Goal: Book appointment/travel/reservation

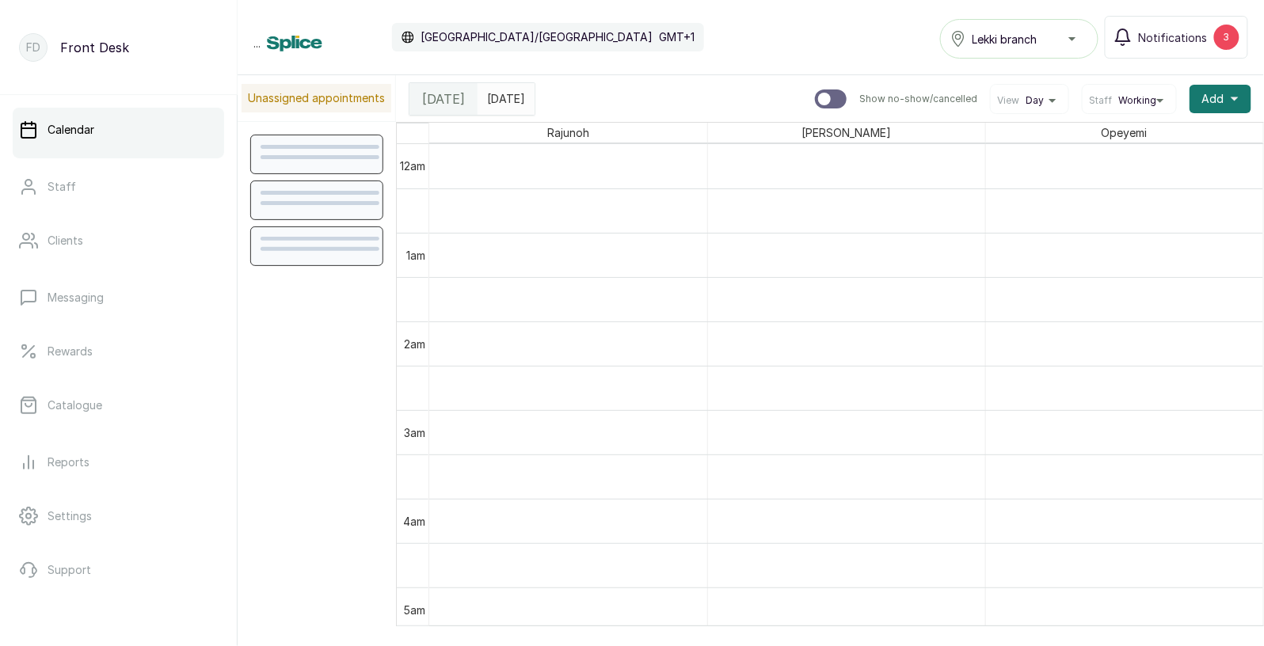
scroll to position [1148, 0]
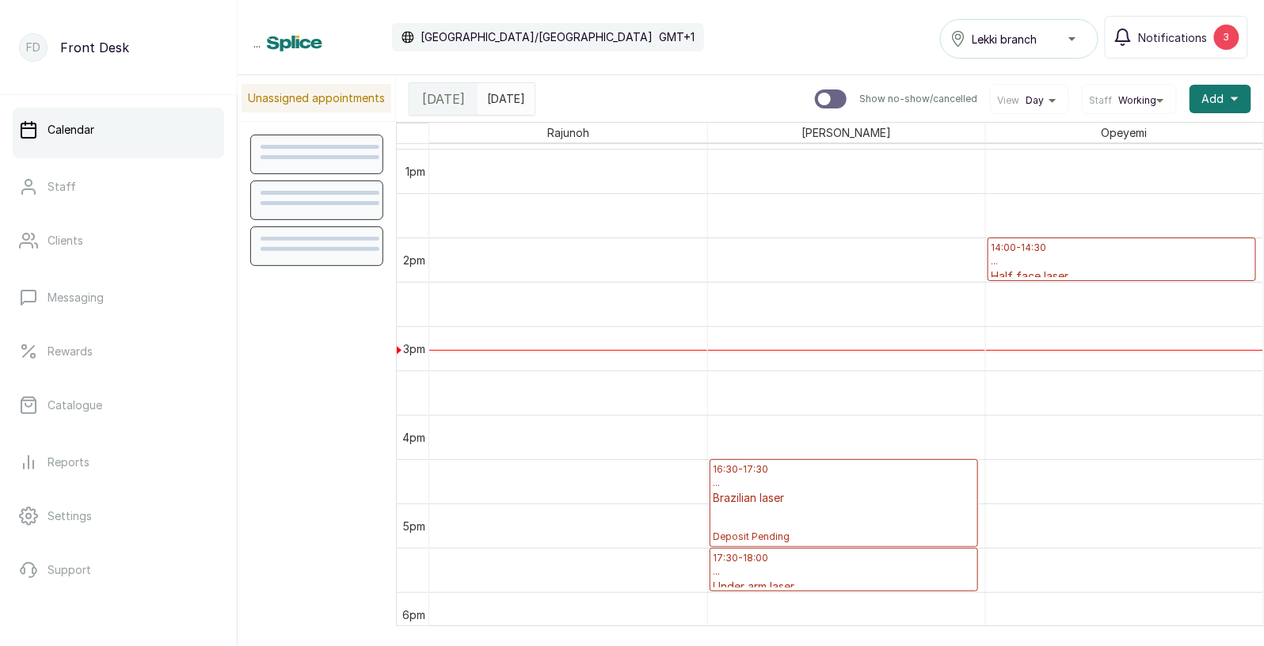
click at [504, 100] on input "text" at bounding box center [490, 97] width 25 height 27
type input "dd/MM/yyyy"
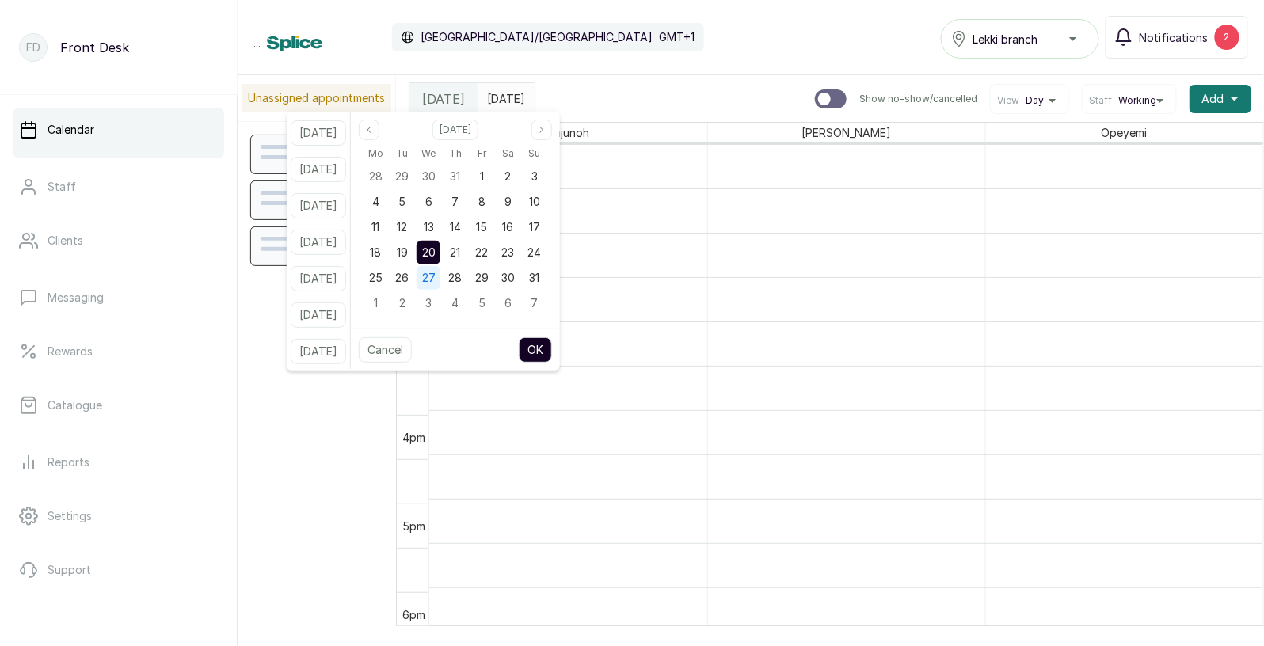
scroll to position [532, 0]
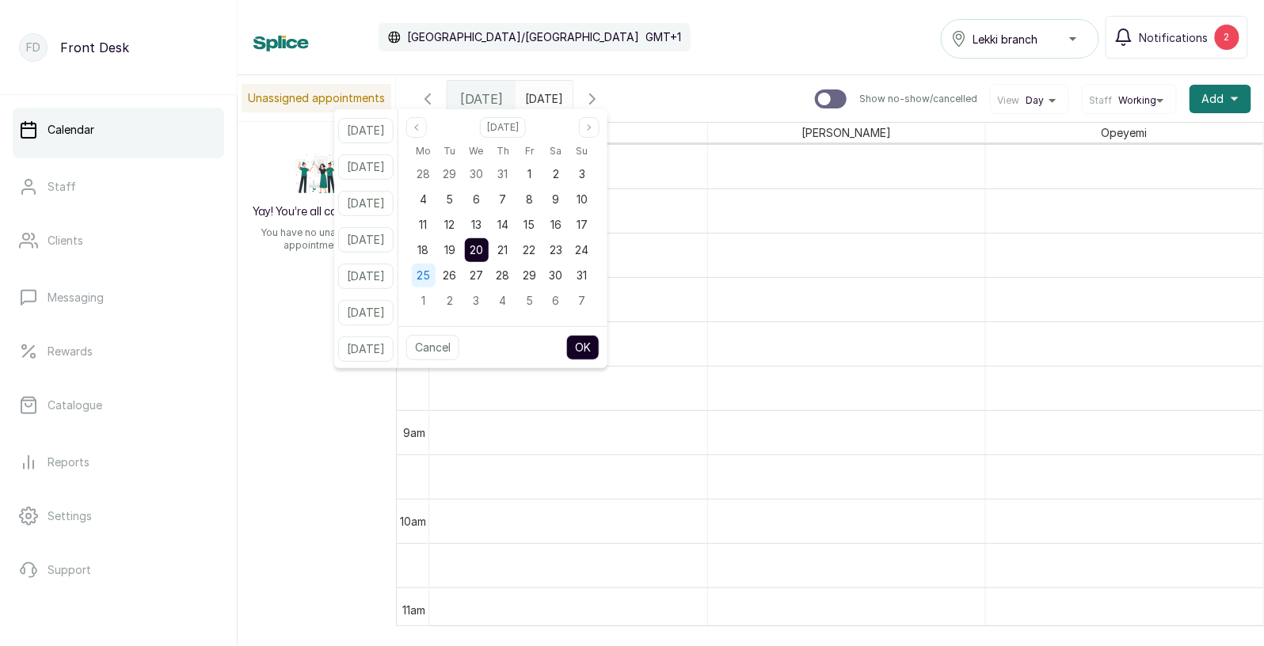
click at [430, 273] on span "25" at bounding box center [422, 274] width 13 height 13
click at [599, 342] on button "OK" at bounding box center [582, 347] width 33 height 25
type input "[DATE]"
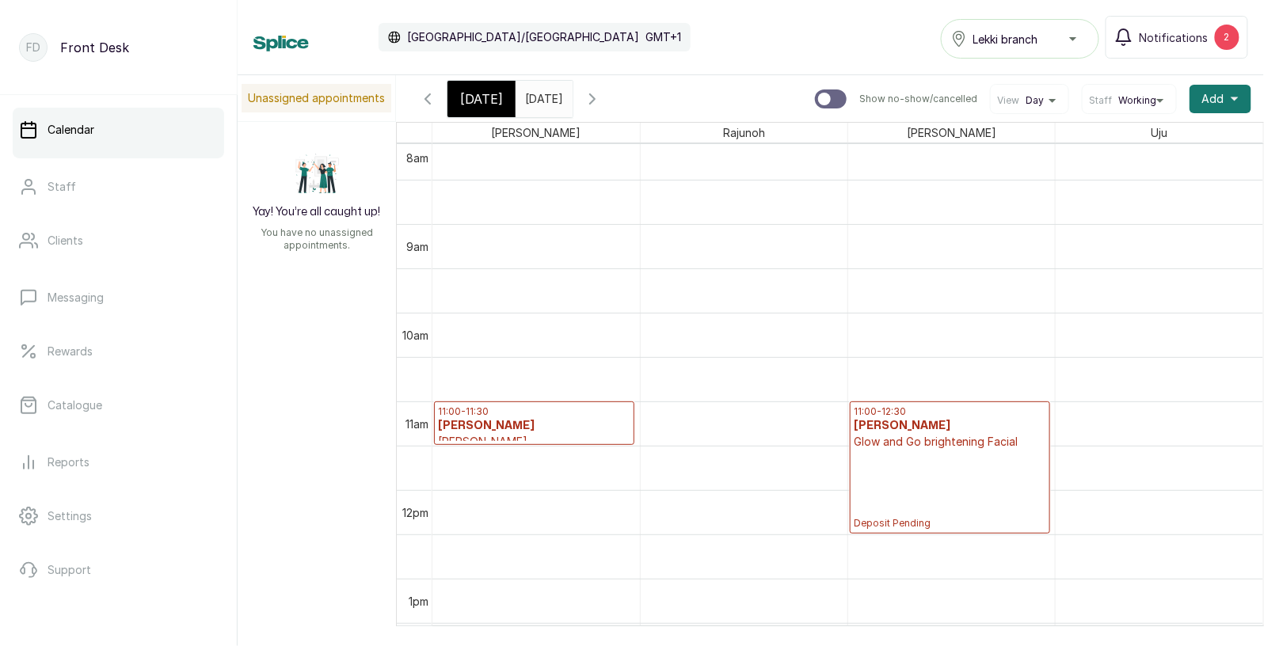
scroll to position [719, 0]
click at [893, 448] on p "Glow and Go brightening Facial" at bounding box center [949, 441] width 192 height 16
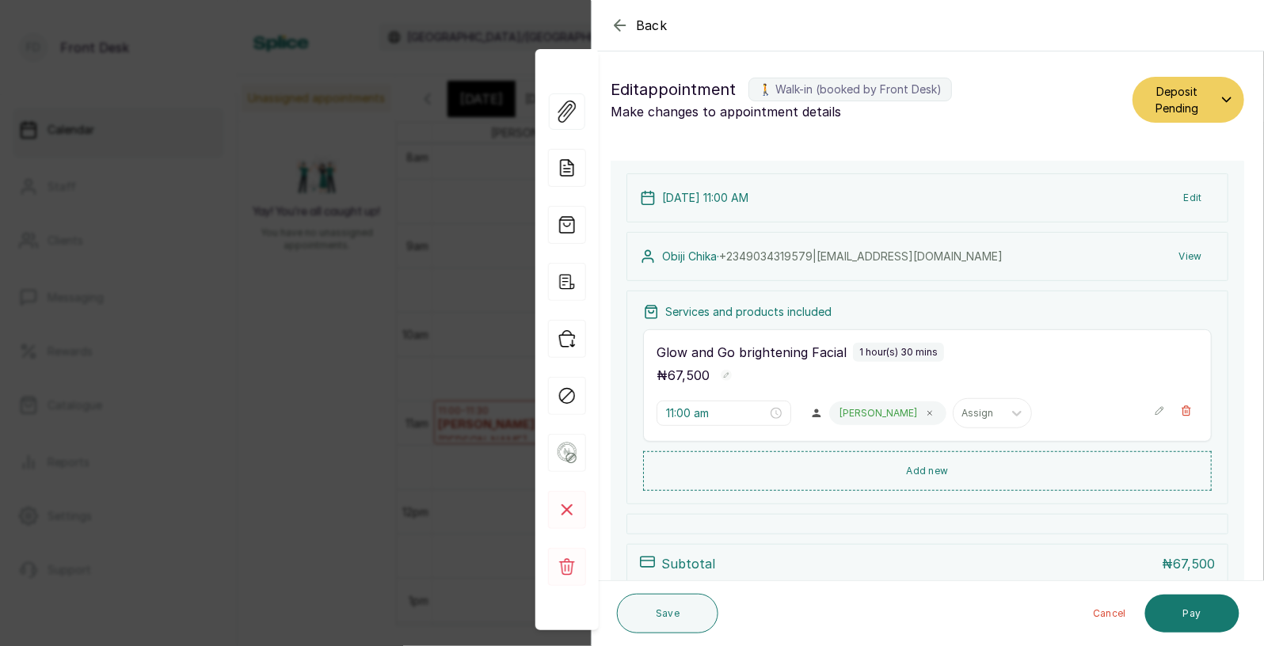
click at [1194, 199] on button "Edit" at bounding box center [1193, 198] width 44 height 29
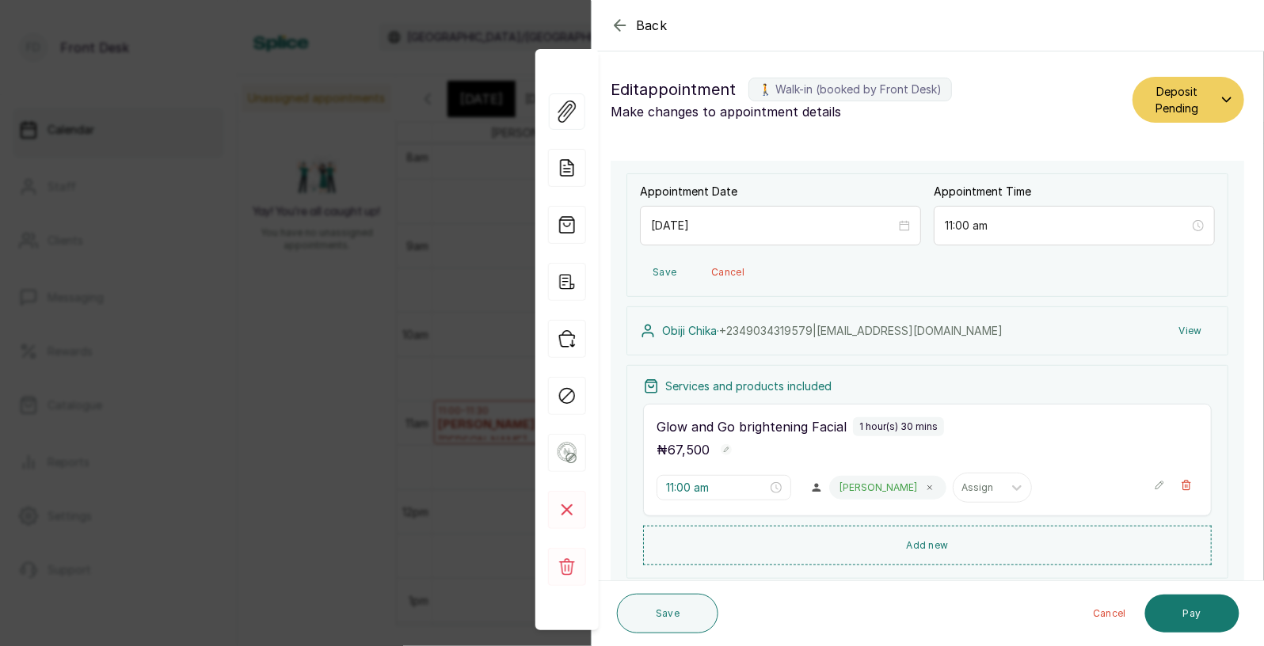
click at [1193, 326] on button "View" at bounding box center [1190, 331] width 48 height 29
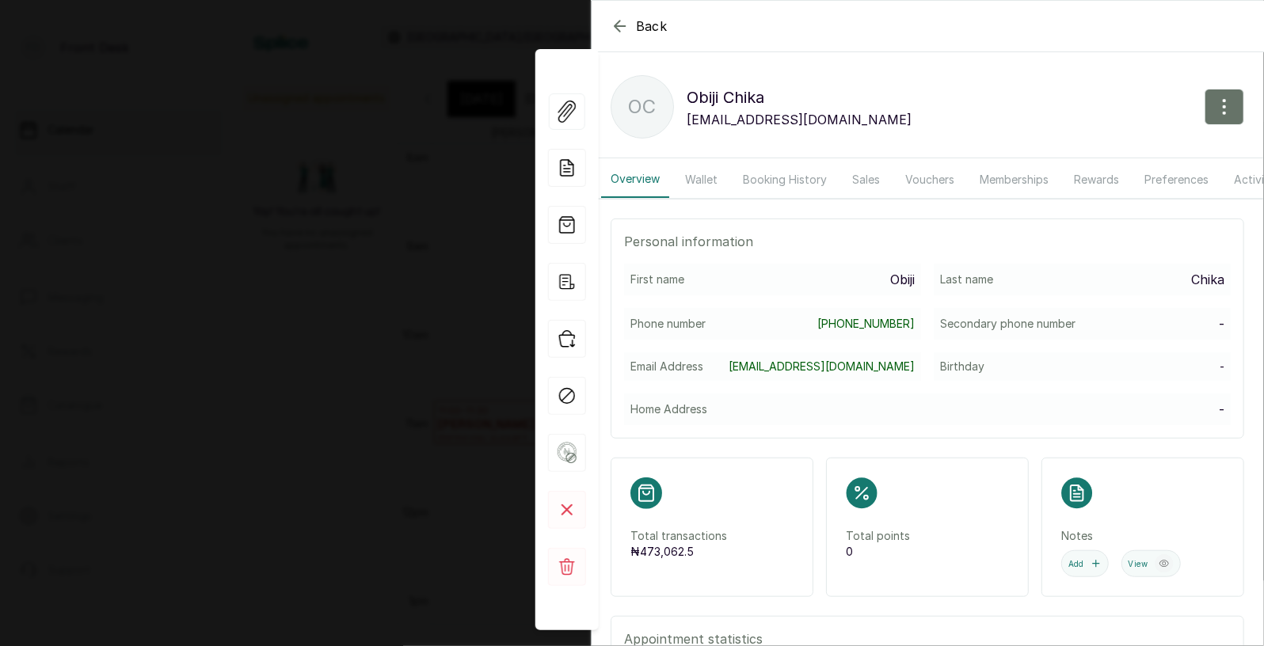
click at [672, 280] on p "First name" at bounding box center [657, 280] width 54 height 16
click at [904, 275] on p "Obiji" at bounding box center [902, 279] width 25 height 19
click at [1207, 279] on p "Chika" at bounding box center [1207, 279] width 33 height 19
click at [654, 102] on p "OC" at bounding box center [643, 107] width 28 height 29
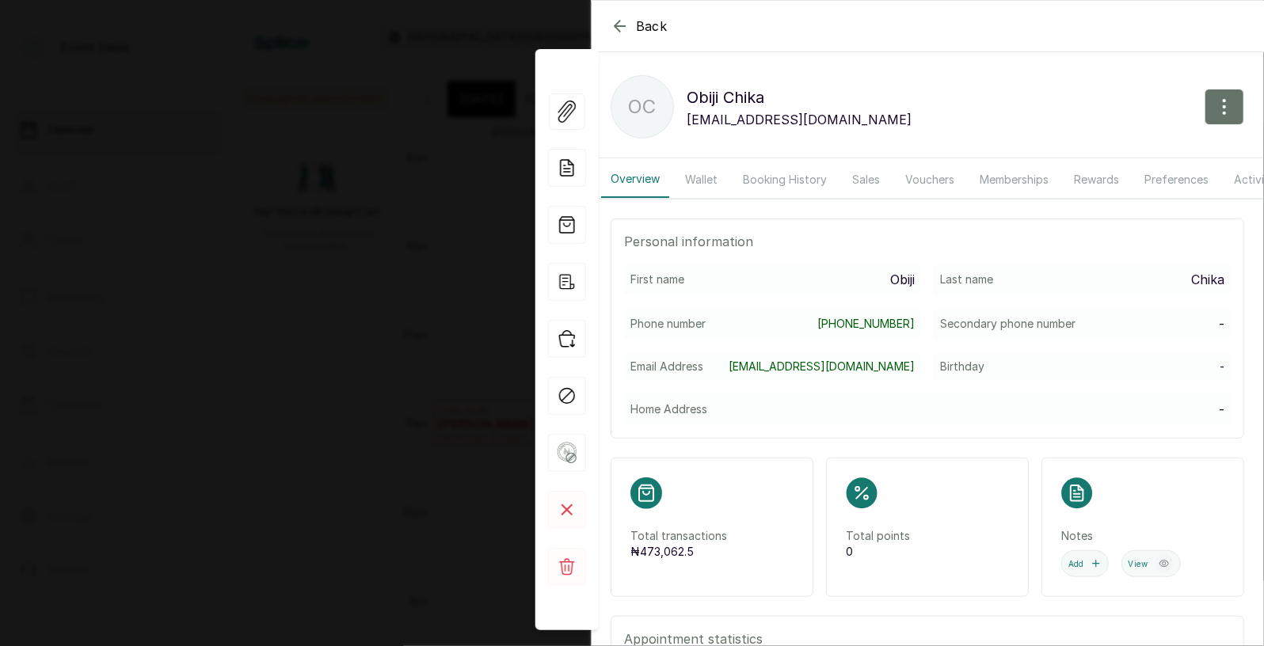
click at [701, 107] on p "[PERSON_NAME]" at bounding box center [798, 97] width 225 height 25
click at [656, 24] on span "Back" at bounding box center [652, 26] width 32 height 19
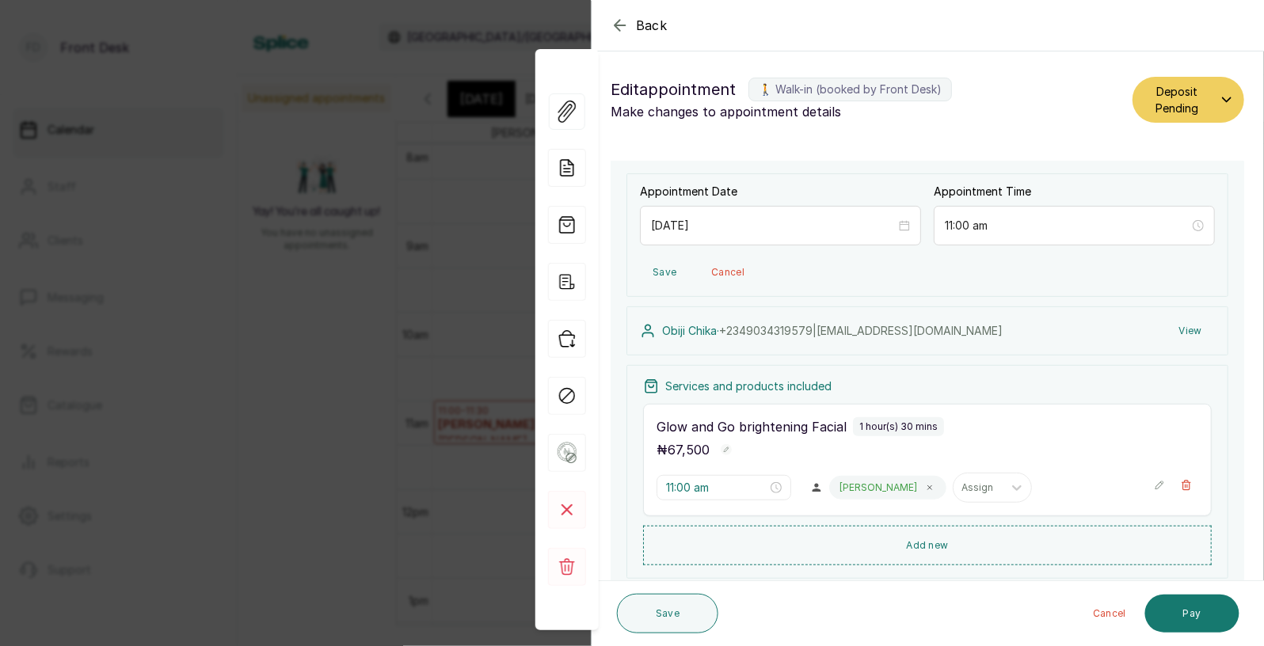
click at [648, 21] on span "Back" at bounding box center [652, 25] width 32 height 19
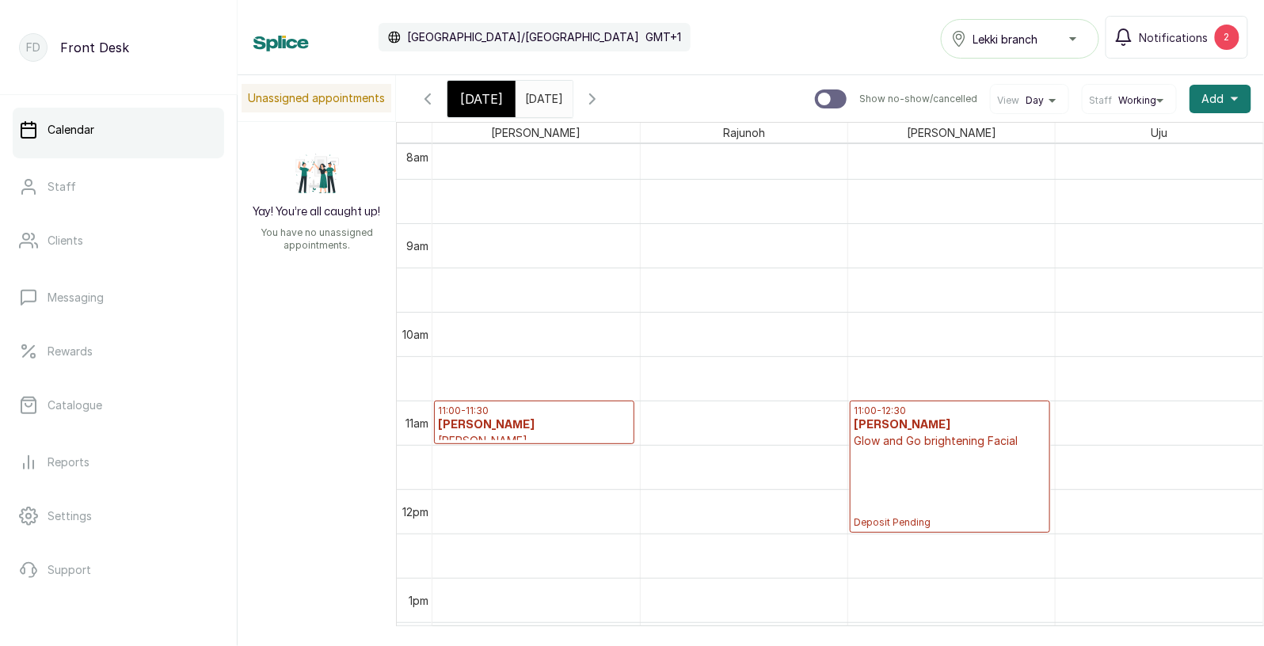
click at [912, 417] on h3 "[PERSON_NAME]" at bounding box center [949, 425] width 192 height 16
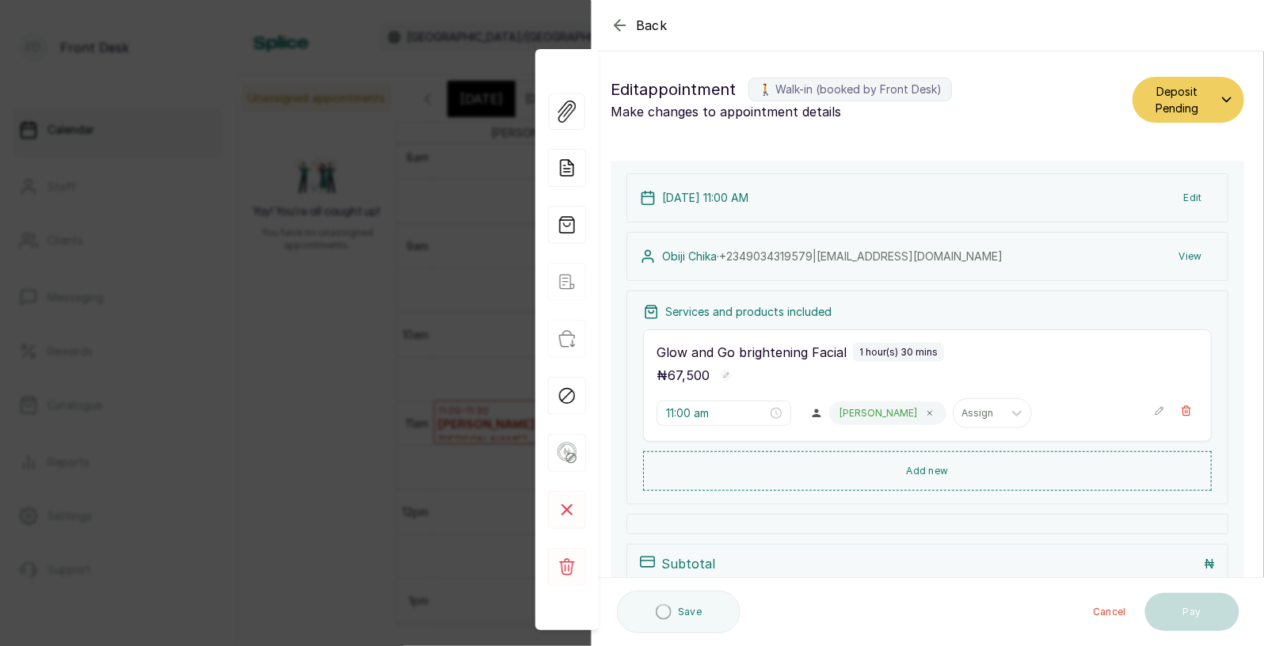
click at [1198, 195] on button "Edit" at bounding box center [1193, 198] width 44 height 29
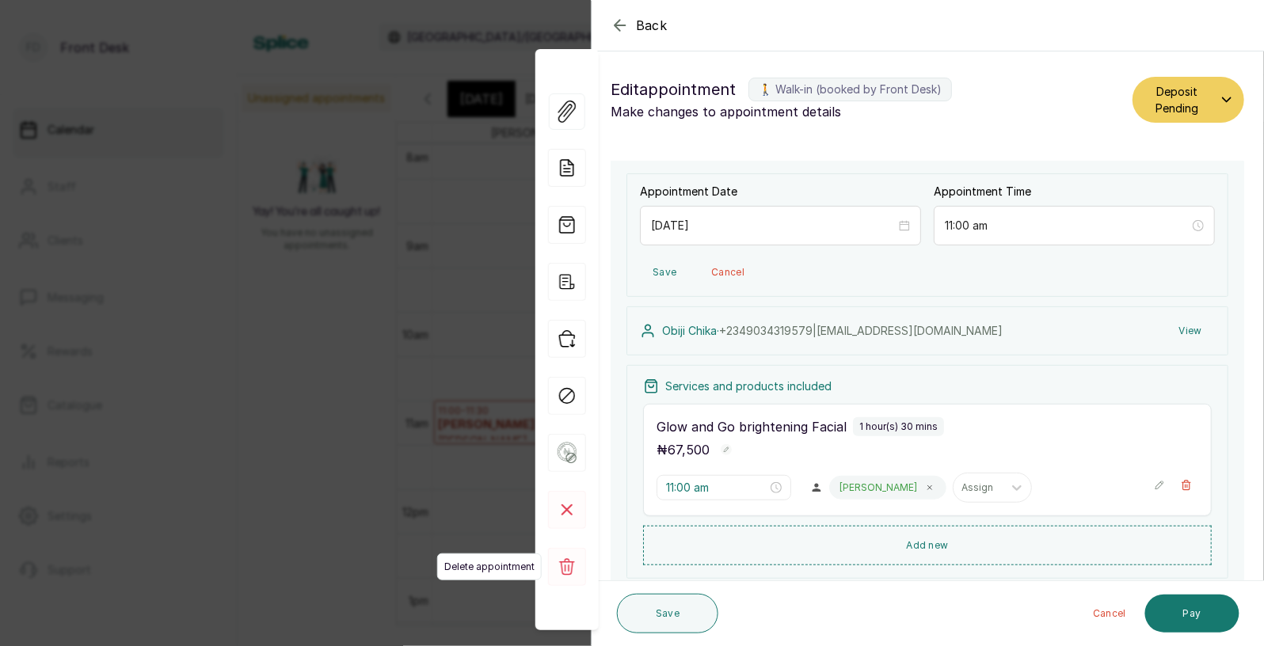
click at [567, 570] on rect at bounding box center [567, 567] width 38 height 38
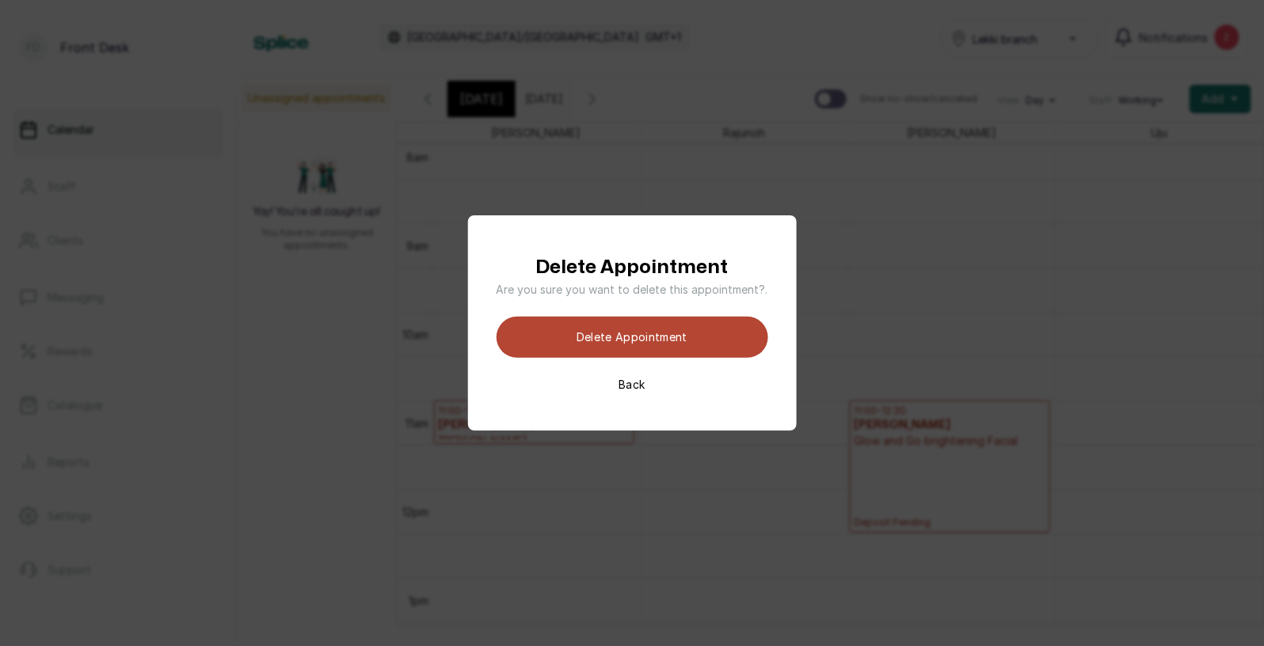
click at [637, 347] on button "Delete appointment" at bounding box center [632, 337] width 272 height 41
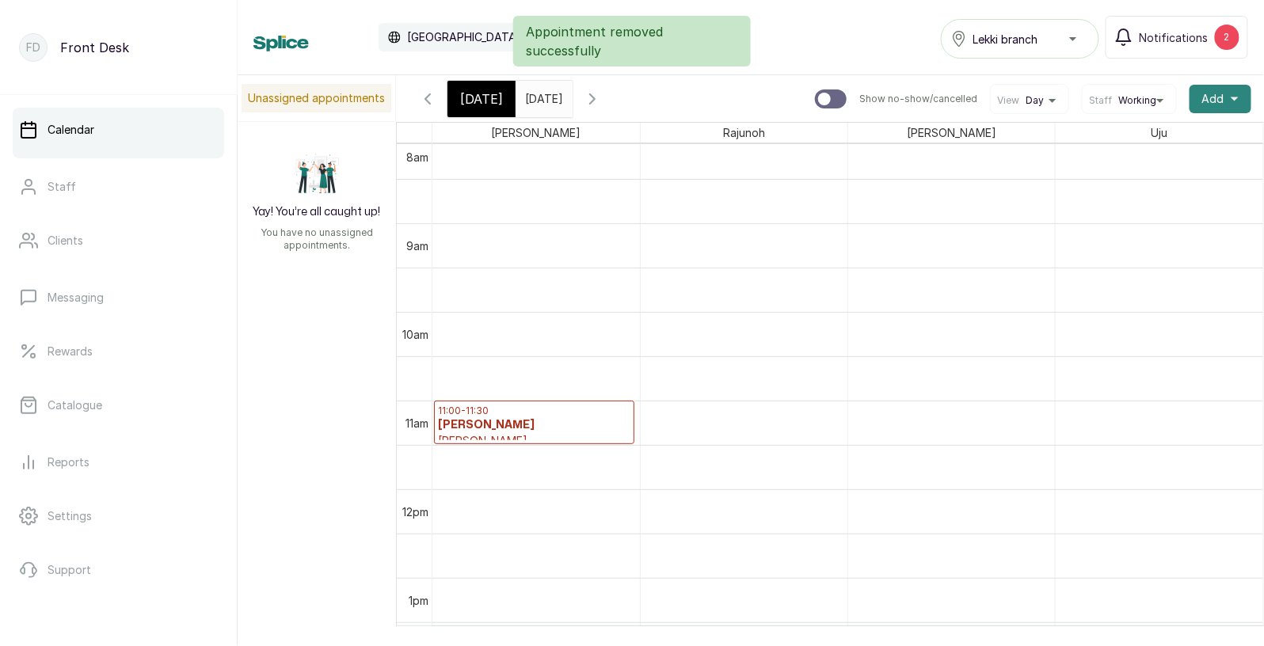
click at [1232, 101] on icon "button" at bounding box center [1234, 99] width 8 height 8
click at [1168, 146] on span "Add Appointment" at bounding box center [1162, 141] width 152 height 19
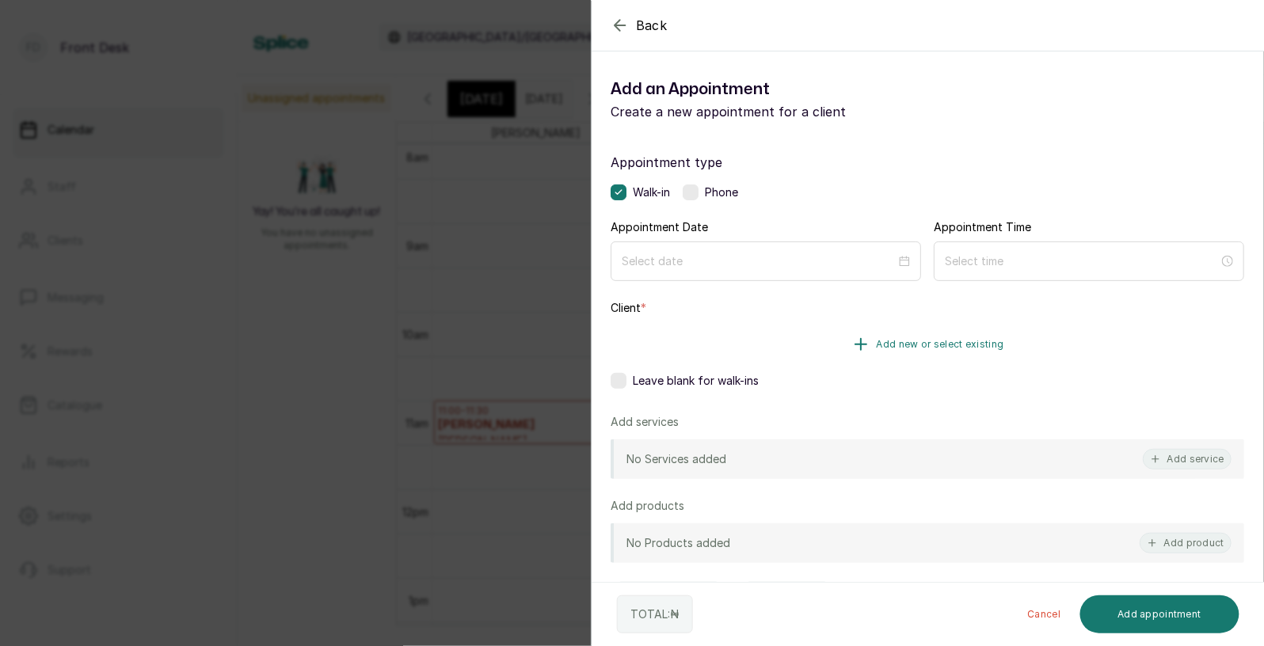
click at [916, 342] on span "Add new or select existing" at bounding box center [939, 344] width 127 height 13
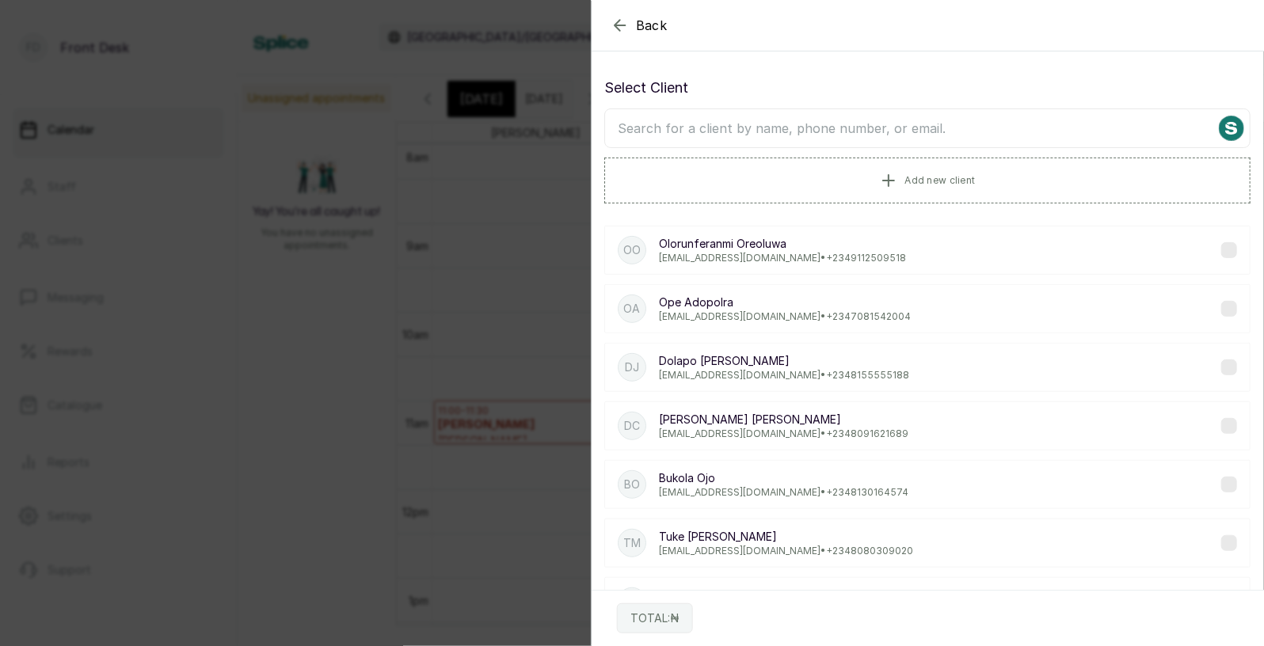
click at [880, 135] on input "text" at bounding box center [927, 128] width 646 height 40
type input "chika"
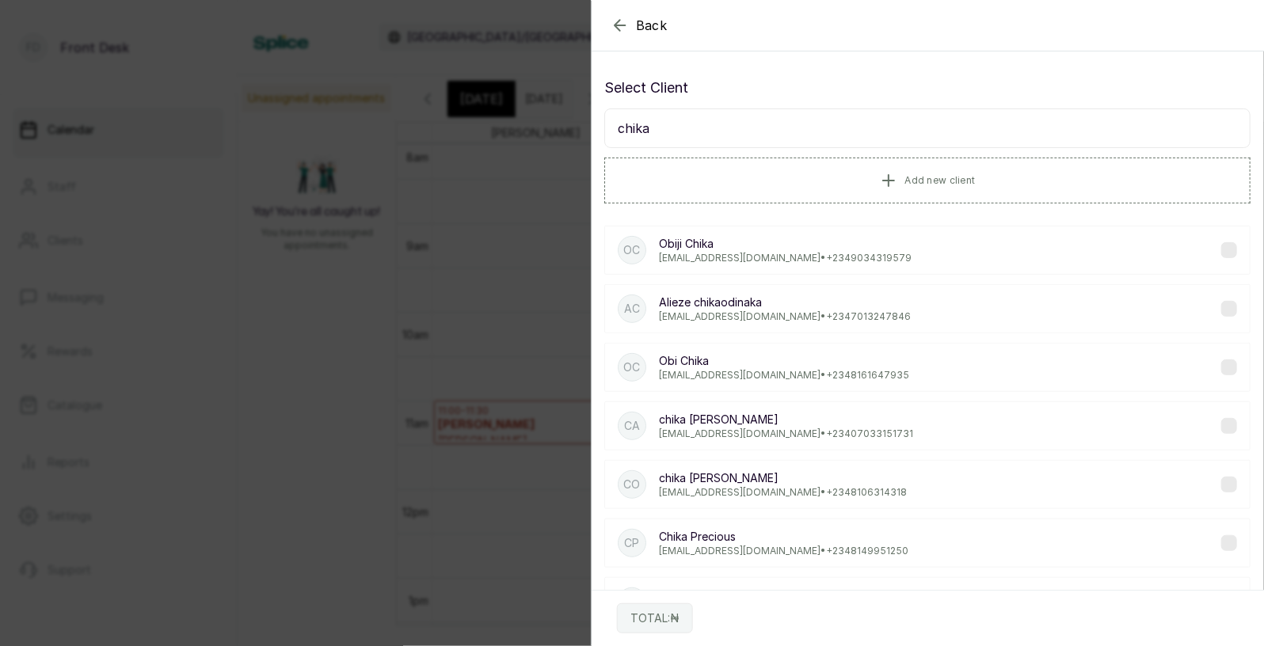
click at [698, 413] on p "[PERSON_NAME]" at bounding box center [786, 420] width 254 height 16
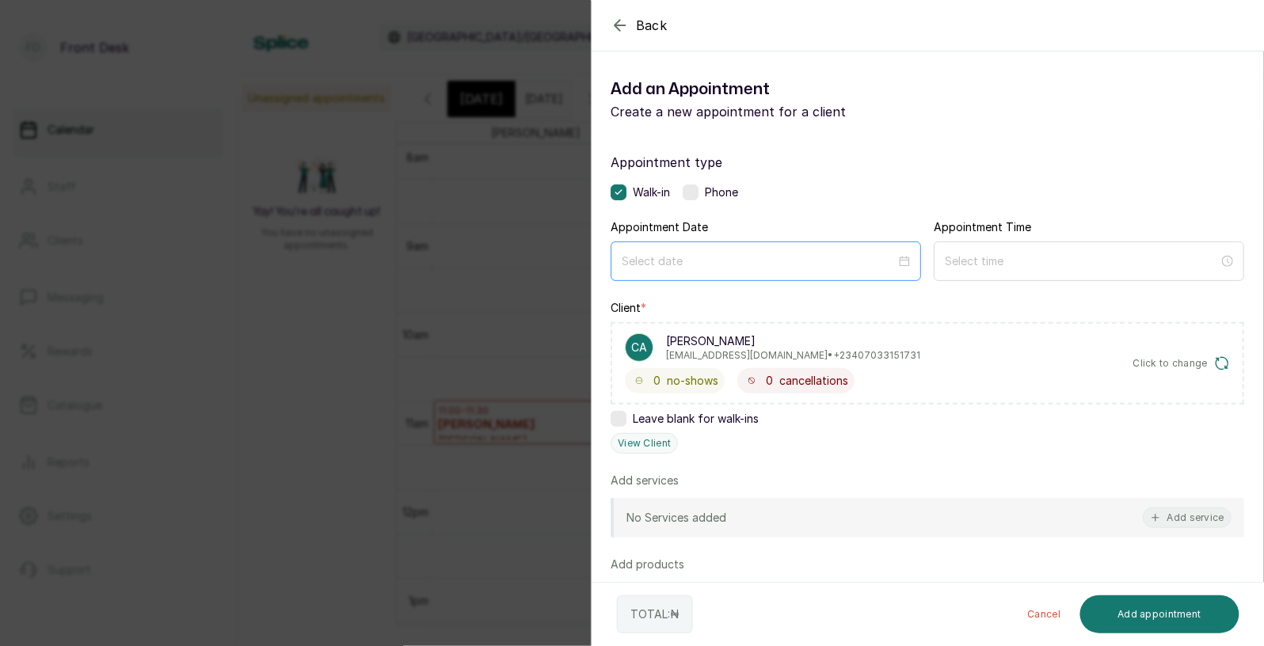
click at [746, 245] on div at bounding box center [765, 261] width 310 height 40
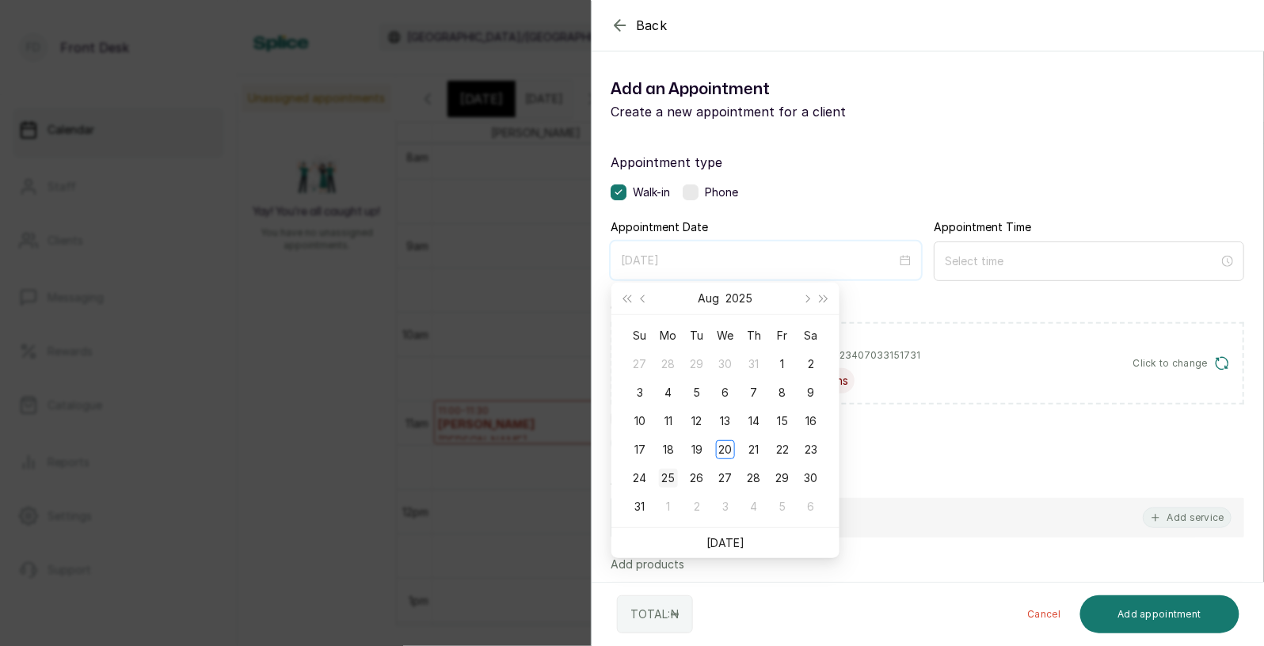
type input "[DATE]"
click at [672, 478] on div "25" at bounding box center [668, 478] width 19 height 19
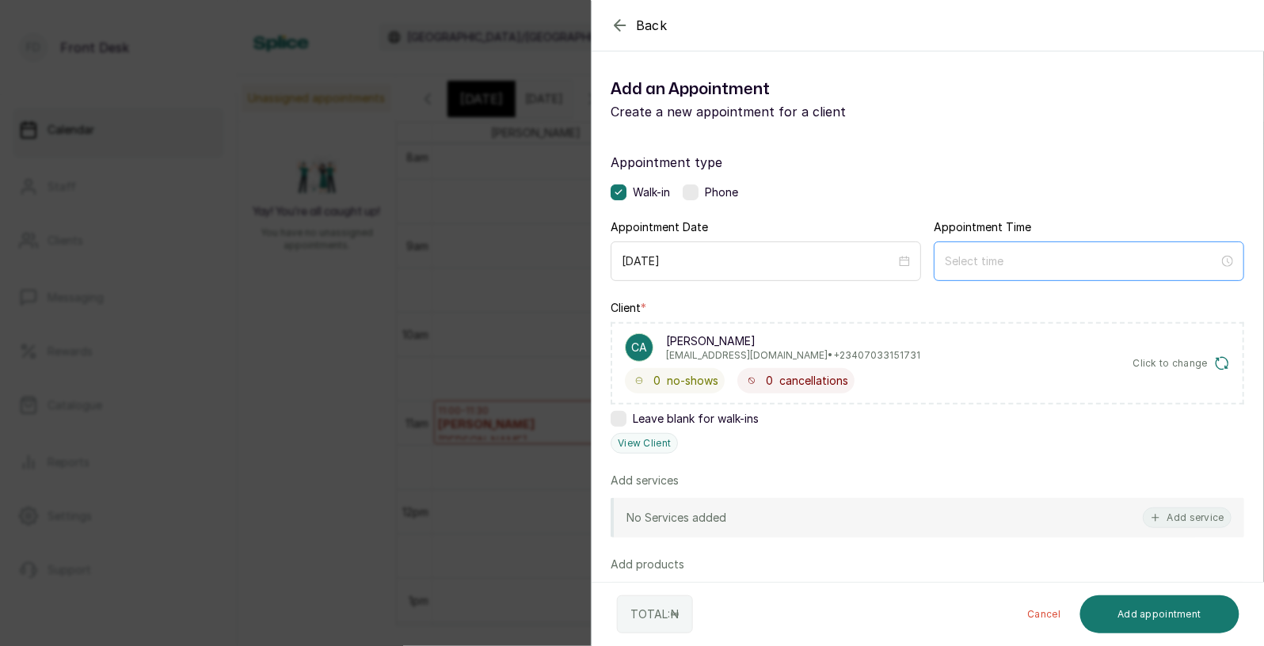
click at [998, 246] on div at bounding box center [1088, 261] width 310 height 40
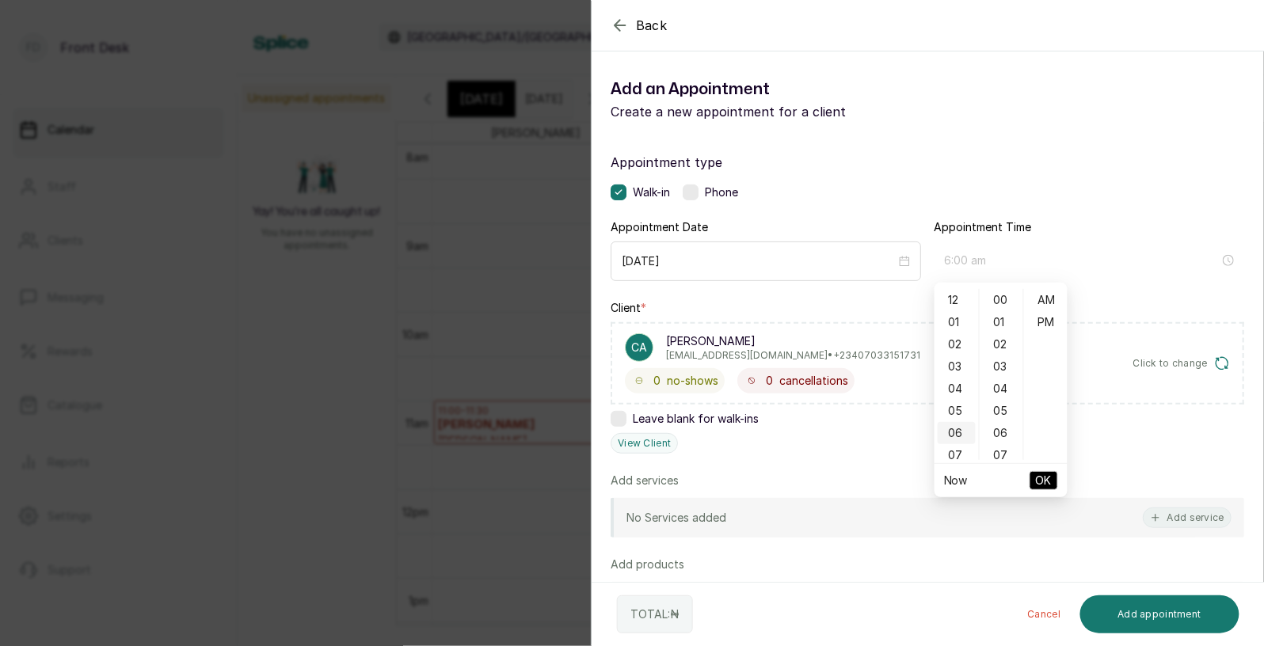
click at [964, 429] on div "06" at bounding box center [956, 433] width 38 height 22
click at [958, 415] on div "11" at bounding box center [956, 413] width 38 height 22
type input "11:00 am"
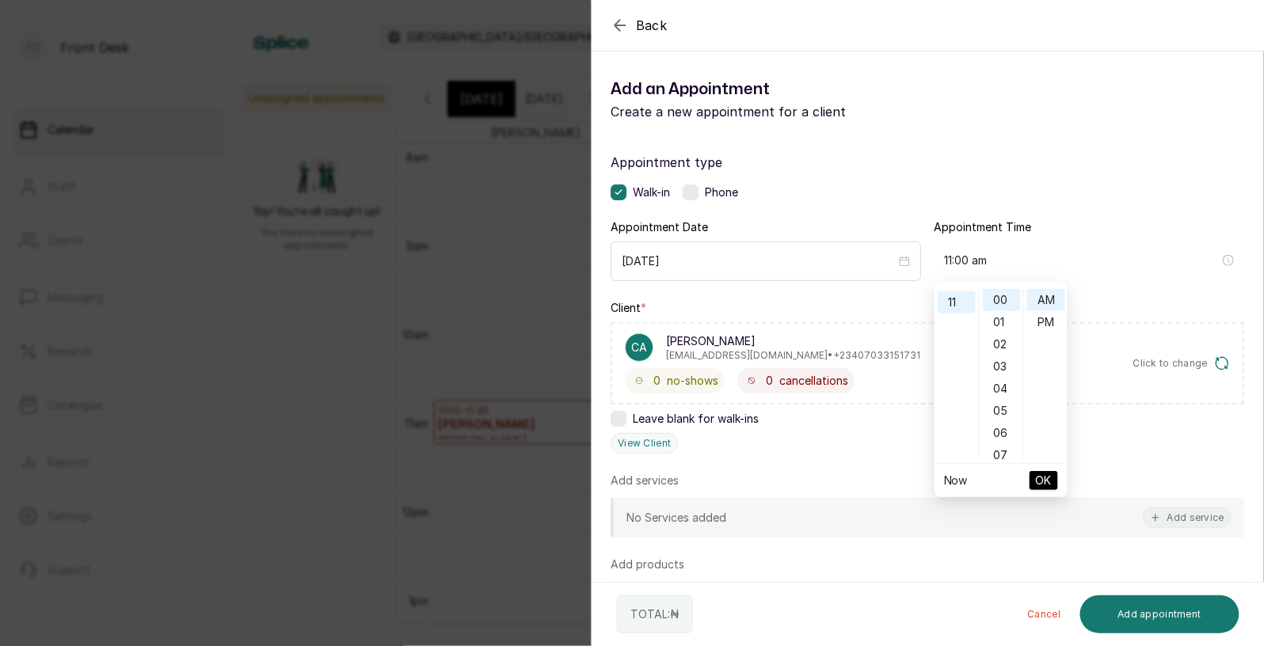
click at [1038, 483] on span "OK" at bounding box center [1044, 481] width 16 height 30
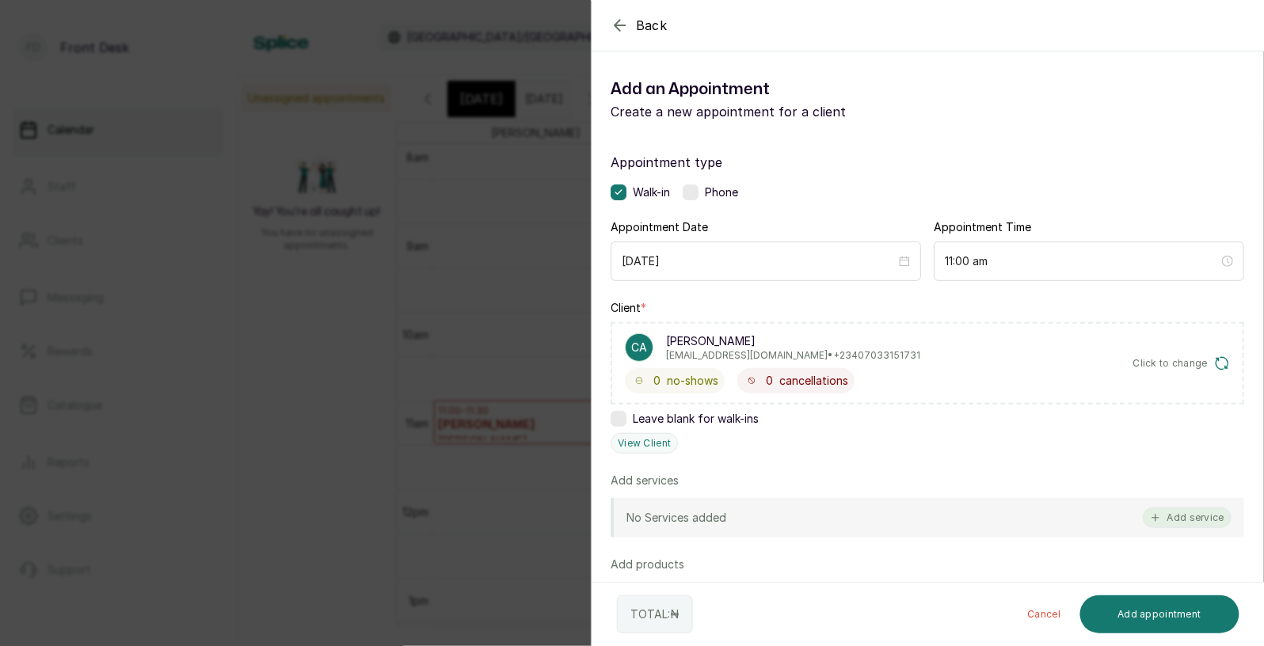
click at [1173, 512] on button "Add service" at bounding box center [1186, 518] width 89 height 21
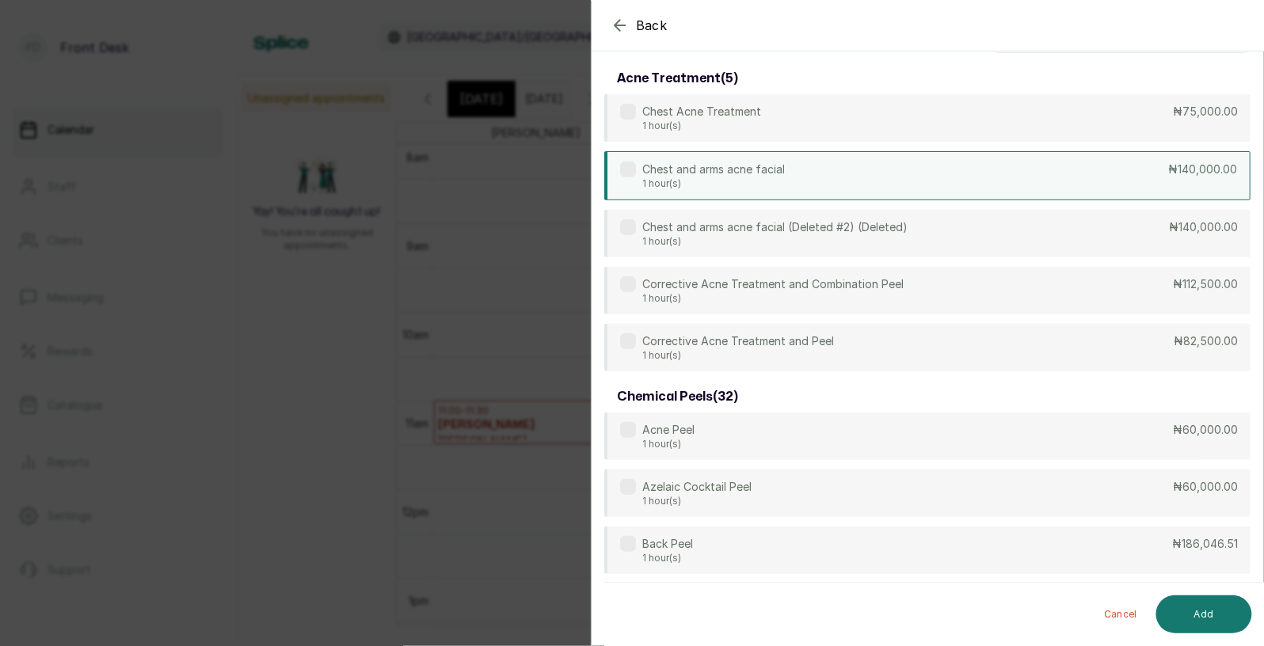
scroll to position [0, 0]
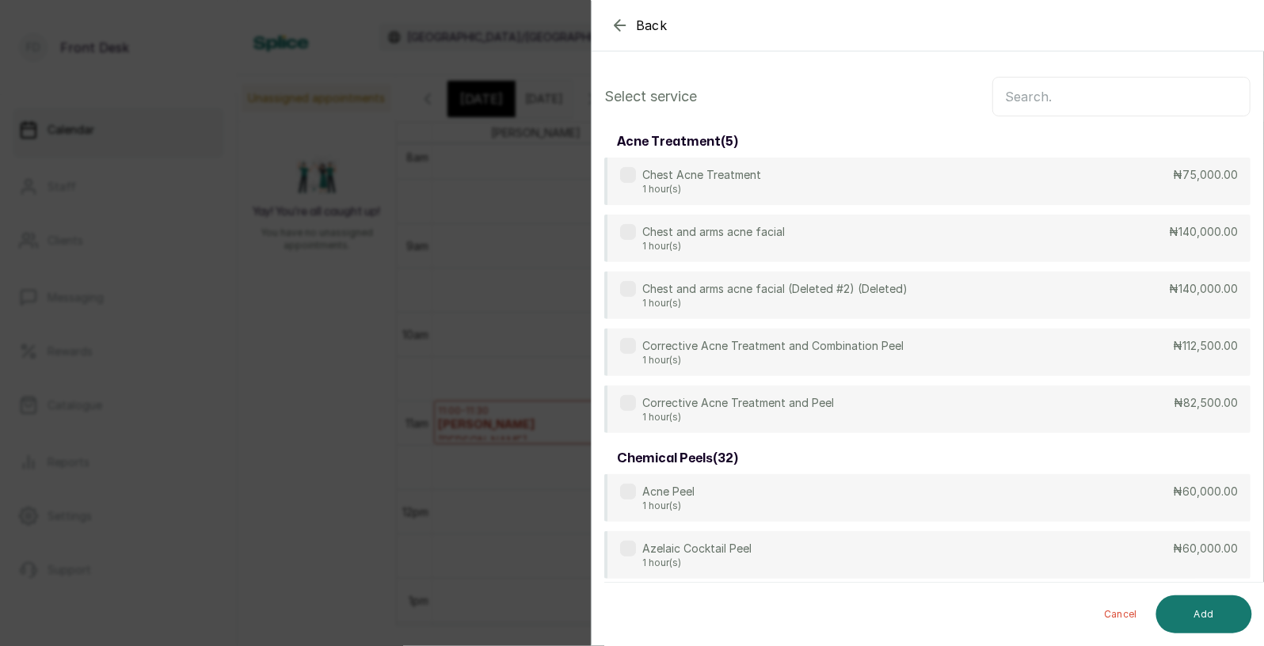
click at [1047, 93] on input "text" at bounding box center [1121, 97] width 258 height 40
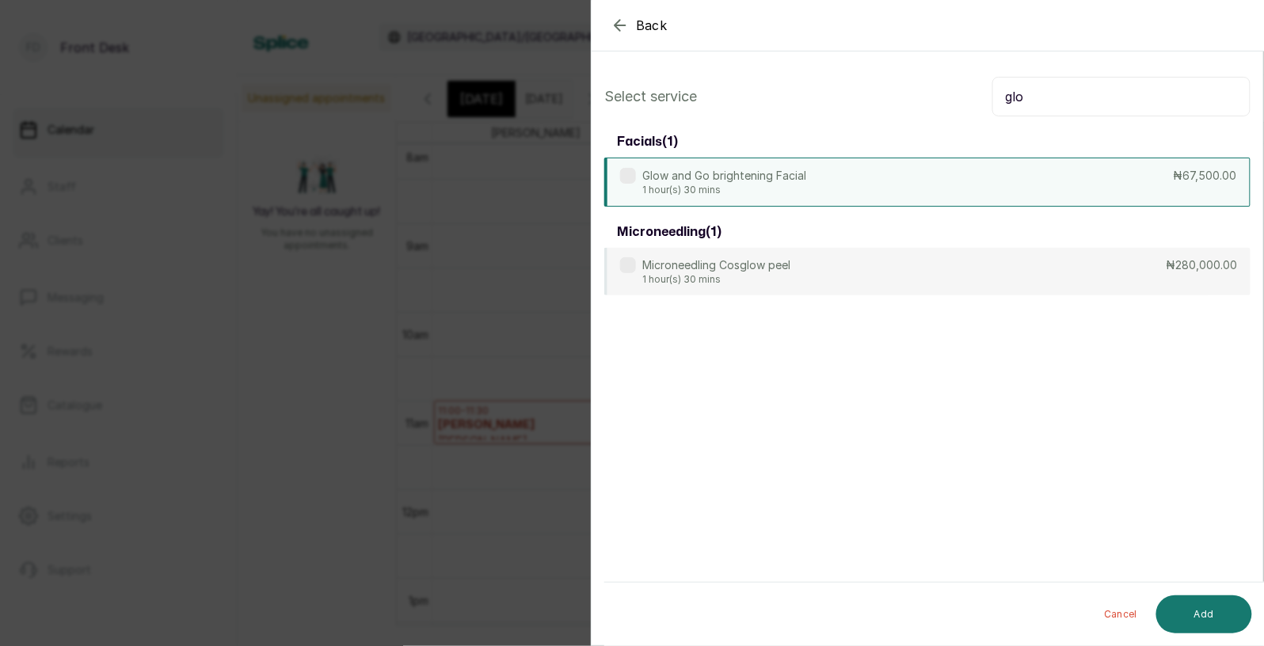
type input "glo"
click at [853, 174] on div "Glow and Go brightening Facial 1 hour(s) 30 mins ₦67,500.00" at bounding box center [927, 182] width 646 height 49
click at [1196, 617] on button "Add" at bounding box center [1204, 614] width 96 height 38
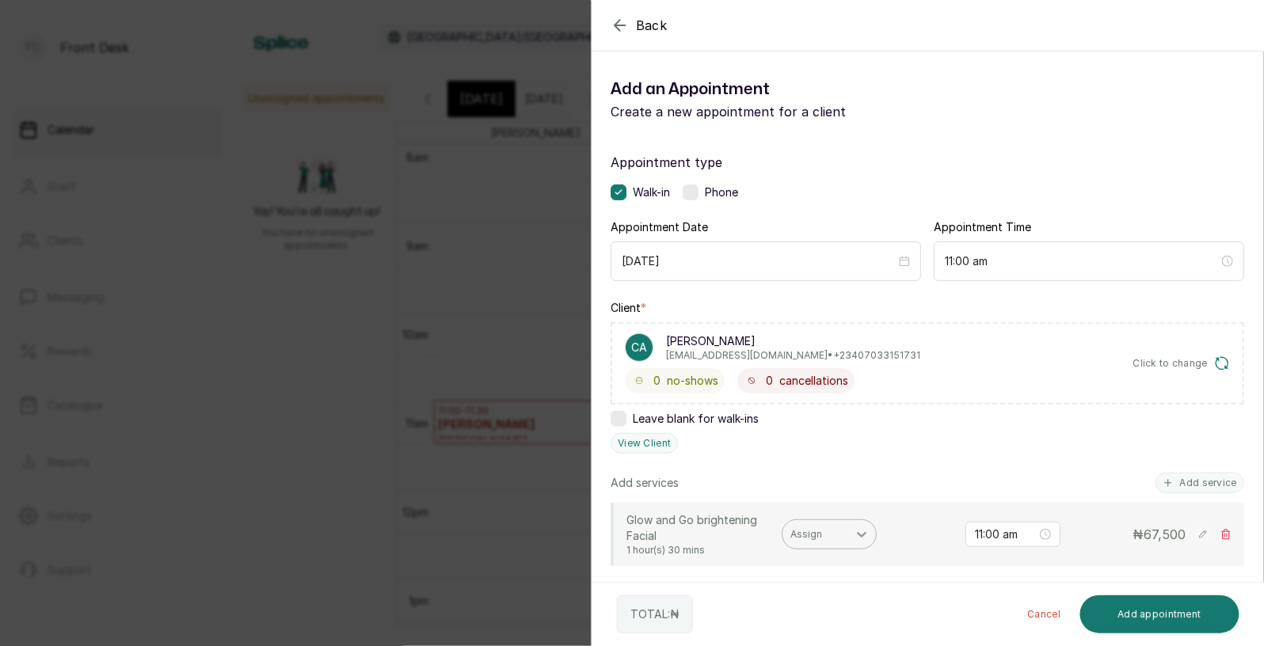
click at [854, 542] on div at bounding box center [861, 534] width 29 height 29
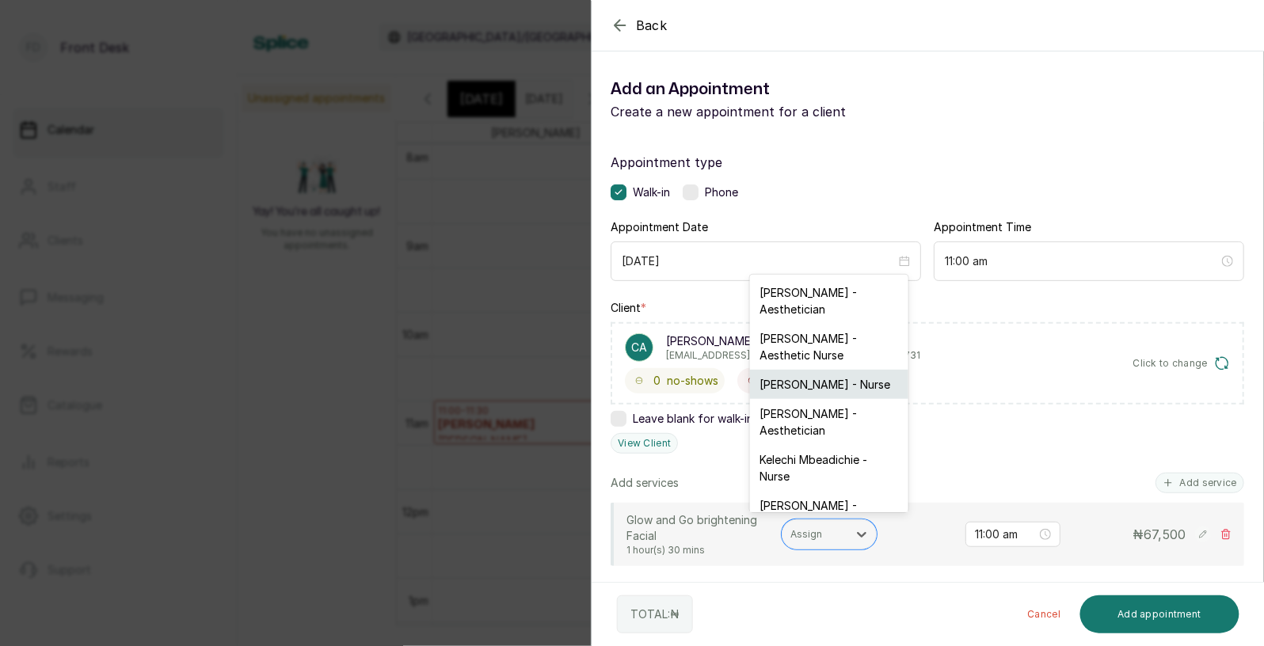
click at [826, 371] on div "[PERSON_NAME] - Nurse" at bounding box center [829, 384] width 158 height 29
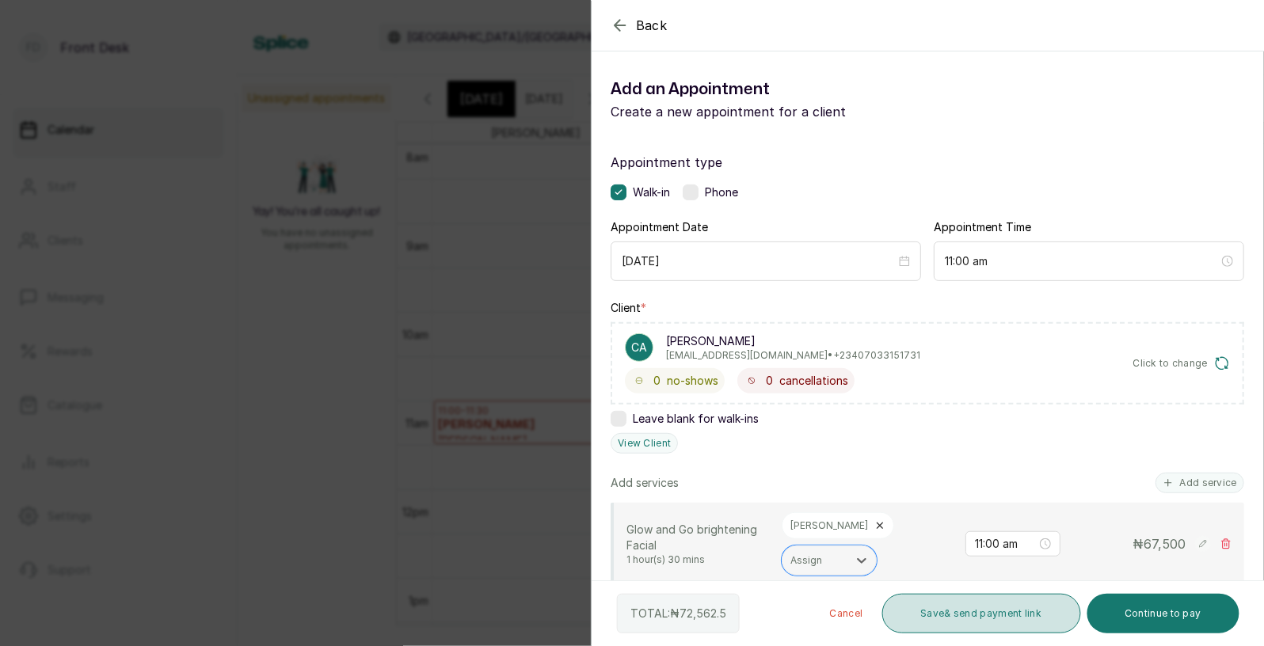
click at [945, 614] on button "Save & send payment link" at bounding box center [981, 614] width 199 height 40
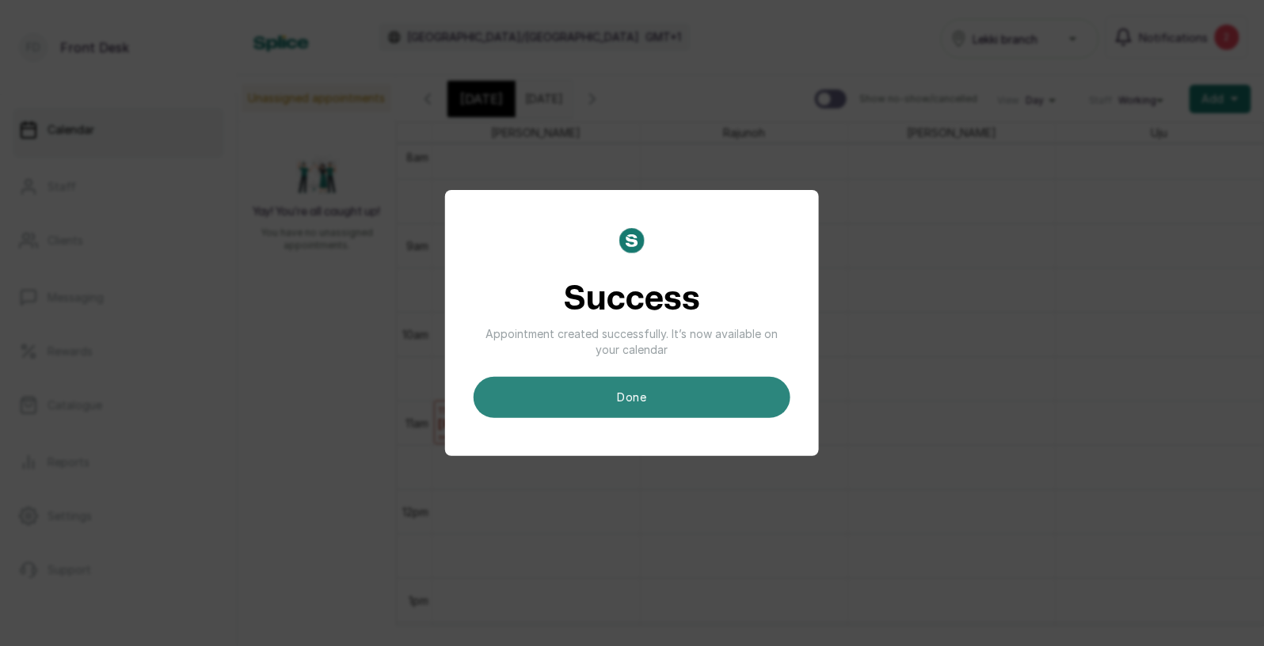
click at [686, 396] on button "done" at bounding box center [631, 397] width 317 height 41
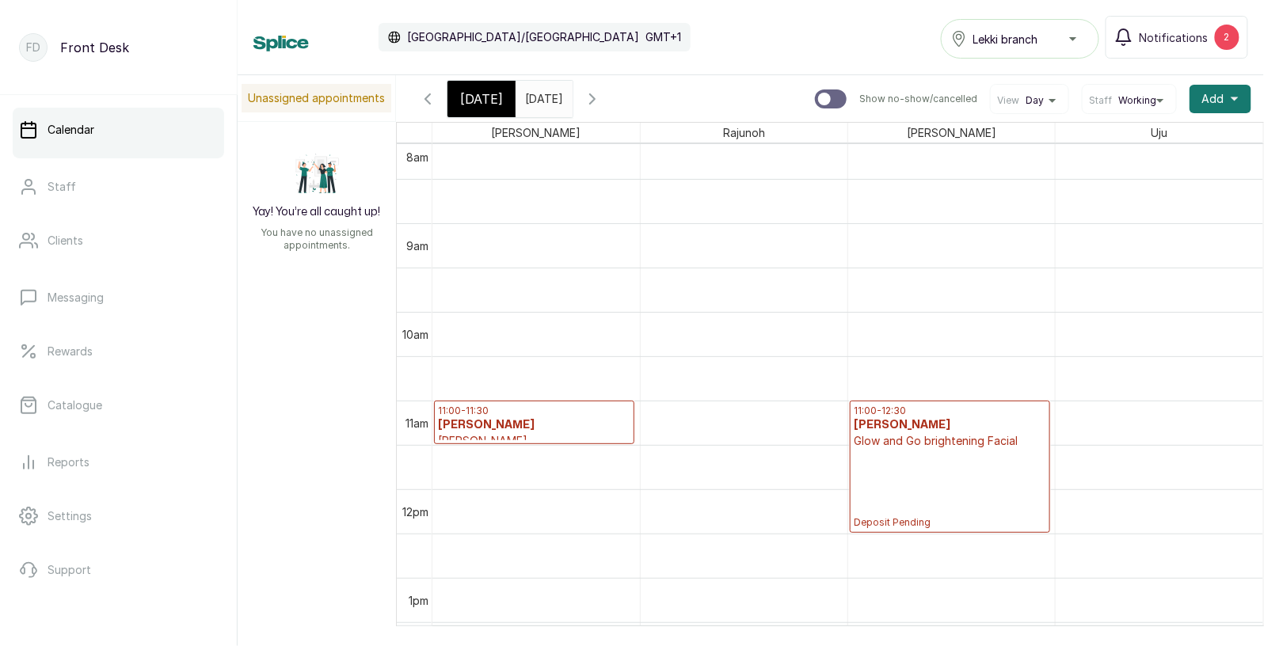
click at [477, 95] on span "[DATE]" at bounding box center [481, 98] width 43 height 19
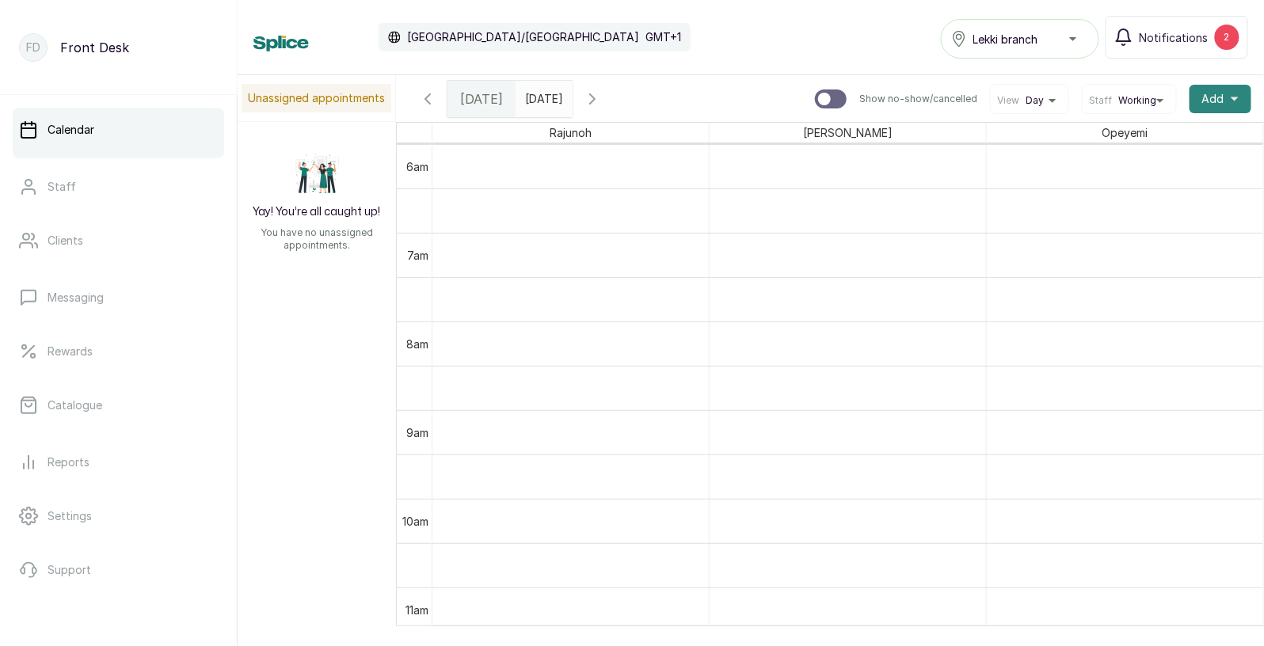
click at [1225, 91] on button "Add +" at bounding box center [1220, 99] width 62 height 29
click at [1167, 144] on span "Add Appointment" at bounding box center [1162, 141] width 152 height 19
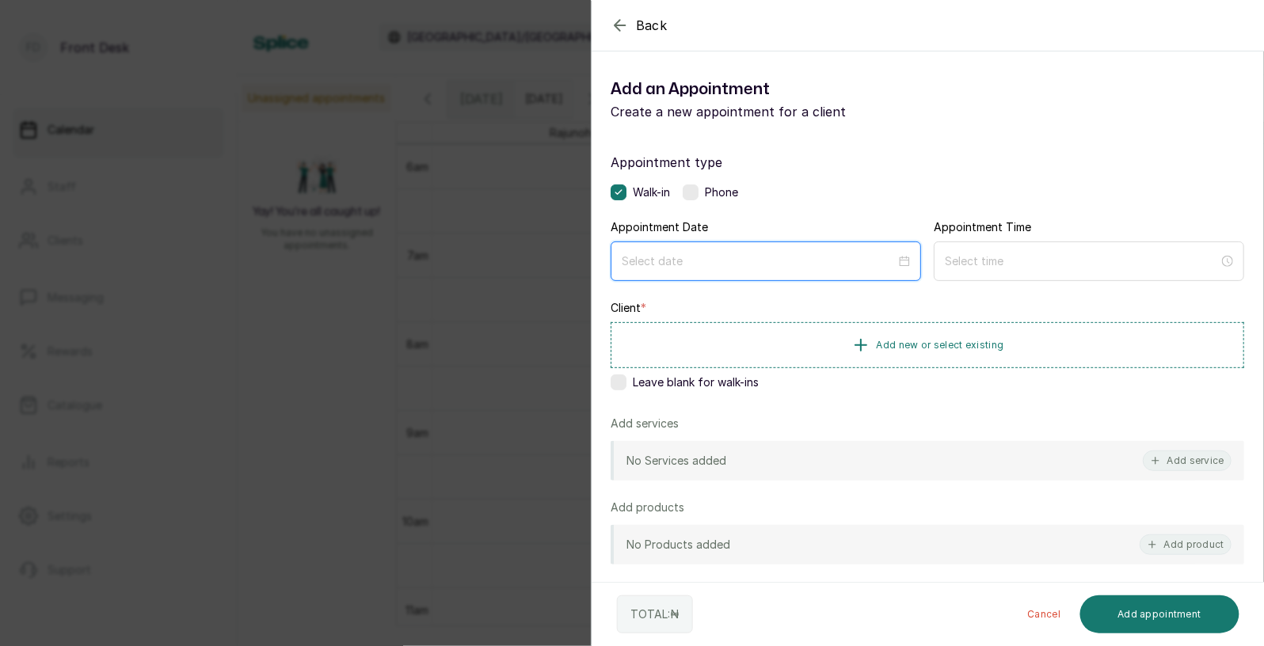
click at [884, 262] on input at bounding box center [759, 261] width 274 height 17
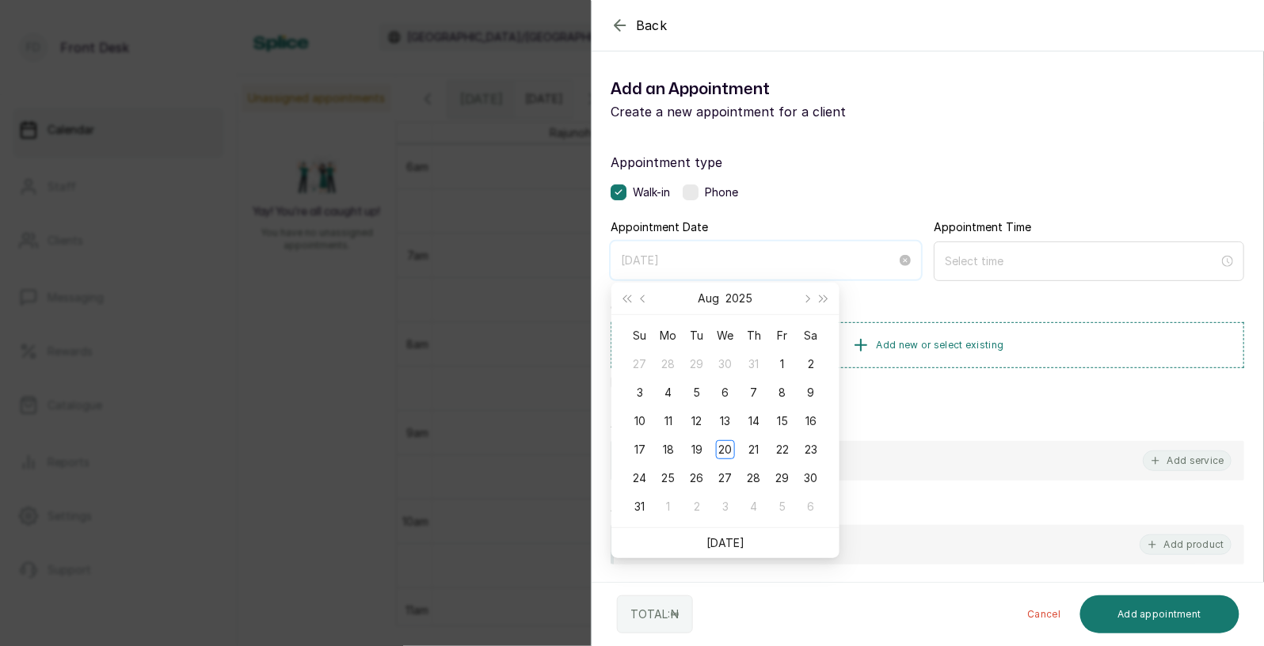
type input "[DATE]"
click at [804, 295] on span "Next month (PageDown)" at bounding box center [806, 299] width 8 height 8
type input "[DATE]"
click at [727, 418] on div "17" at bounding box center [725, 421] width 19 height 19
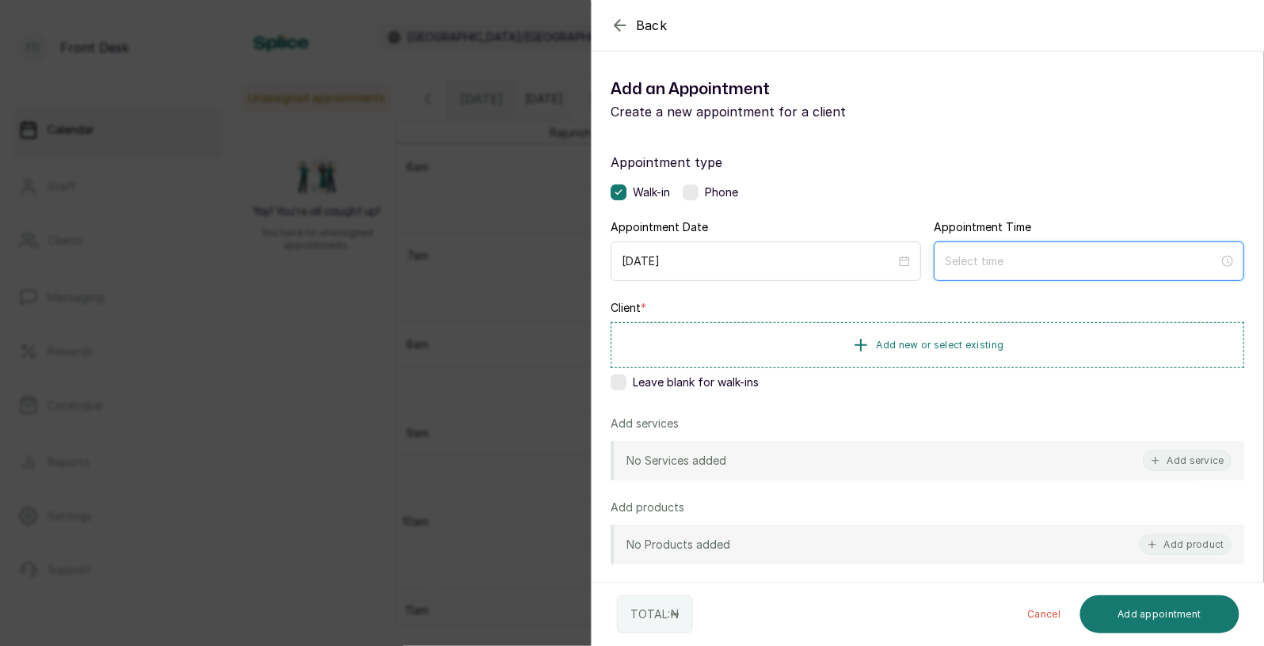
click at [986, 257] on input at bounding box center [1082, 261] width 274 height 17
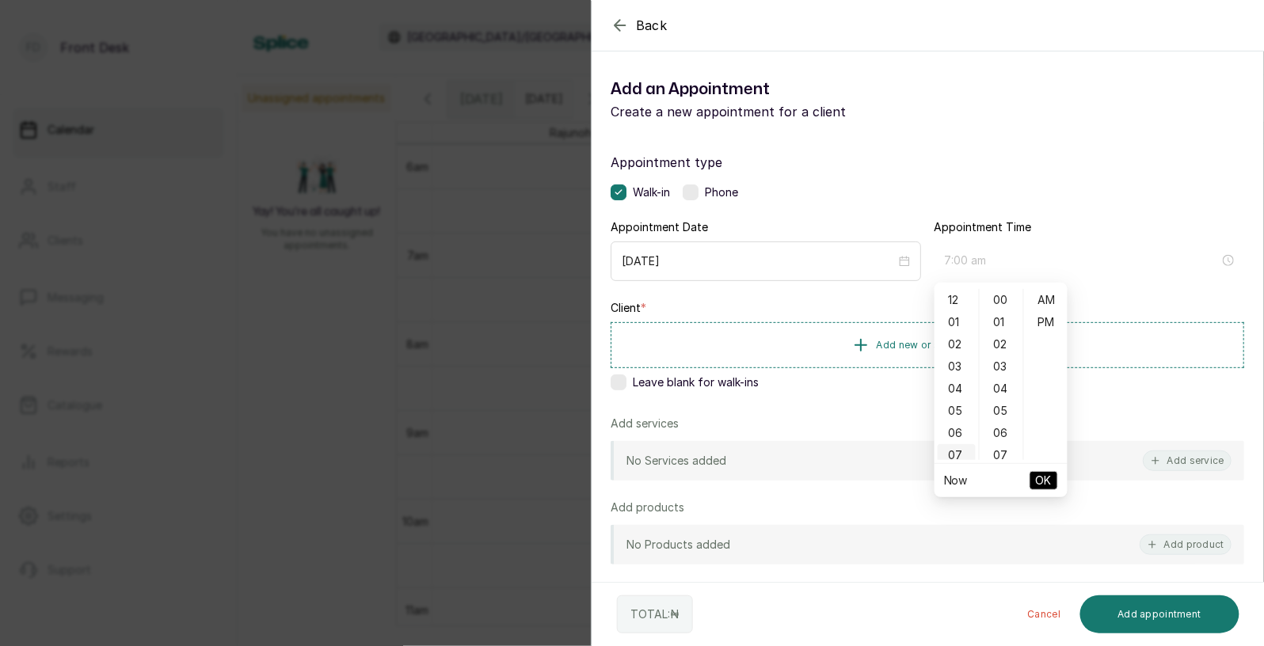
click at [960, 446] on div "07" at bounding box center [956, 455] width 38 height 22
click at [954, 298] on div "12" at bounding box center [956, 300] width 38 height 22
type input "12:00 pm"
click at [1053, 315] on div "PM" at bounding box center [1046, 322] width 38 height 22
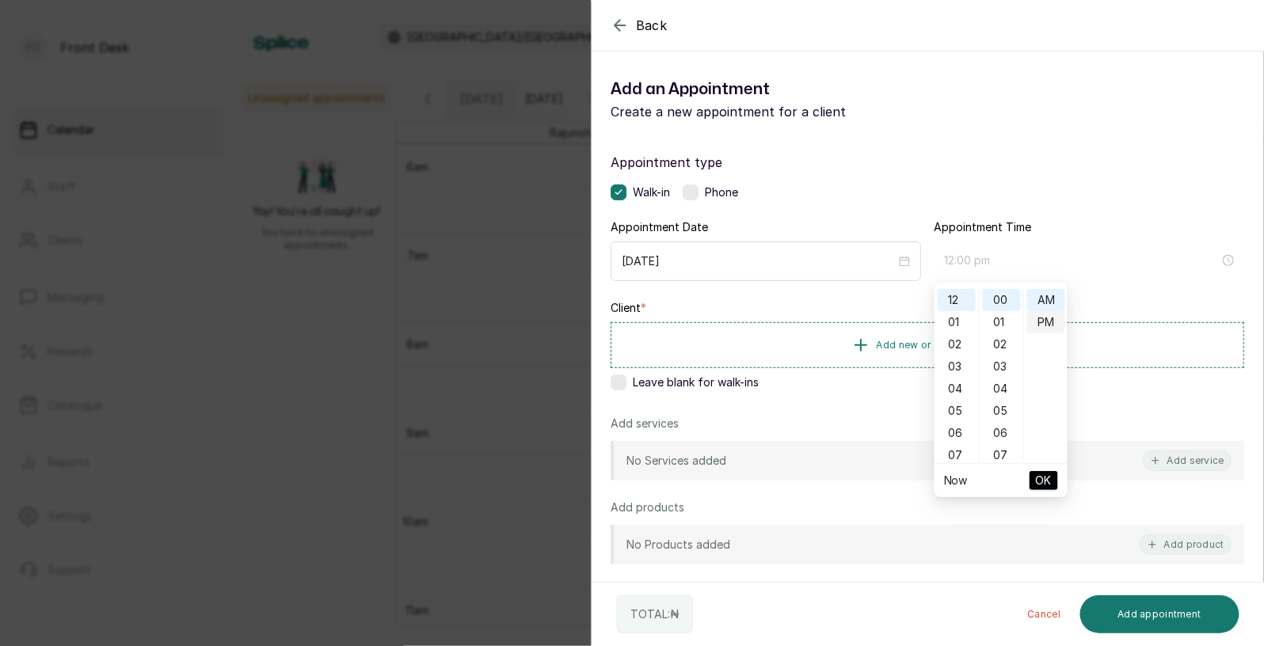
scroll to position [20, 0]
click at [1036, 475] on span "OK" at bounding box center [1044, 481] width 16 height 30
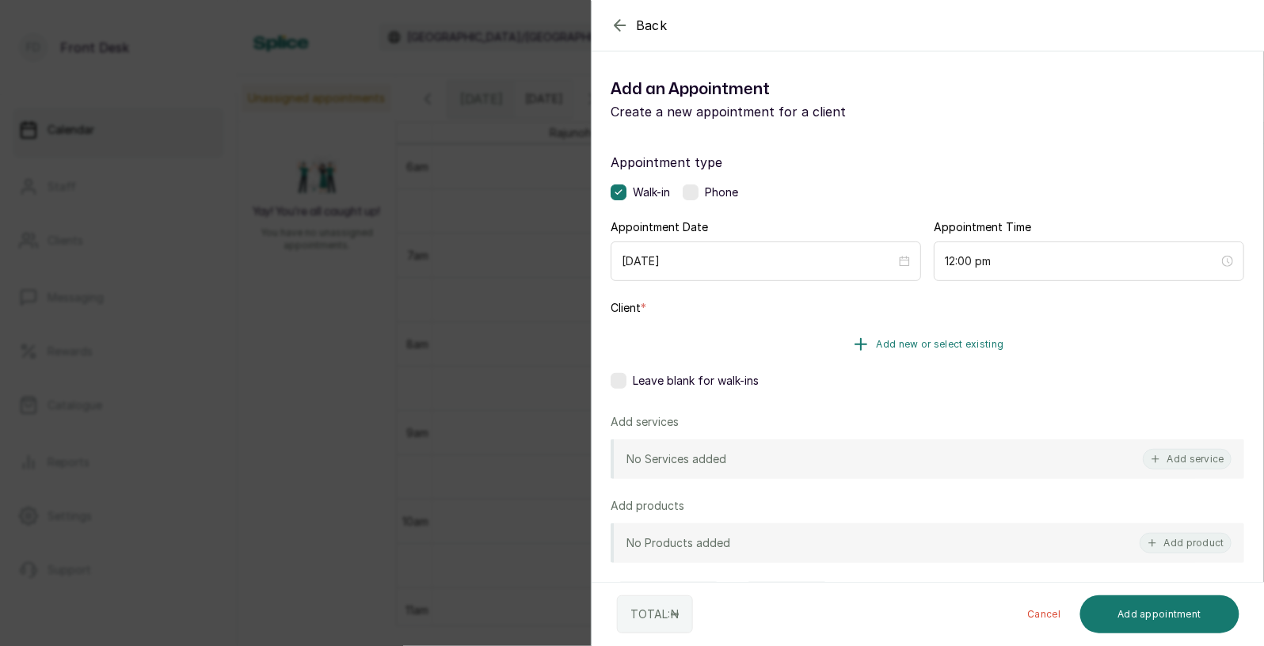
click at [928, 344] on span "Add new or select existing" at bounding box center [939, 344] width 127 height 13
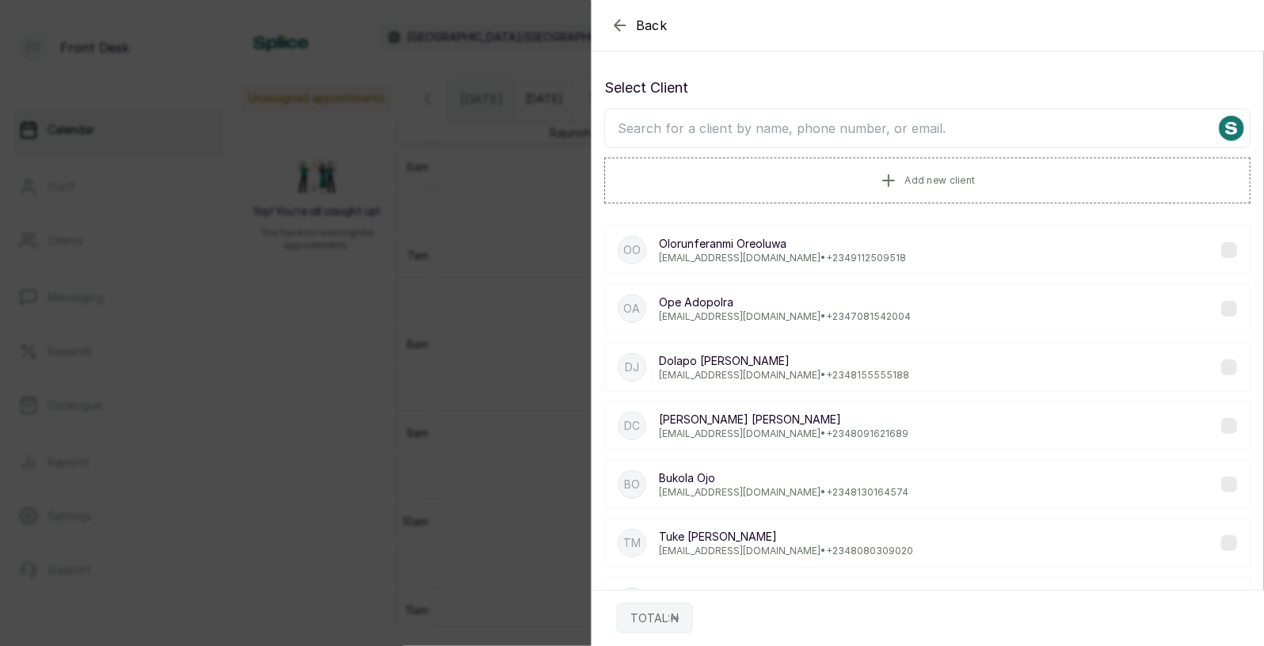
click at [885, 124] on input "text" at bounding box center [927, 128] width 646 height 40
type input "chika"
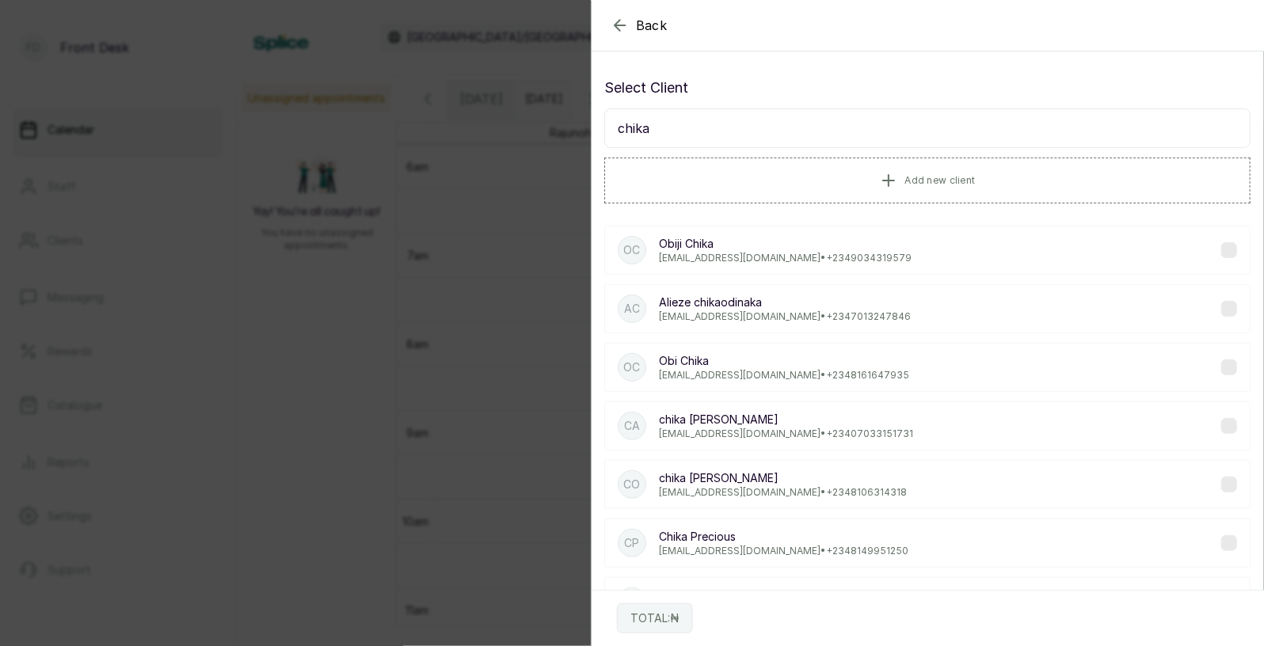
click at [715, 420] on p "[PERSON_NAME]" at bounding box center [786, 420] width 254 height 16
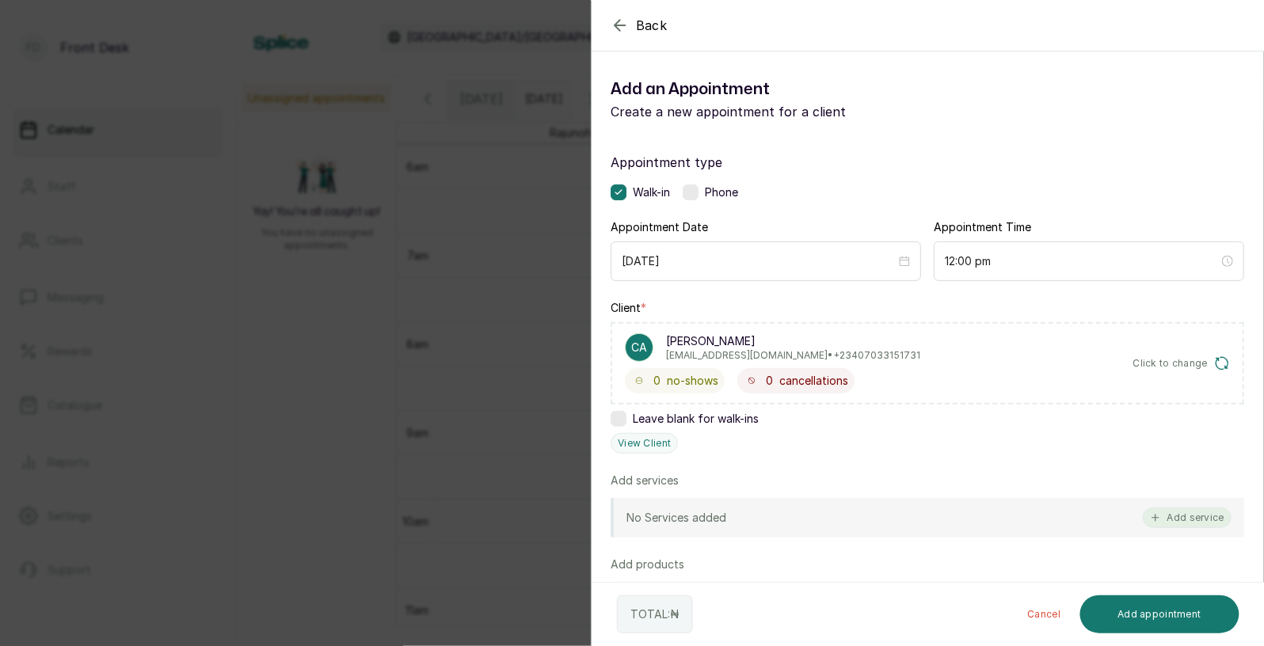
click at [1176, 514] on button "Add service" at bounding box center [1186, 518] width 89 height 21
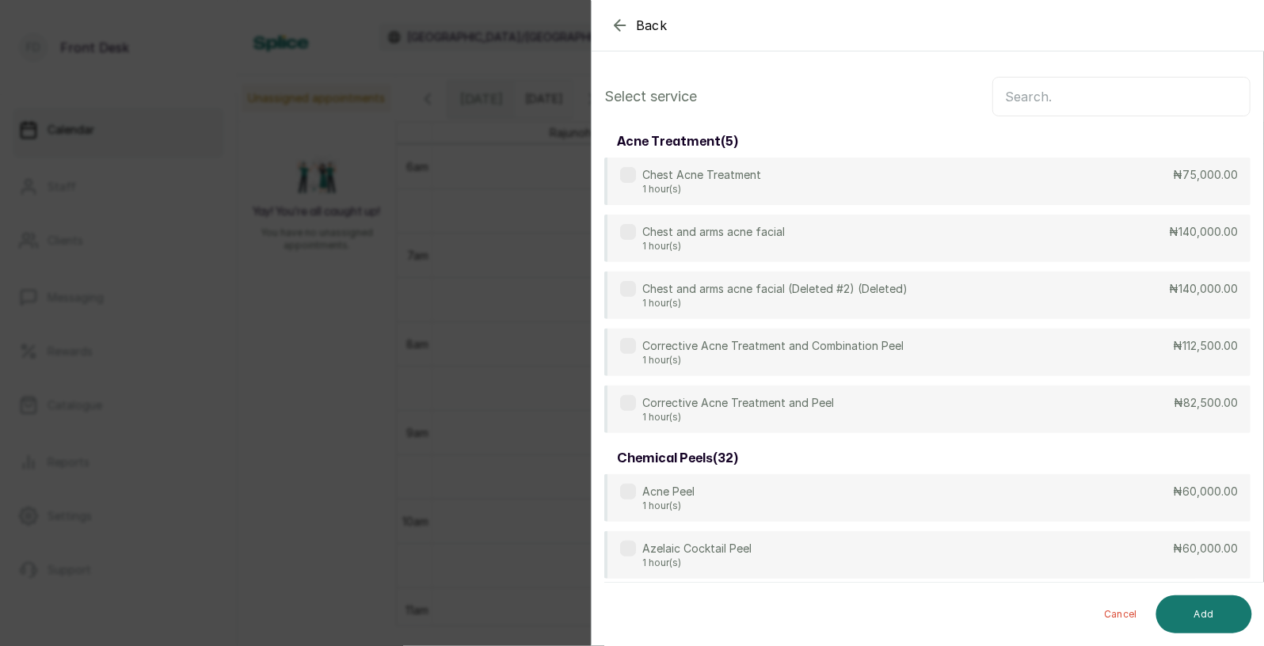
click at [1046, 97] on input "text" at bounding box center [1121, 97] width 258 height 40
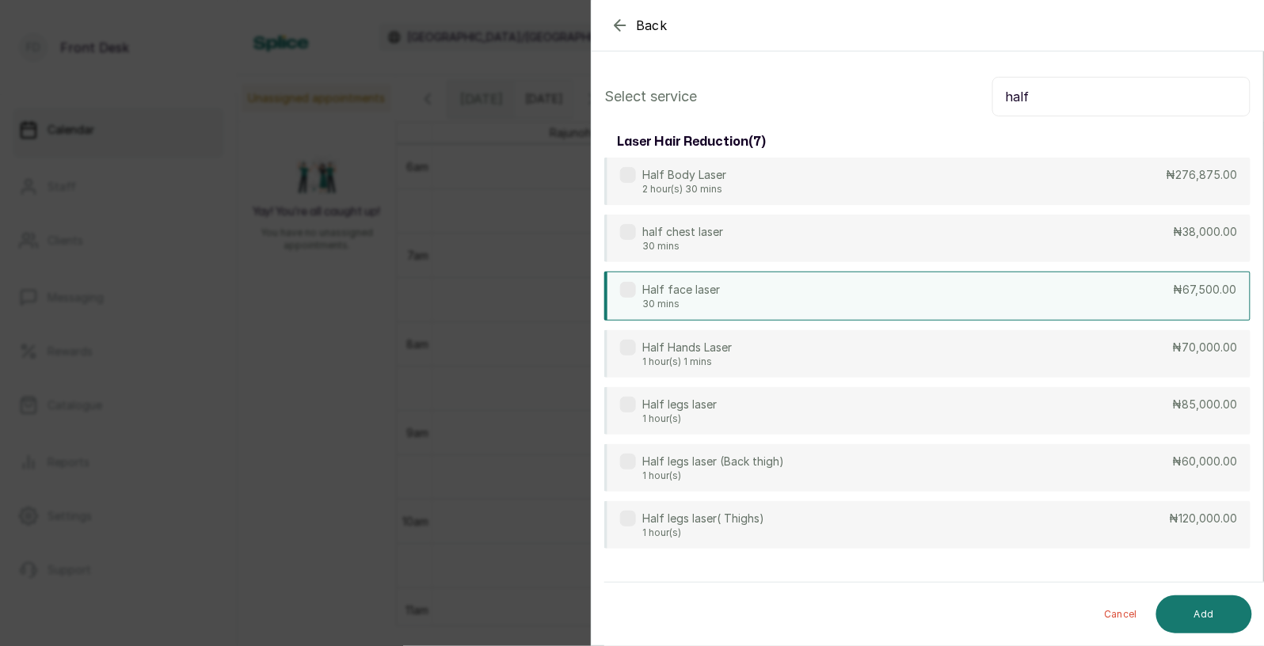
type input "half"
click at [804, 300] on div "Half face laser 30 mins ₦67,500.00" at bounding box center [927, 296] width 646 height 49
click at [1195, 614] on button "Add" at bounding box center [1204, 614] width 96 height 38
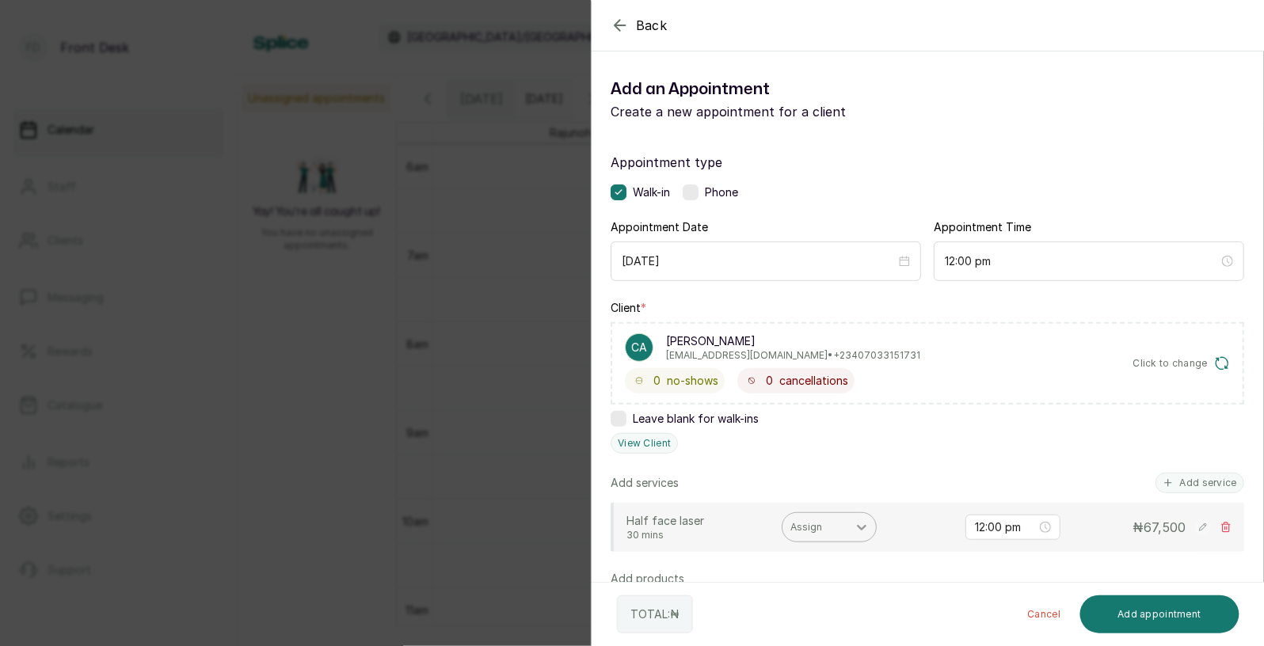
click at [865, 525] on icon at bounding box center [861, 527] width 16 height 16
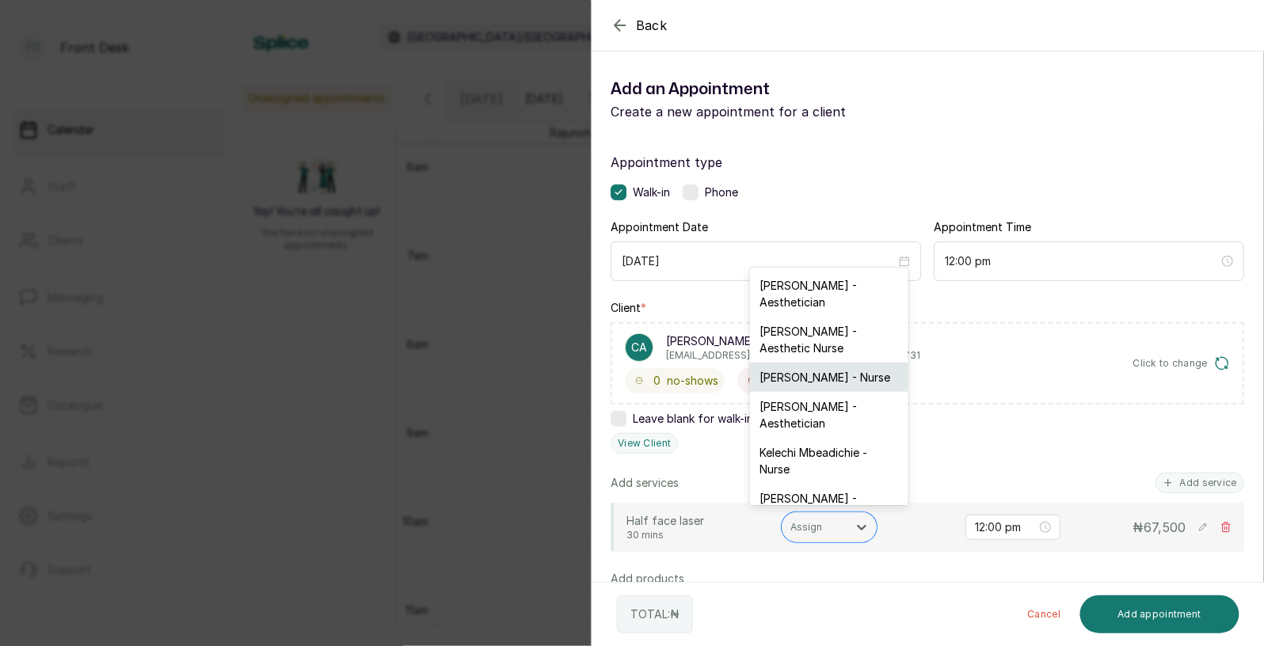
scroll to position [1, 0]
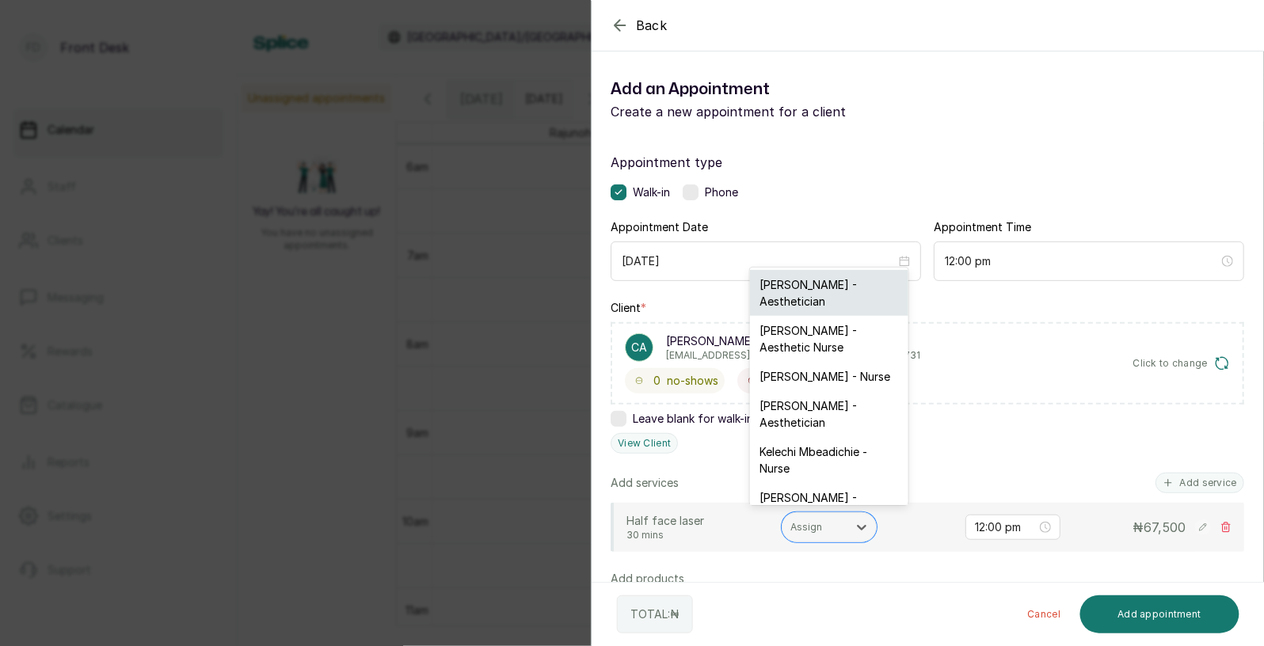
click at [834, 302] on div "[PERSON_NAME] - Aesthetician" at bounding box center [829, 293] width 158 height 46
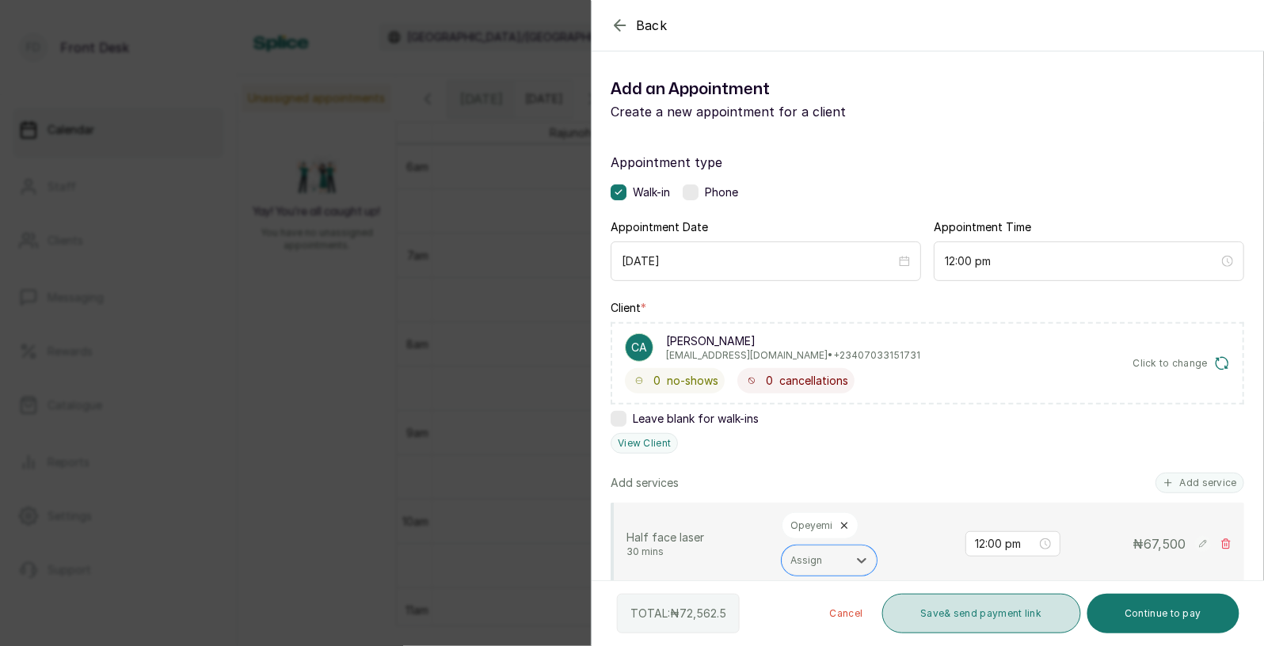
click at [993, 608] on button "Save & send payment link" at bounding box center [981, 614] width 199 height 40
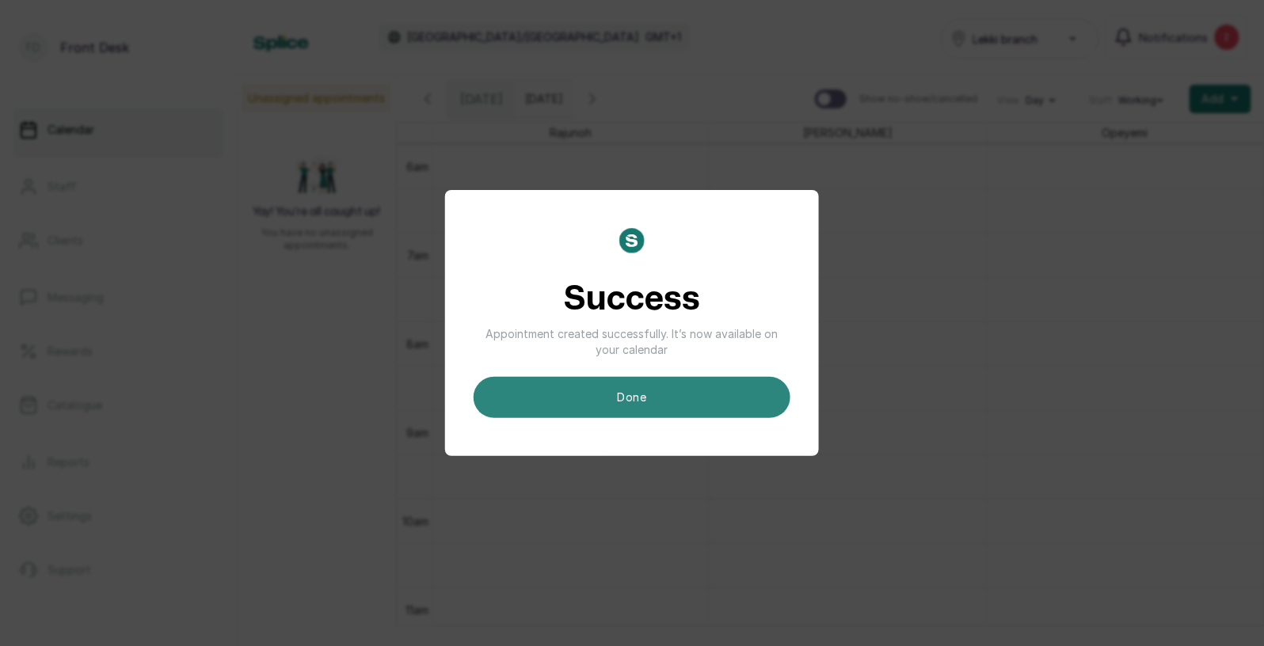
click at [753, 408] on button "done" at bounding box center [631, 397] width 317 height 41
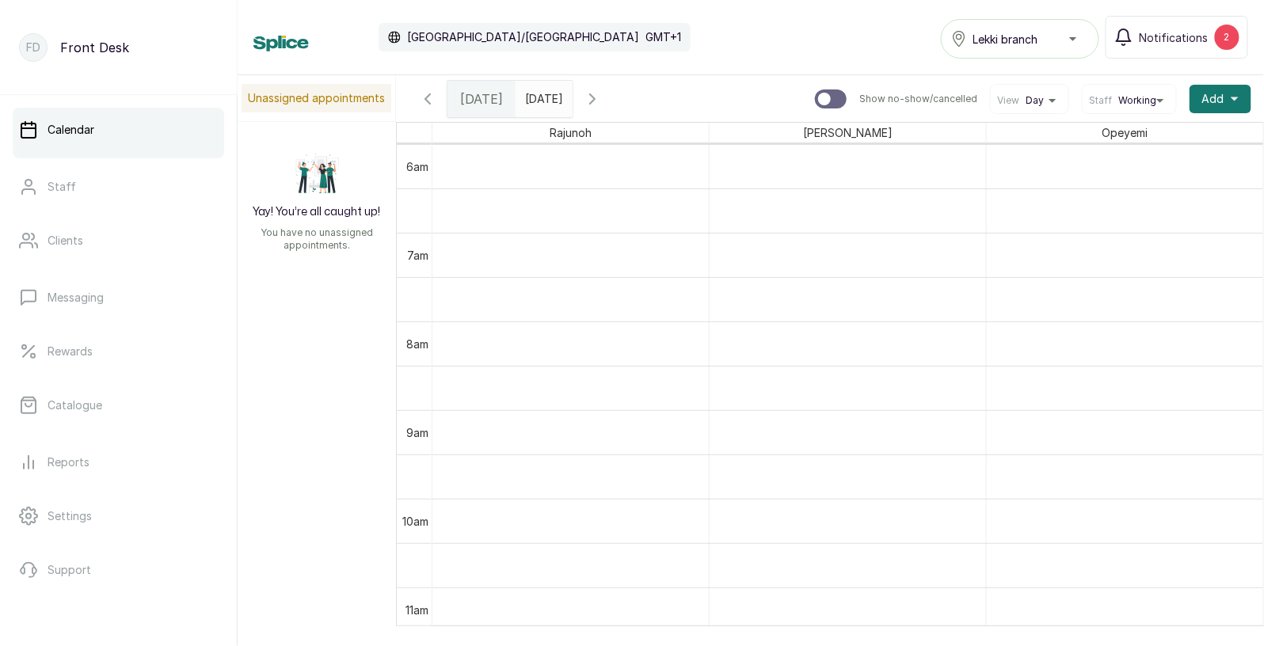
click at [572, 96] on span at bounding box center [557, 95] width 30 height 27
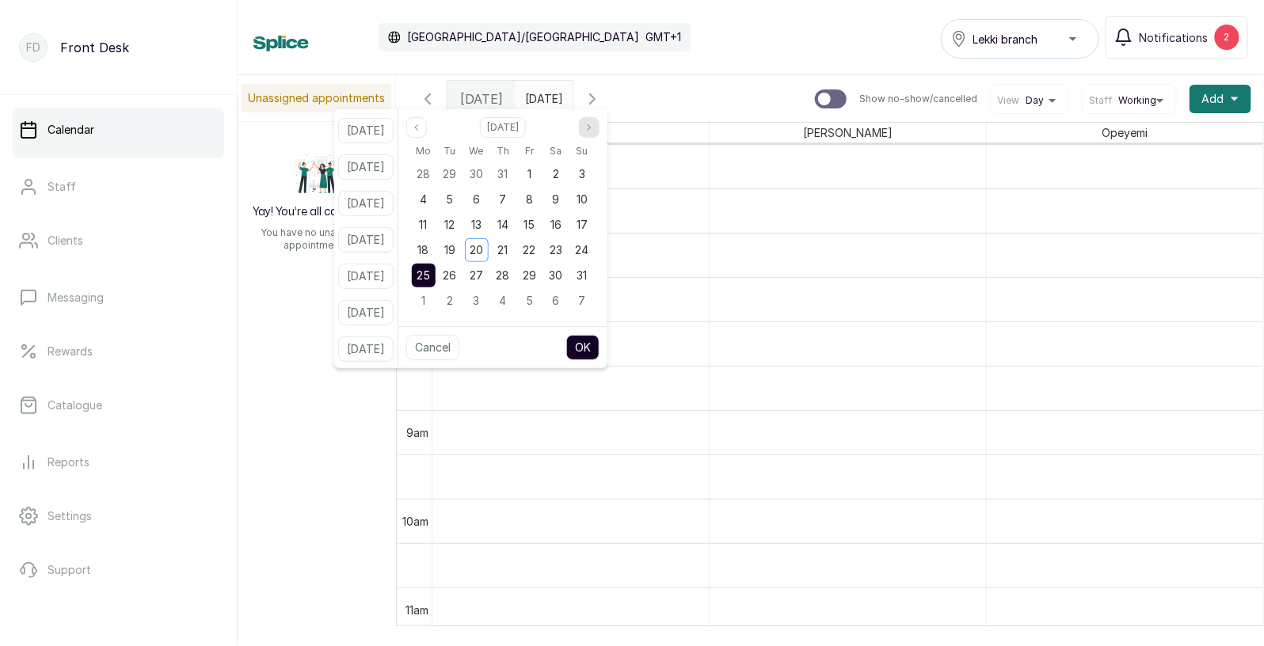
click at [594, 128] on icon "page next" at bounding box center [589, 128] width 10 height 10
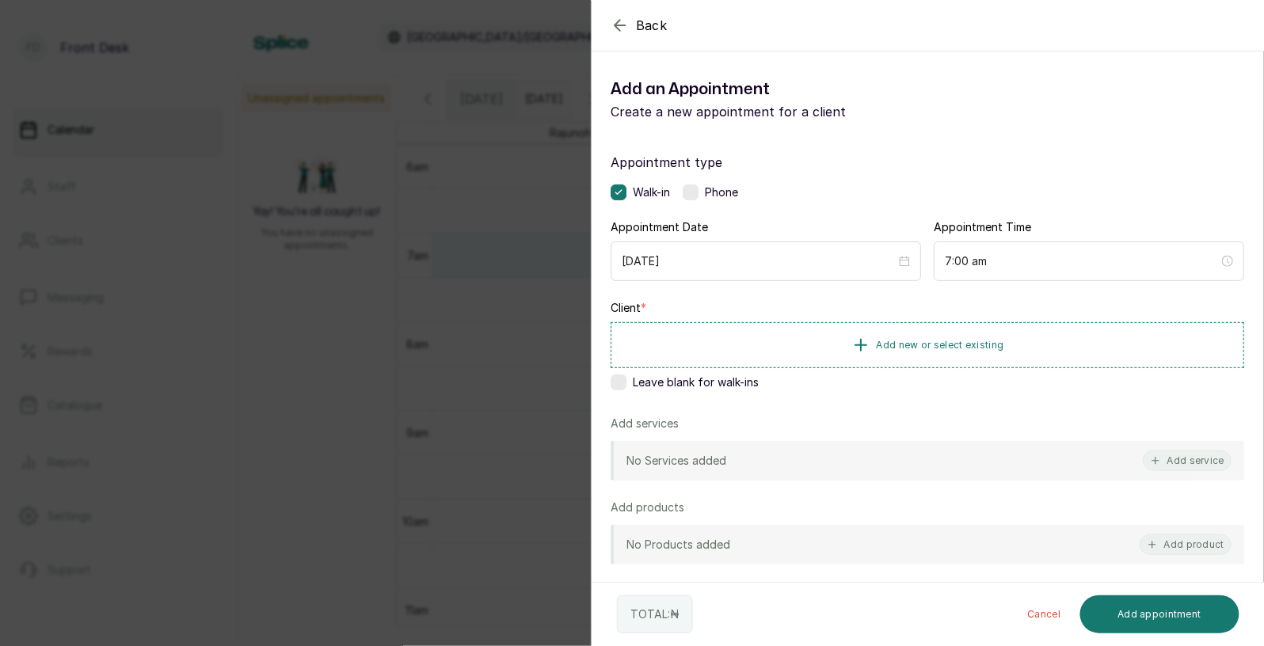
click at [352, 172] on div "Back Add Appointment Add an Appointment Create a new appointment for a client A…" at bounding box center [632, 323] width 1264 height 646
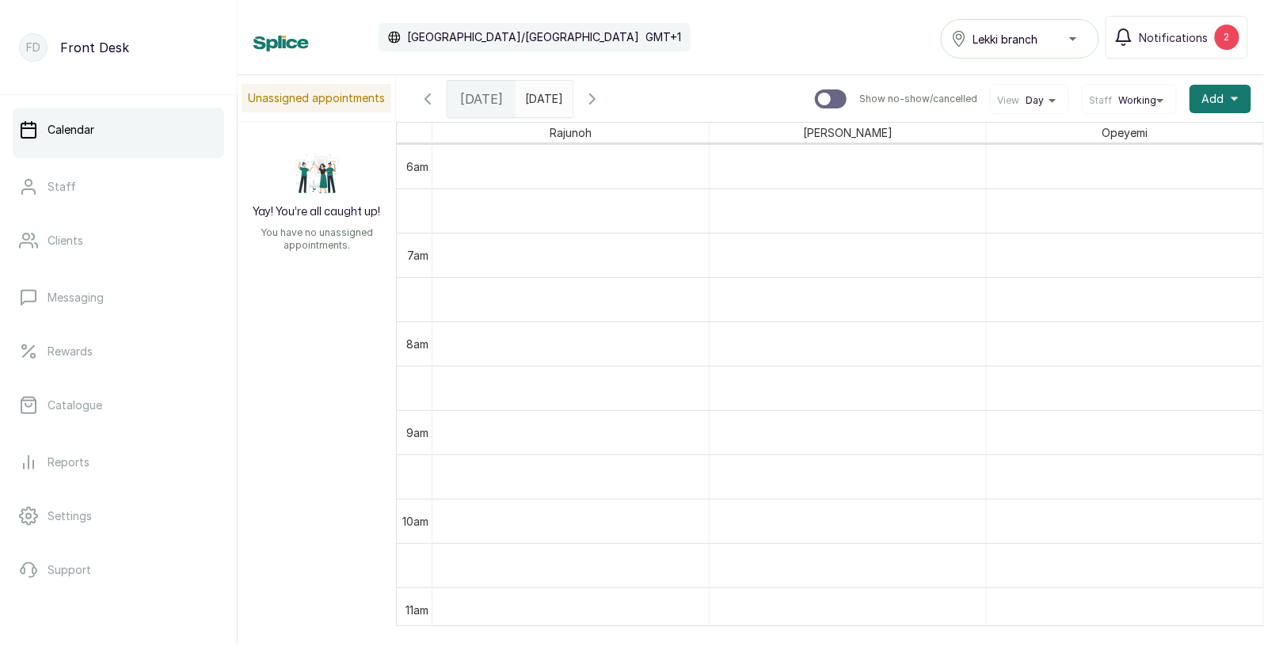
click at [542, 89] on input "[DATE]" at bounding box center [528, 95] width 25 height 27
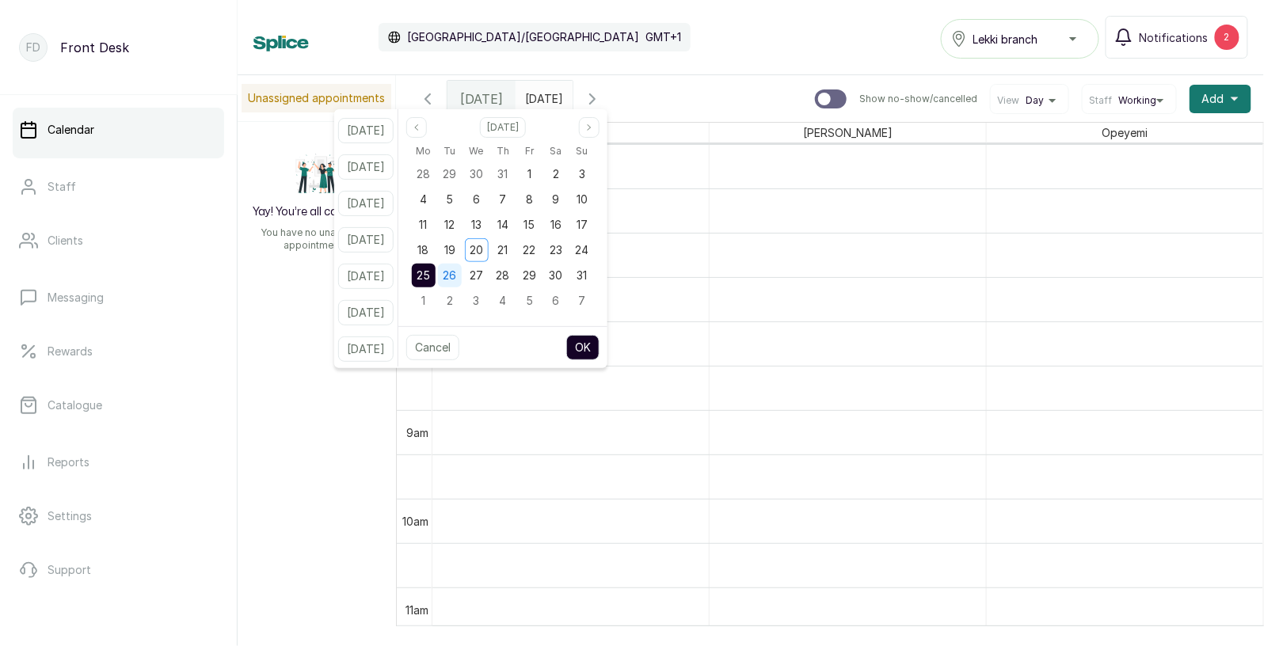
click at [457, 272] on span "26" at bounding box center [449, 274] width 13 height 13
click at [430, 270] on span "25" at bounding box center [422, 274] width 13 height 13
click at [597, 340] on button "OK" at bounding box center [582, 347] width 33 height 25
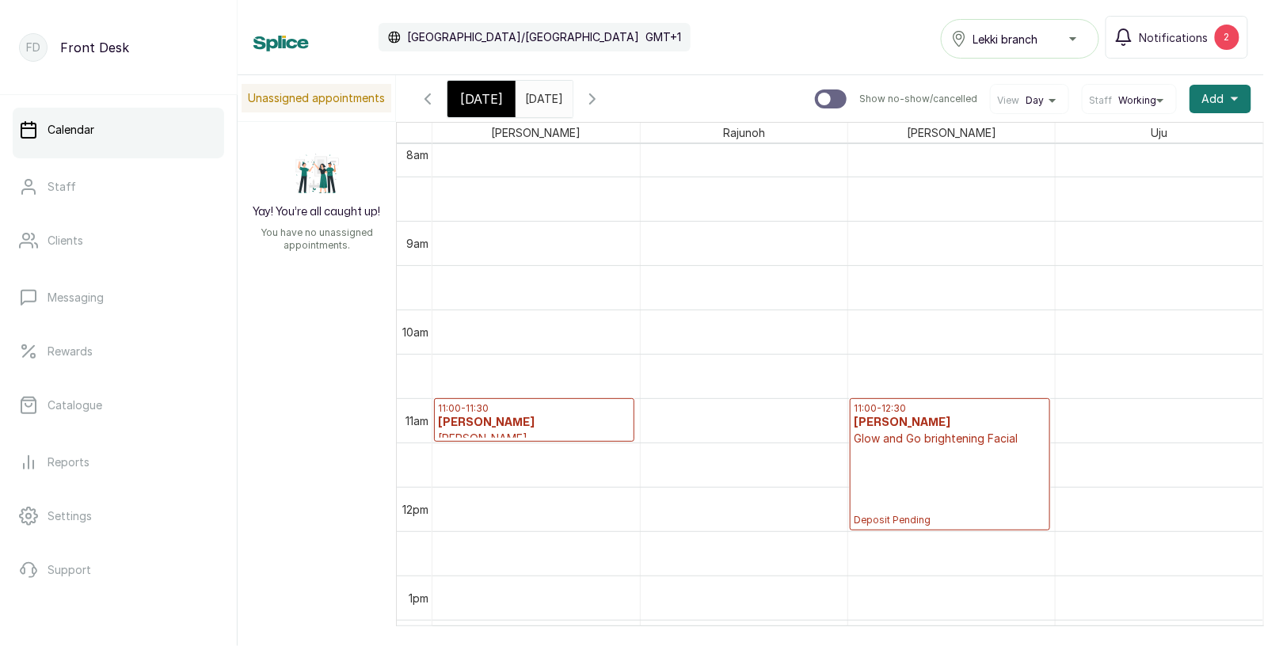
scroll to position [0, 0]
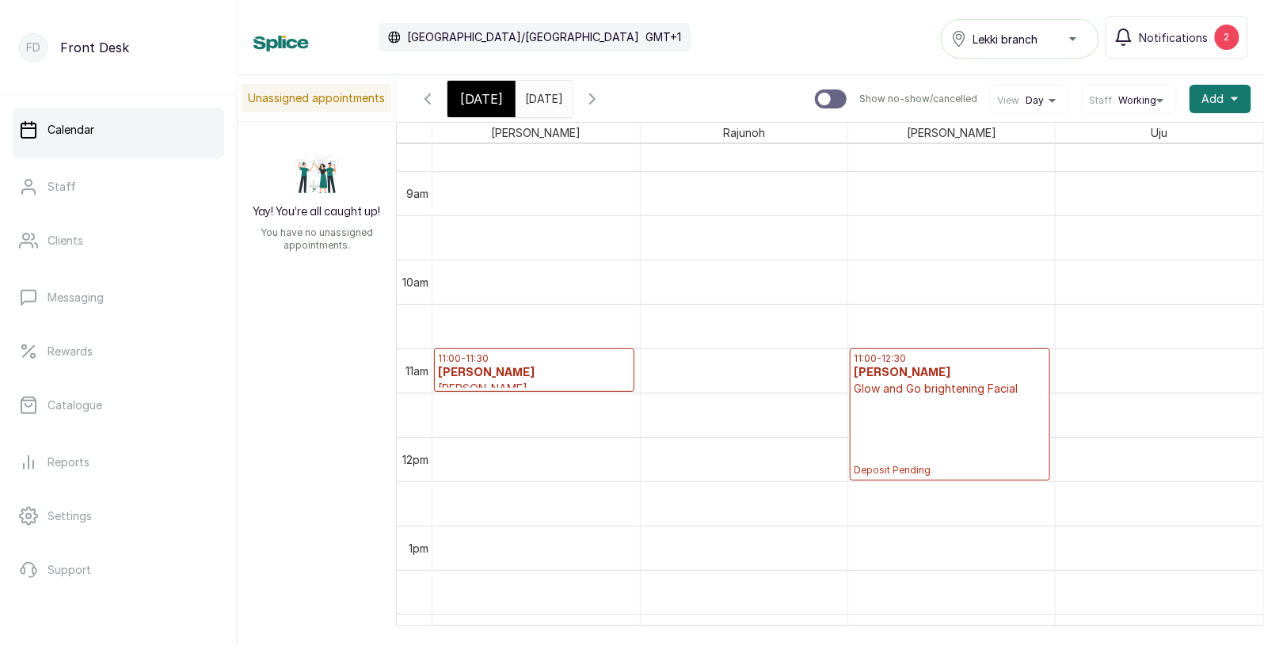
click at [946, 398] on div "11:00 - 12:30 [PERSON_NAME] and Go brightening Facial Deposit Pending" at bounding box center [949, 414] width 192 height 124
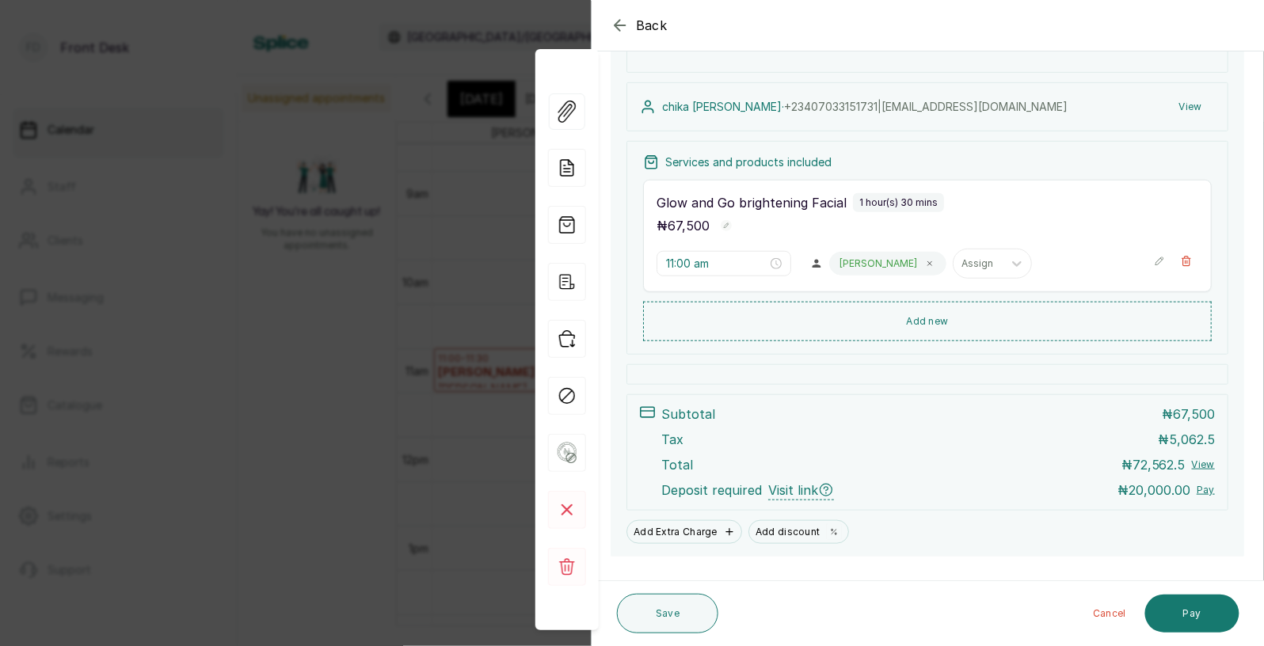
scroll to position [532, 0]
click at [660, 29] on span "Back" at bounding box center [652, 25] width 32 height 19
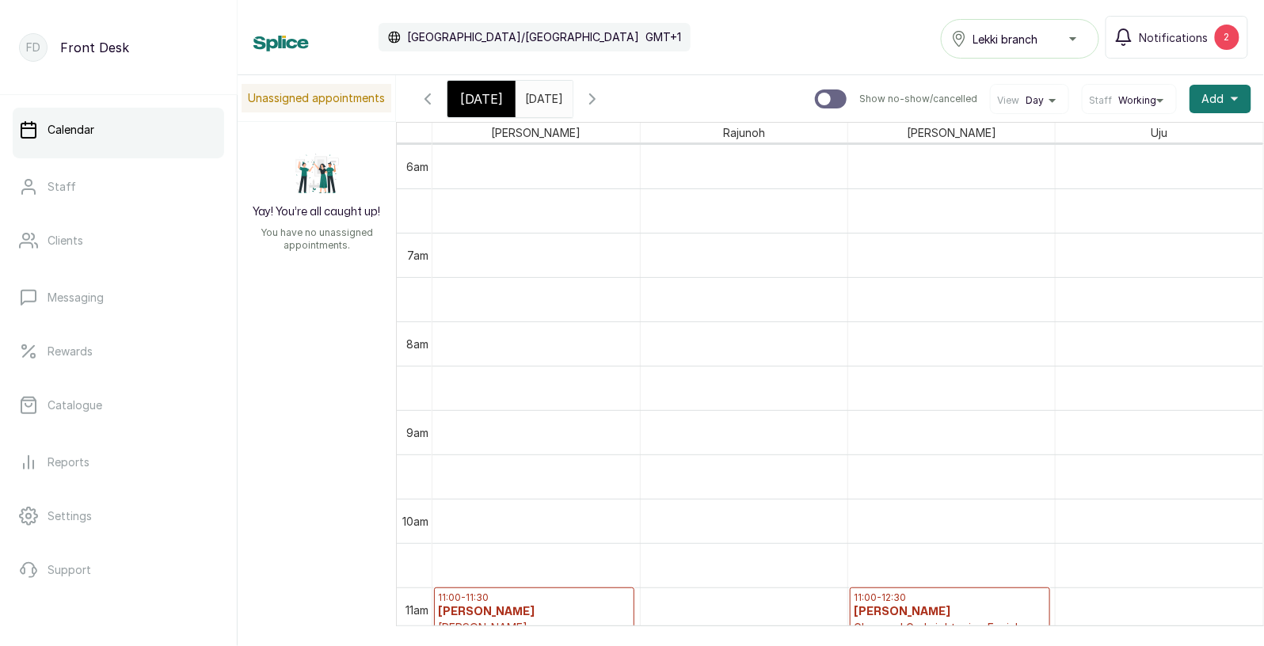
click at [489, 108] on span "[DATE]" at bounding box center [481, 98] width 43 height 19
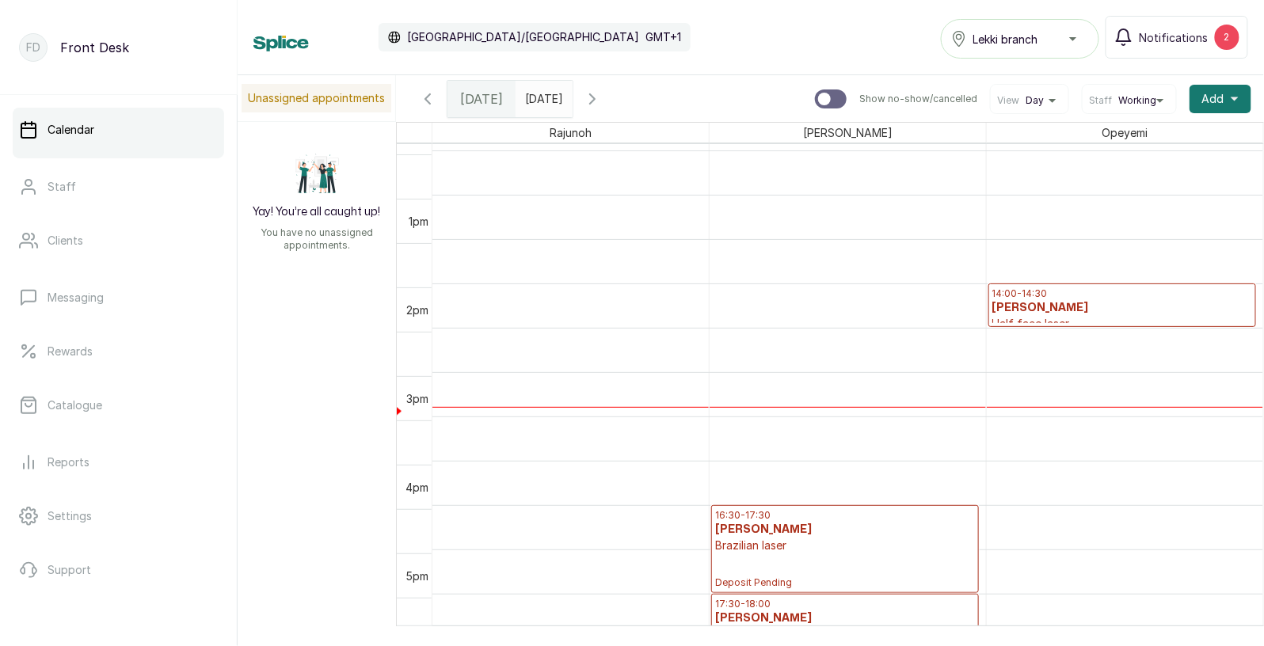
scroll to position [1102, 0]
click at [1015, 309] on h3 "[PERSON_NAME]" at bounding box center [1122, 308] width 260 height 16
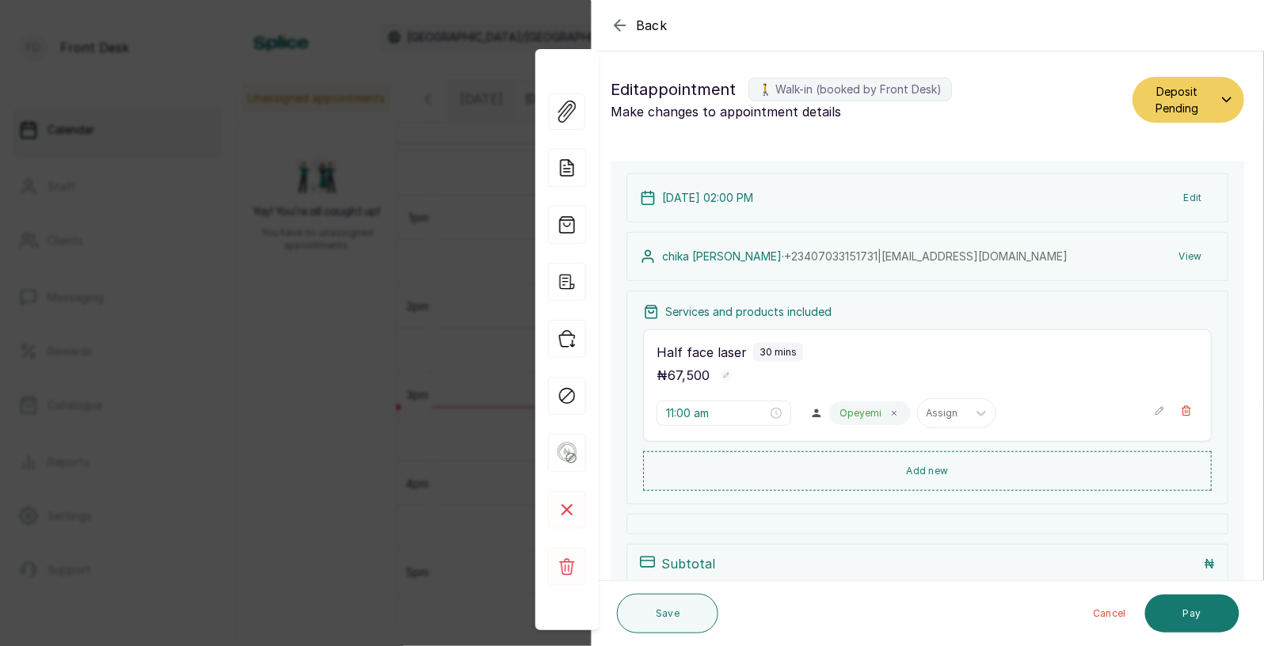
type input "2:00 pm"
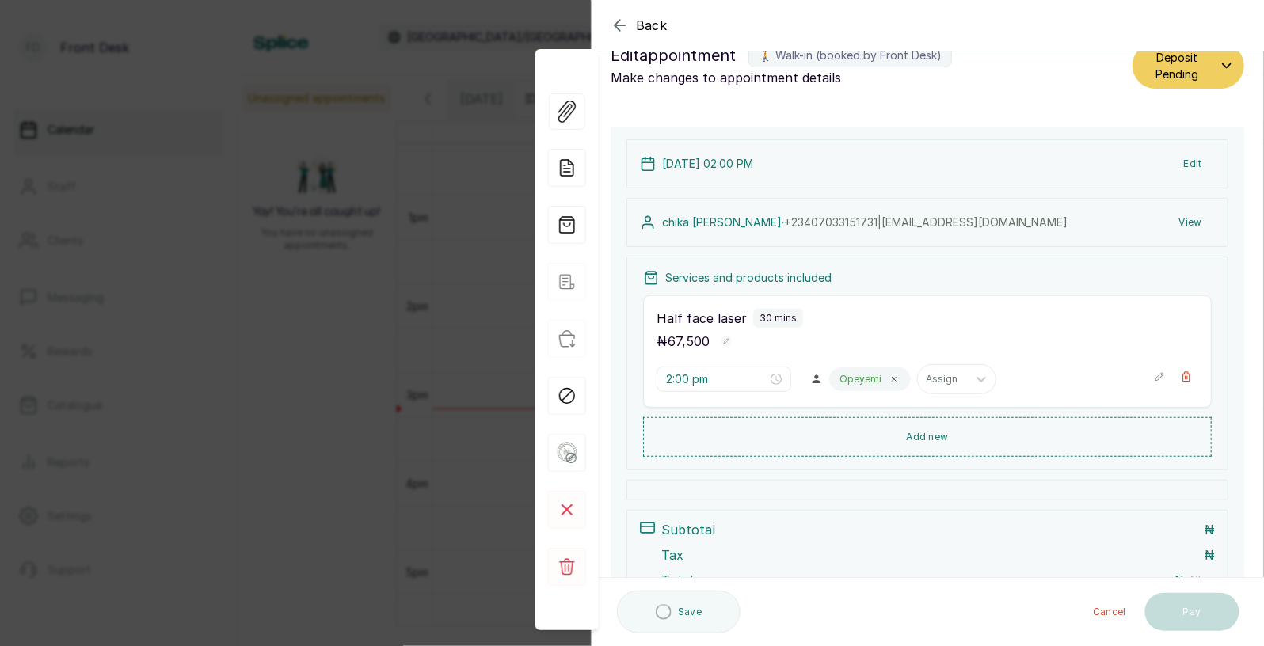
scroll to position [30, 0]
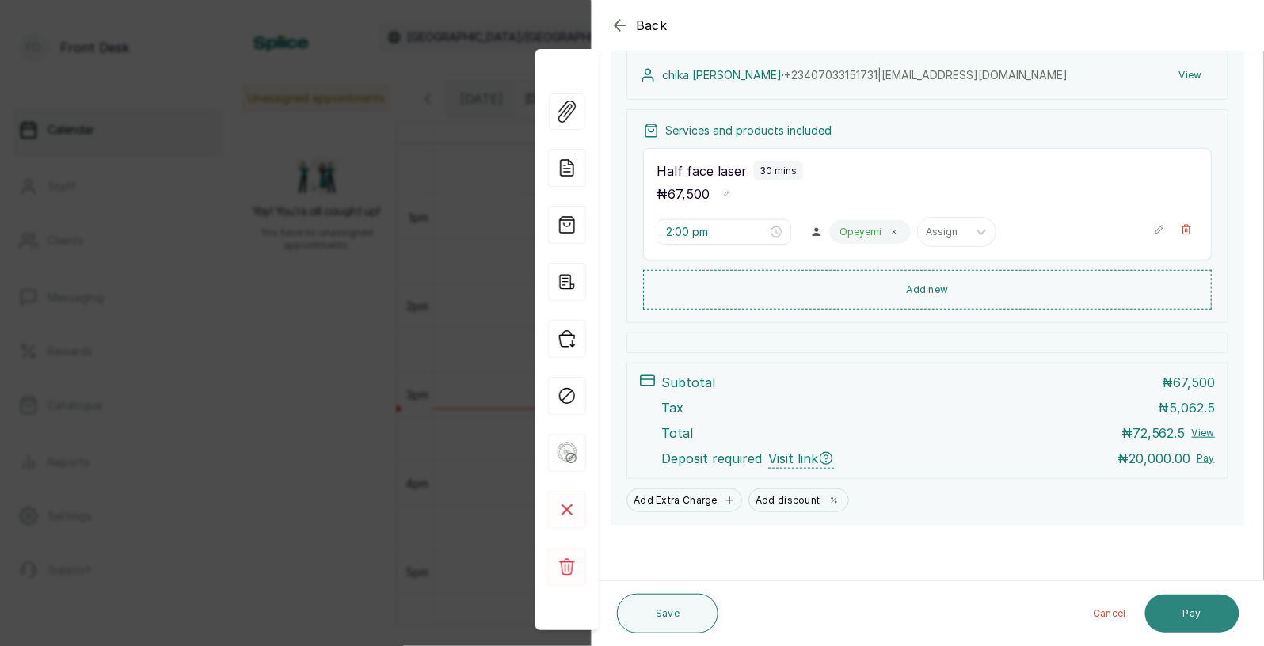
click at [1168, 609] on button "Pay" at bounding box center [1192, 614] width 94 height 38
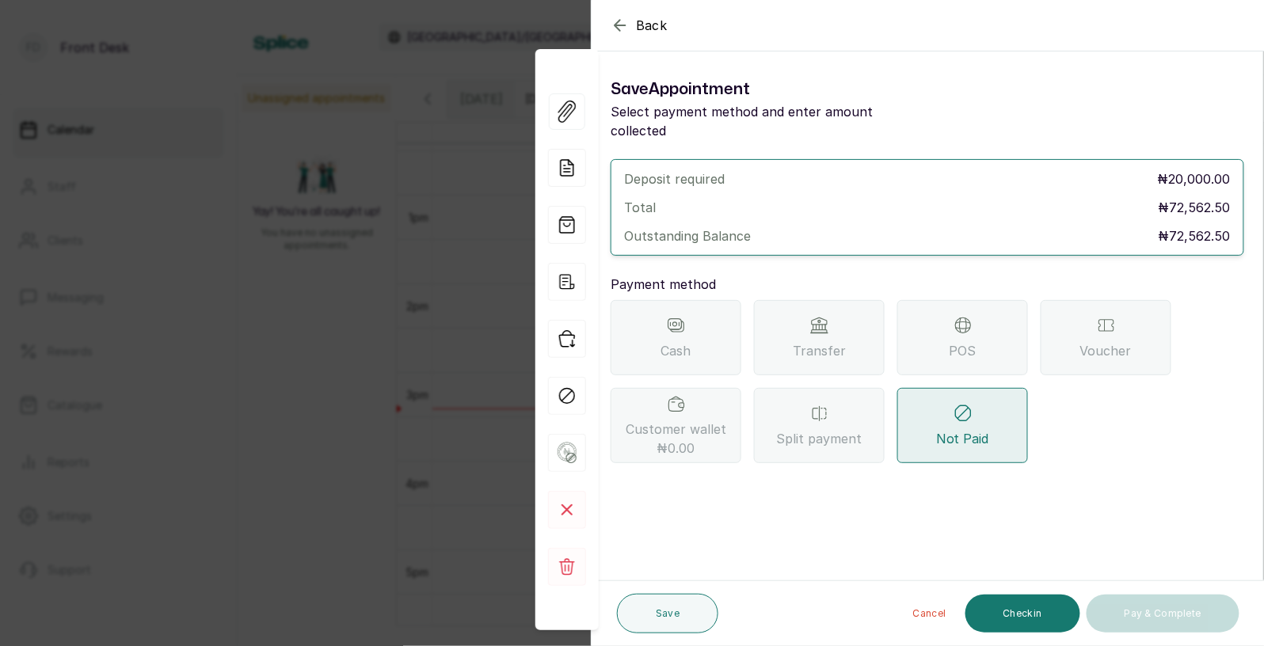
click at [831, 314] on div "Transfer" at bounding box center [819, 337] width 131 height 75
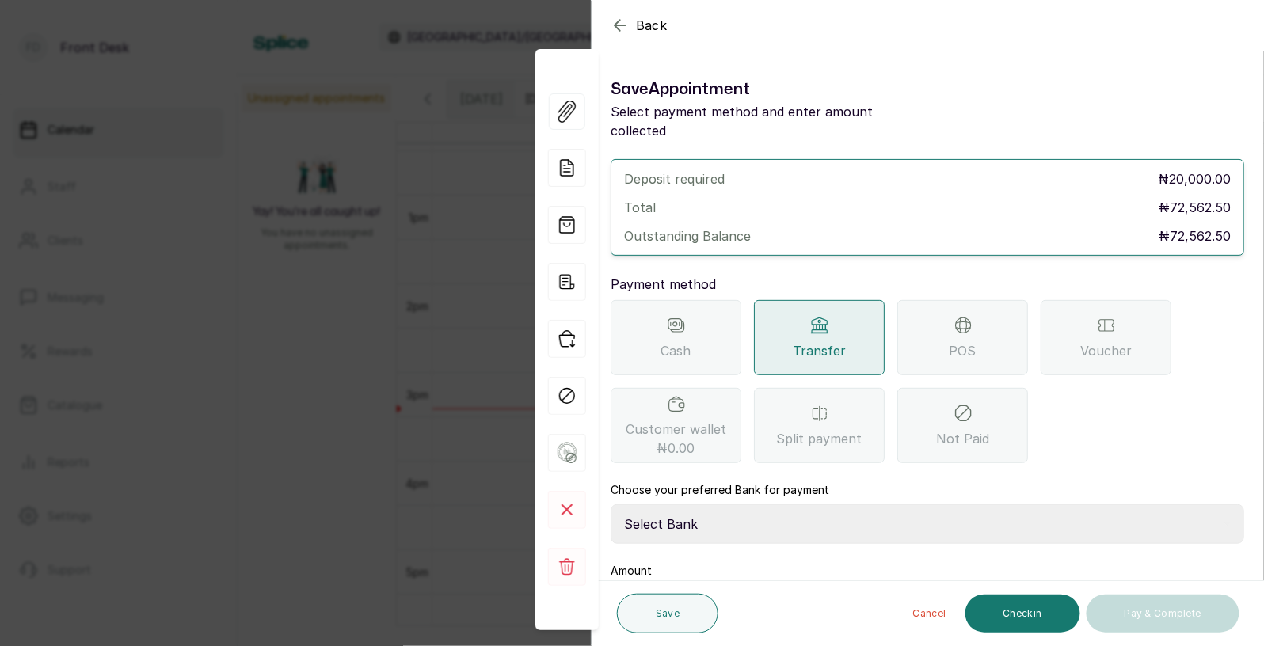
click at [694, 504] on select "Select Bank [PERSON_NAME] Fairmoney Microfinance Bank SKN ANALYTICS MED AESTH. …" at bounding box center [926, 524] width 633 height 40
select select "43272bc0-21c6-4b19-b9fb-c2093b8603c2"
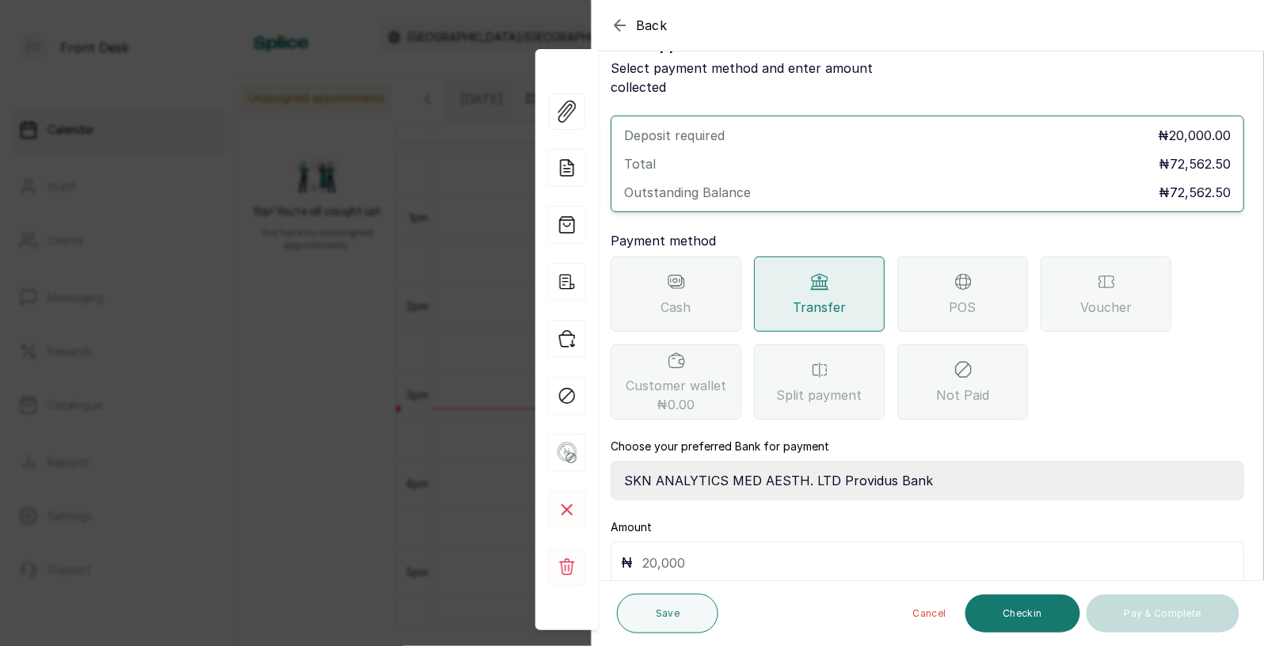
click at [704, 554] on input "text" at bounding box center [937, 563] width 591 height 22
type input "20,000"
click at [644, 614] on button "Save" at bounding box center [667, 614] width 101 height 40
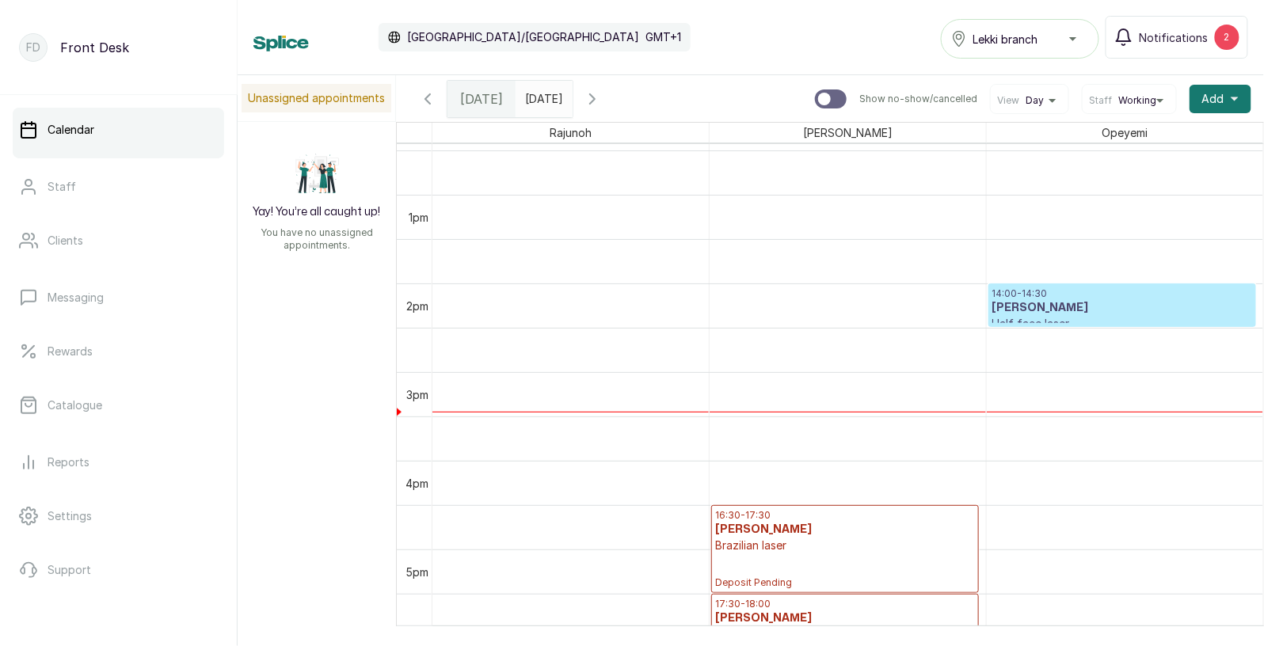
click at [542, 93] on input "[DATE]" at bounding box center [528, 95] width 25 height 27
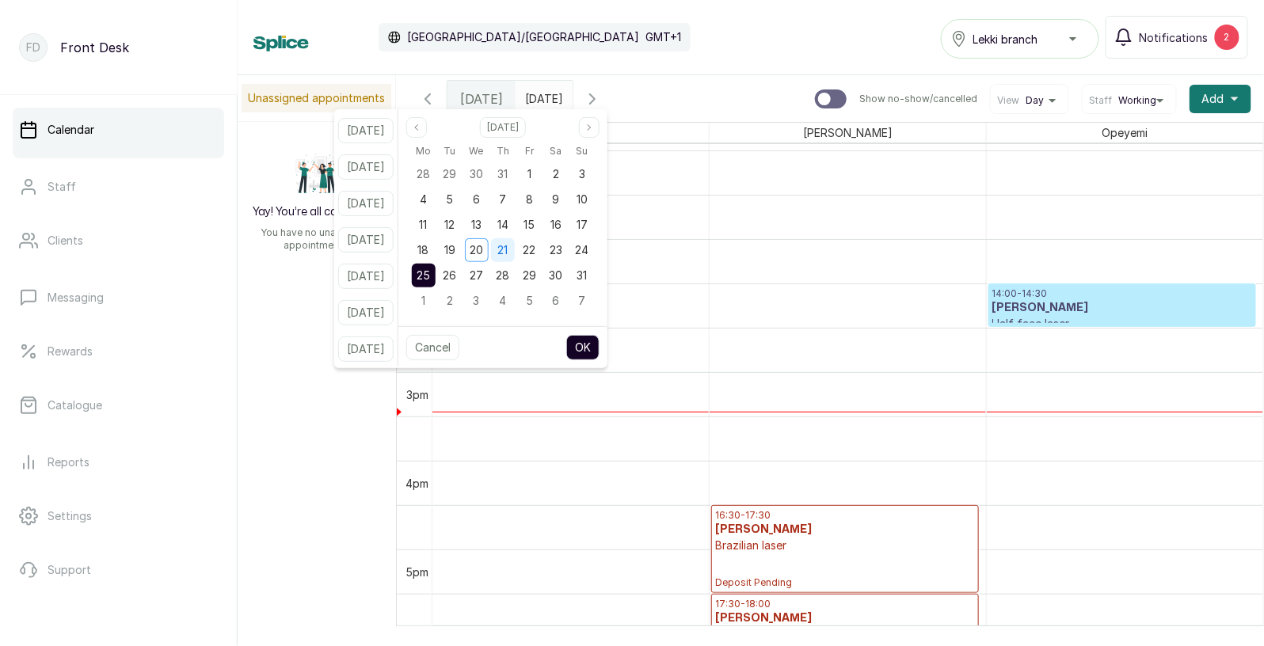
click at [508, 254] on span "21" at bounding box center [502, 249] width 10 height 13
click at [597, 347] on button "OK" at bounding box center [582, 347] width 33 height 25
type input "[DATE]"
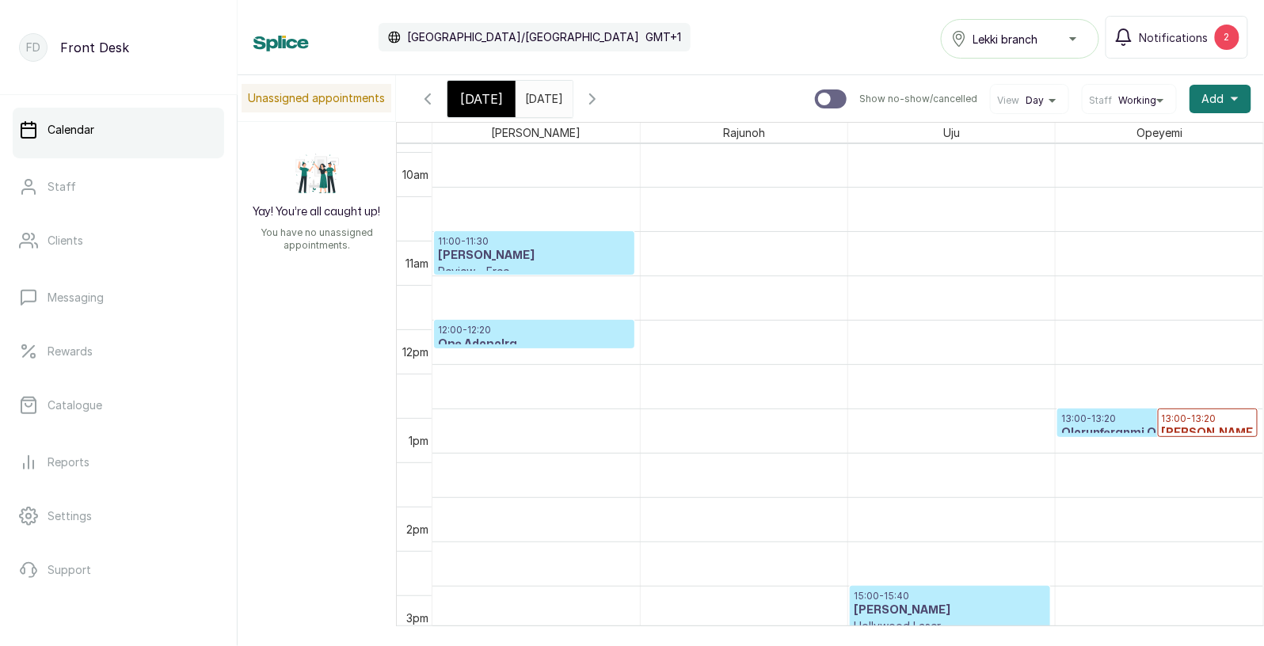
scroll to position [888, 0]
click at [0, 0] on div at bounding box center [0, 0] width 0 height 0
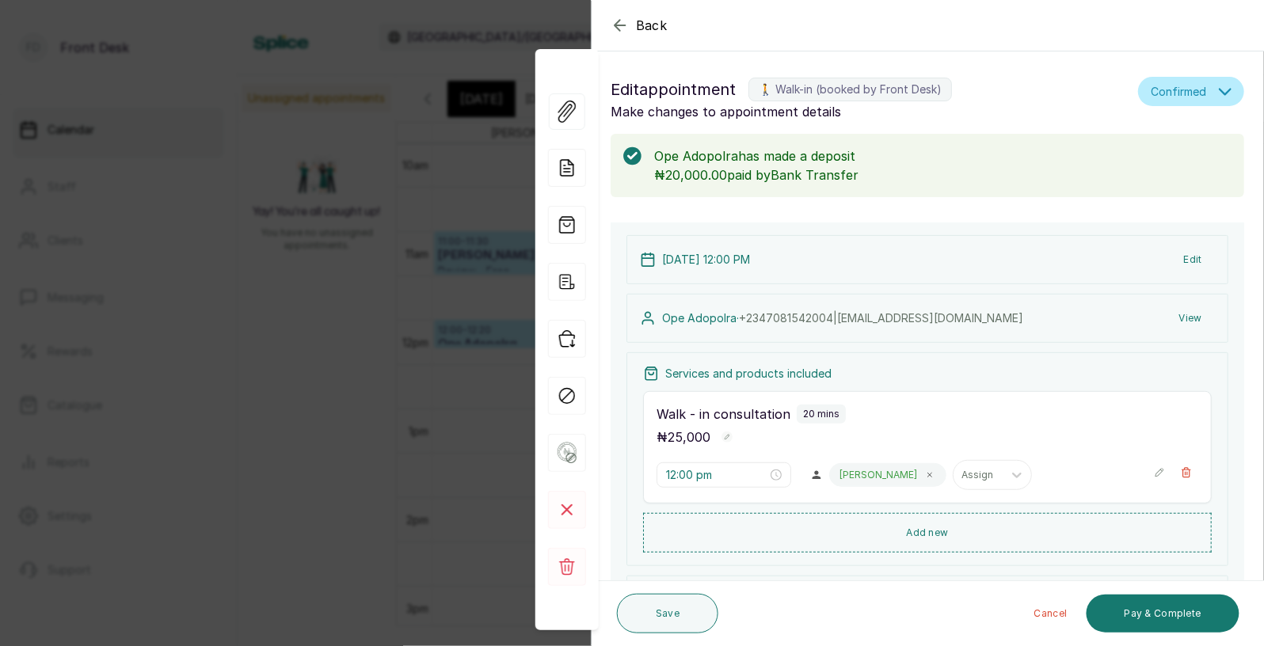
click at [637, 25] on span "Back" at bounding box center [652, 25] width 32 height 19
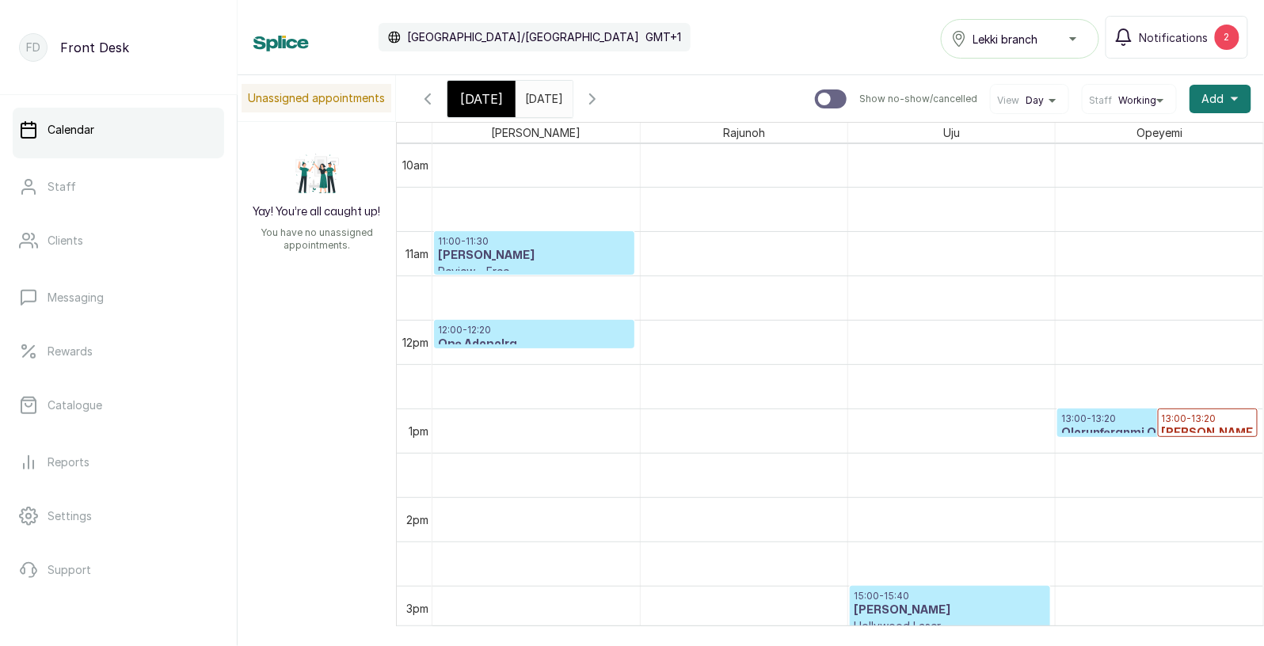
click at [543, 329] on p "12:00 - 12:20" at bounding box center [534, 330] width 192 height 13
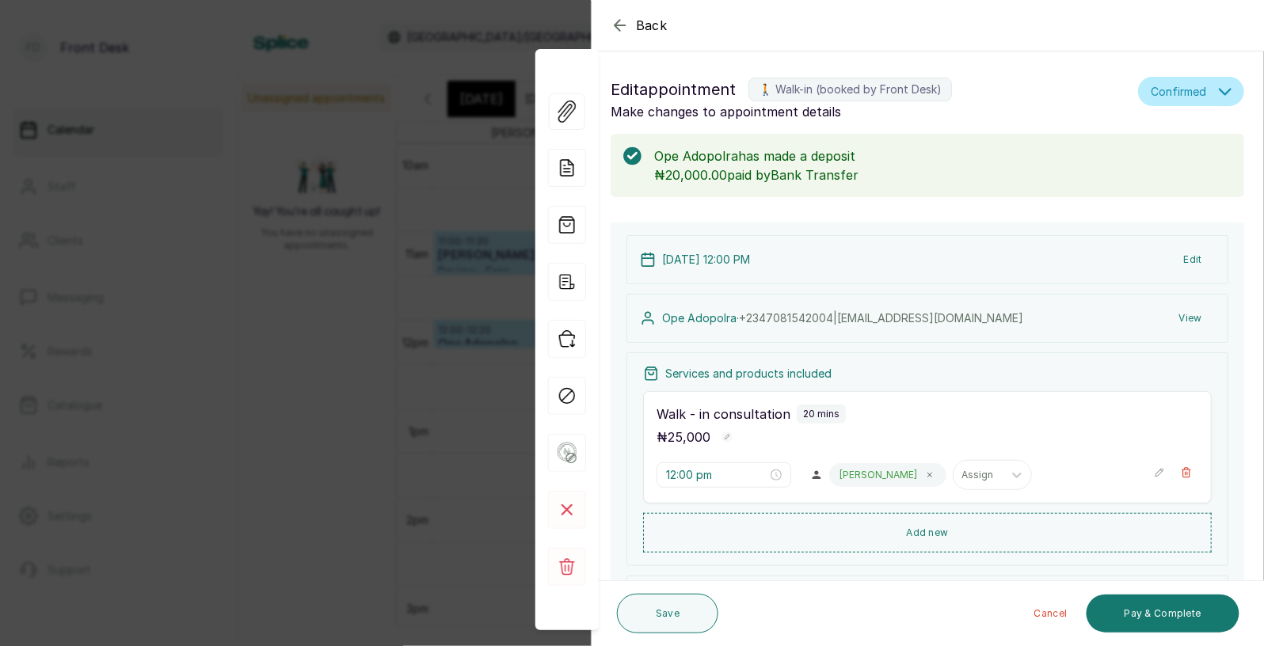
click at [650, 27] on span "Back" at bounding box center [652, 25] width 32 height 19
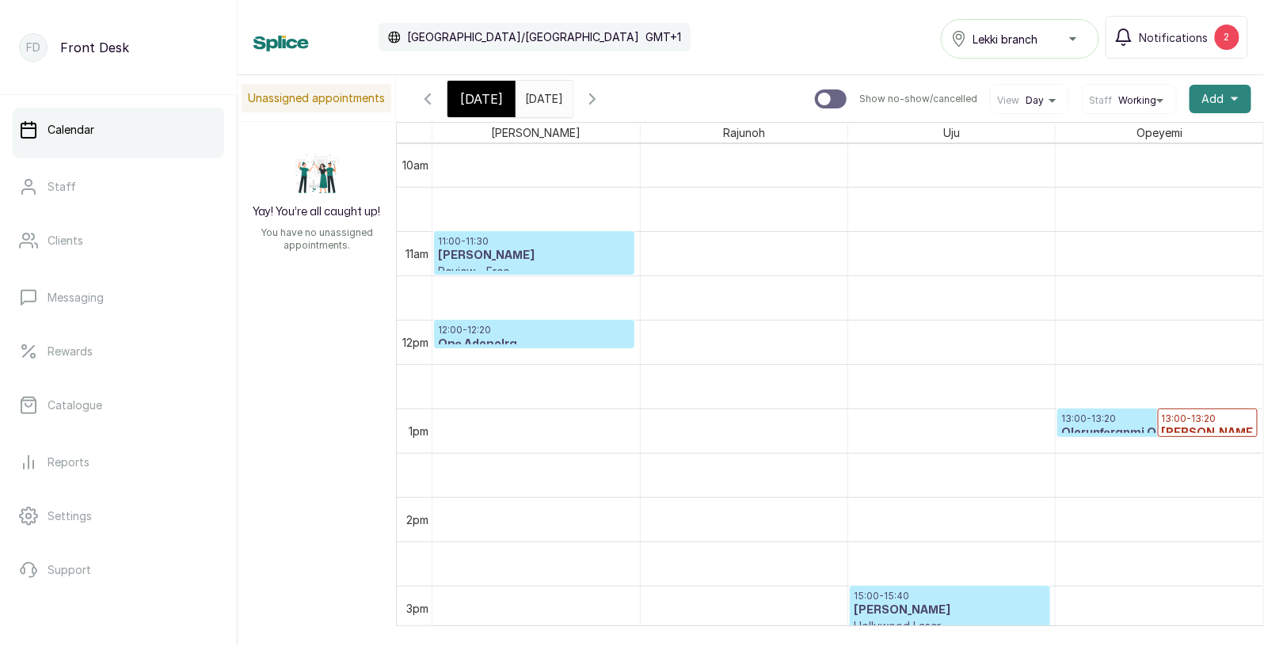
click at [1215, 95] on span "Add" at bounding box center [1213, 99] width 22 height 16
click at [1150, 141] on span "Add Appointment" at bounding box center [1162, 141] width 152 height 19
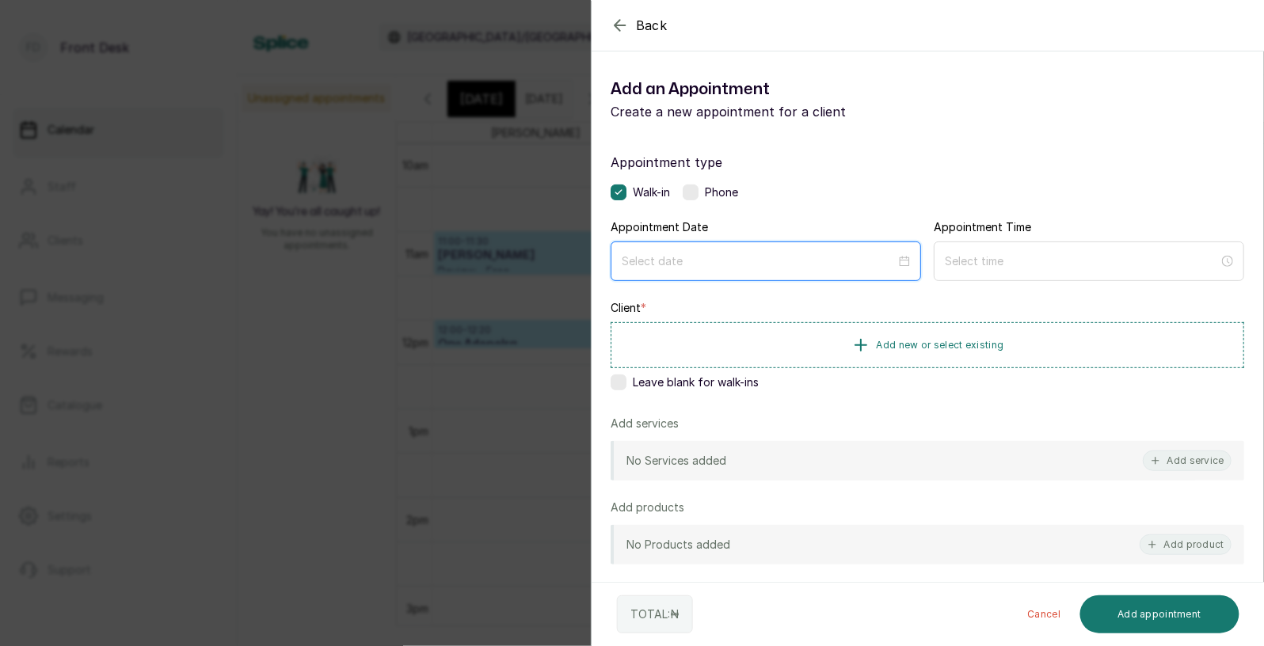
click at [850, 260] on input at bounding box center [759, 261] width 274 height 17
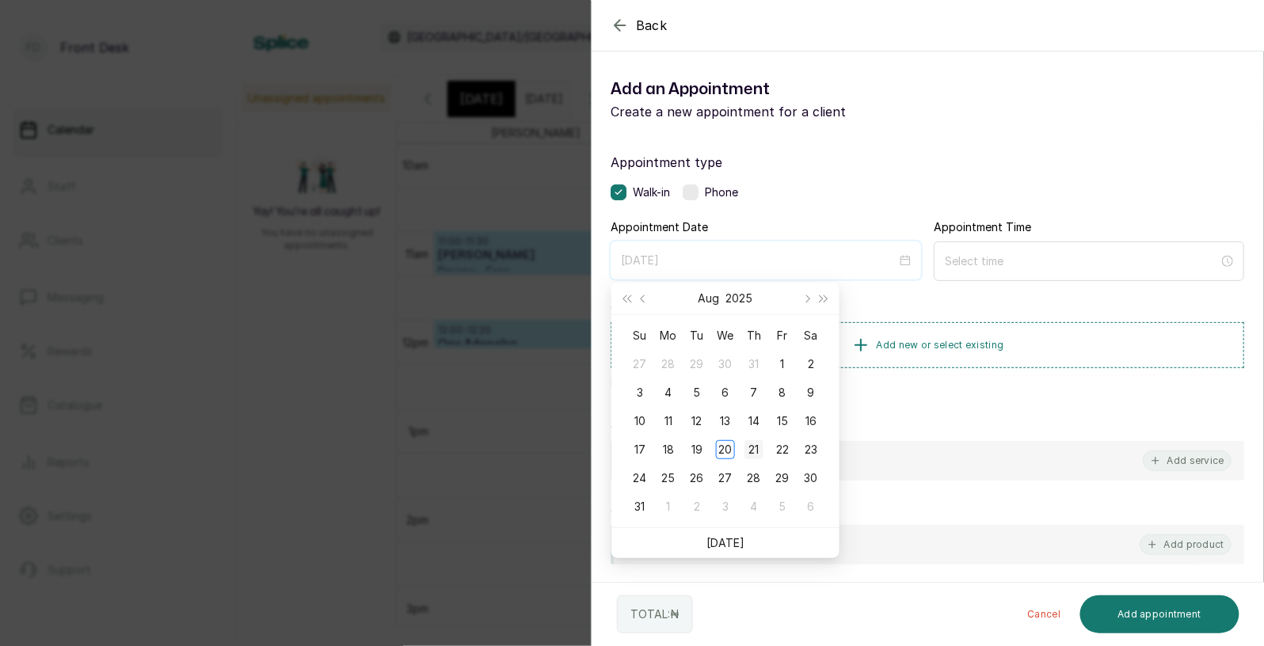
type input "[DATE]"
click at [744, 449] on div "21" at bounding box center [753, 449] width 19 height 19
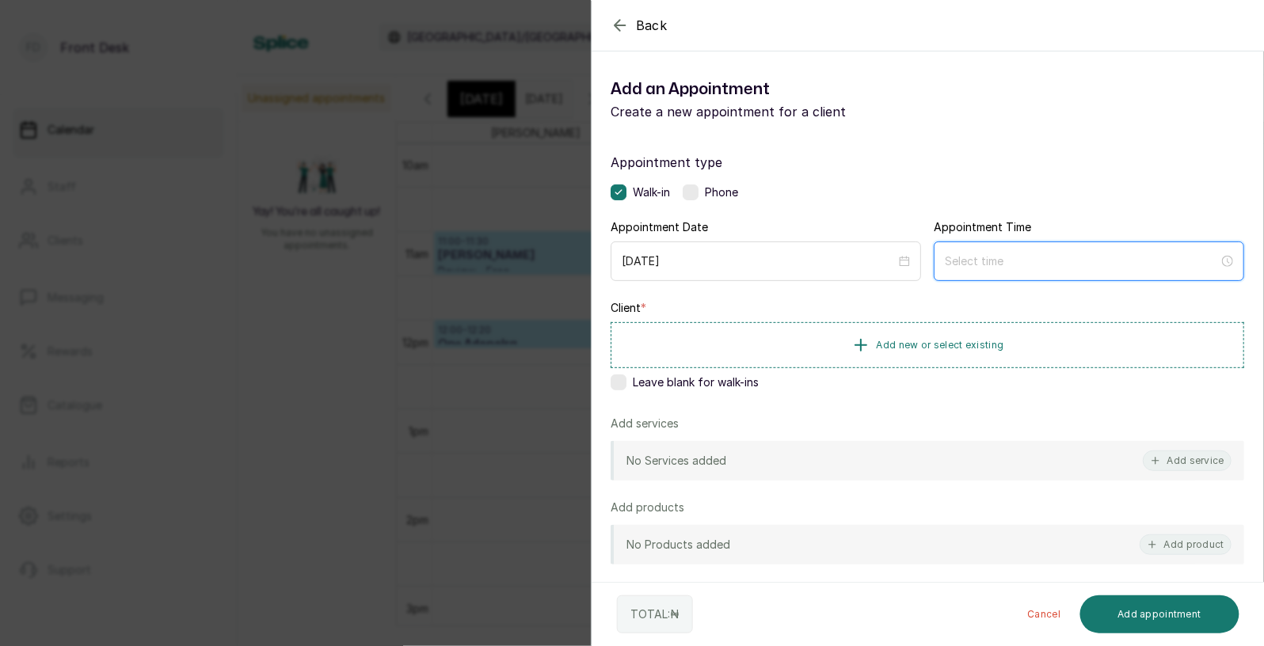
click at [981, 257] on input at bounding box center [1082, 261] width 274 height 17
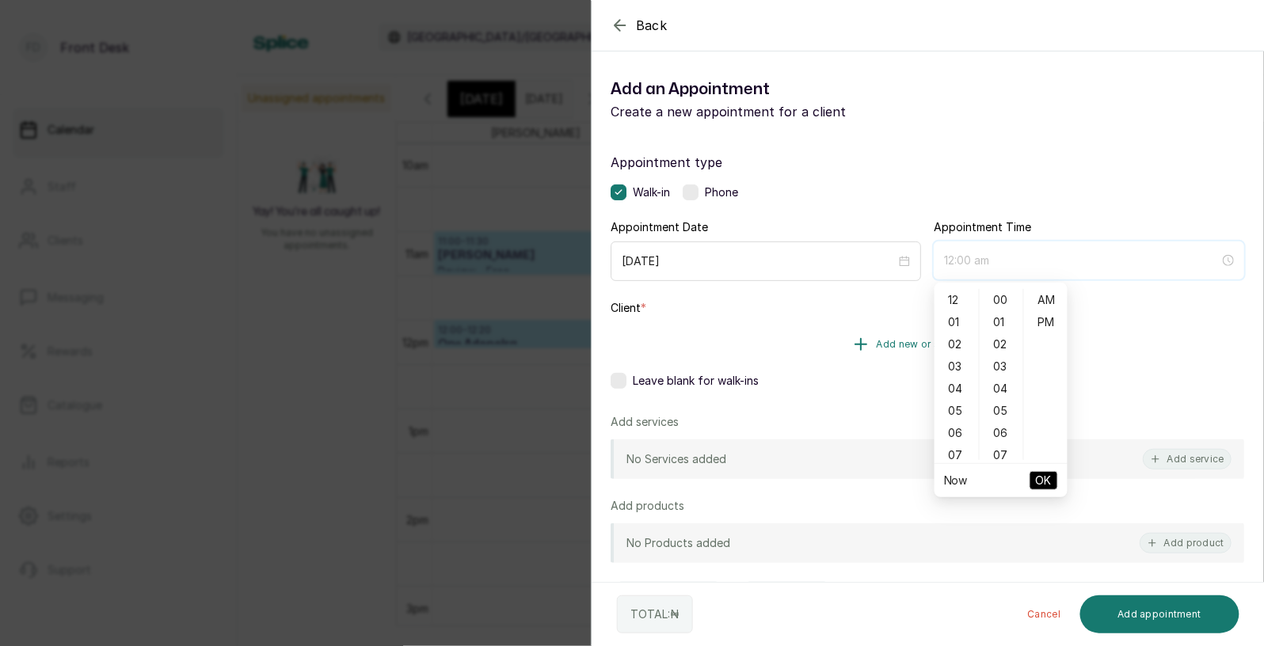
type input "1:00 am"
type input "12:03 am"
click at [961, 318] on div "01" at bounding box center [956, 322] width 38 height 22
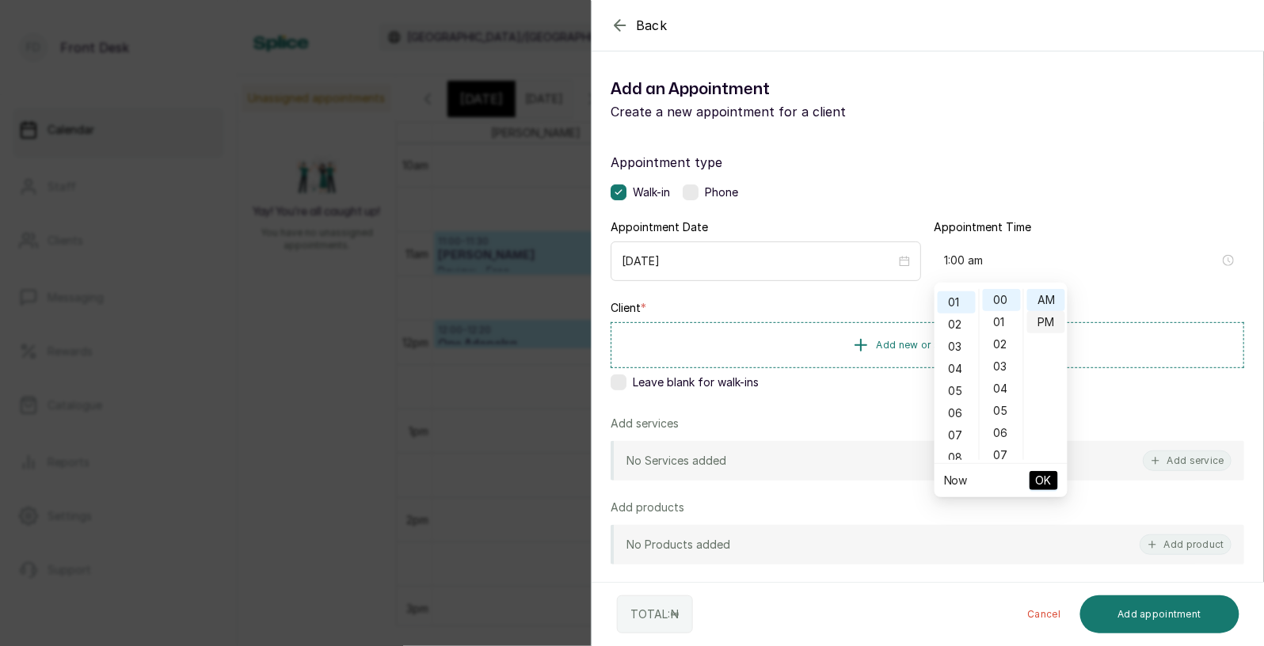
type input "1:00 pm"
click at [1050, 322] on div "PM" at bounding box center [1046, 322] width 38 height 22
click at [1047, 477] on span "OK" at bounding box center [1044, 481] width 16 height 30
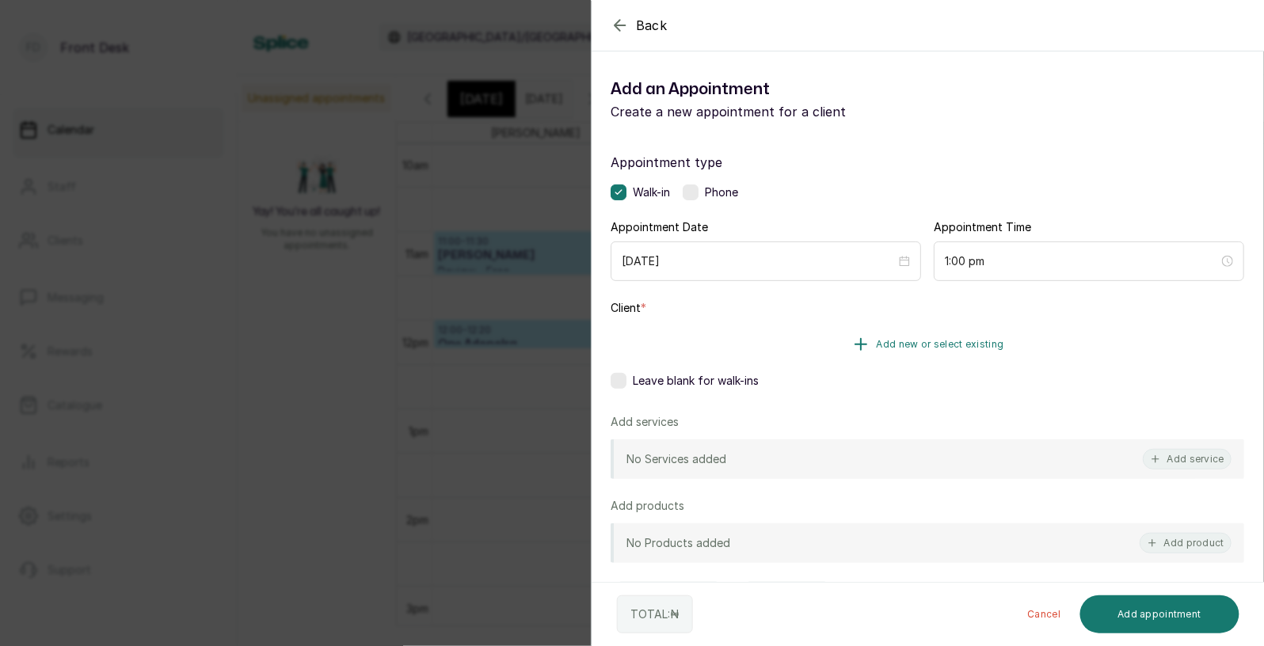
click at [968, 340] on span "Add new or select existing" at bounding box center [939, 344] width 127 height 13
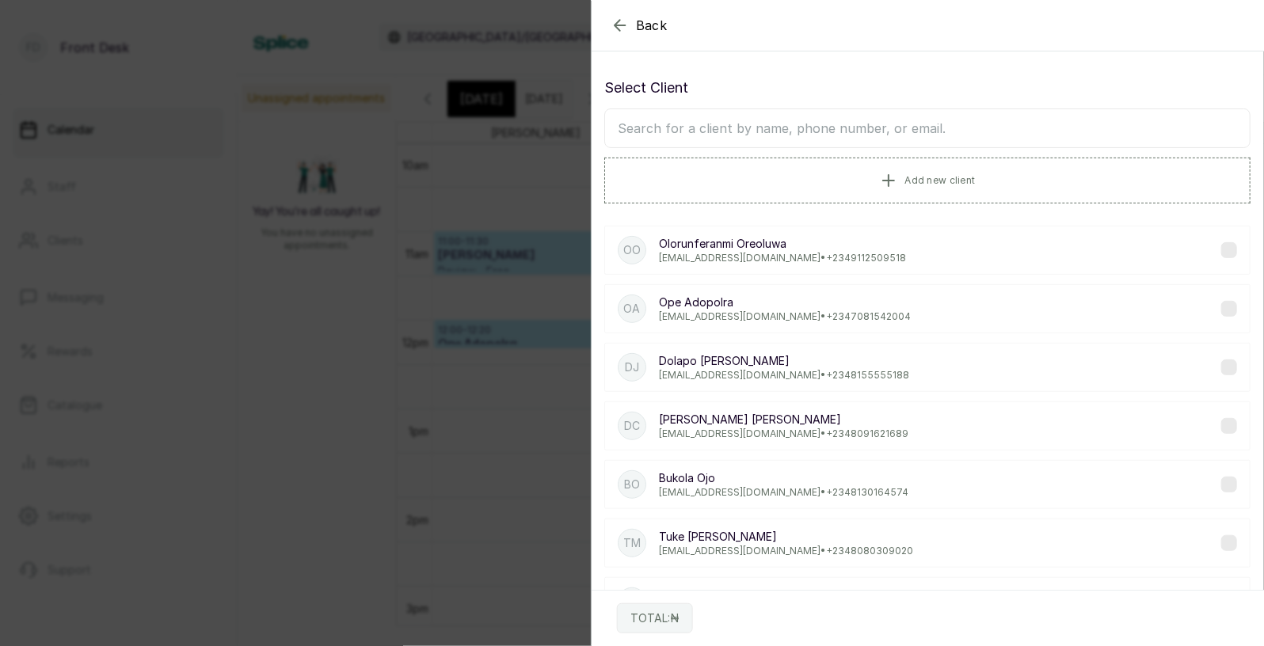
click at [876, 130] on input "text" at bounding box center [927, 128] width 646 height 40
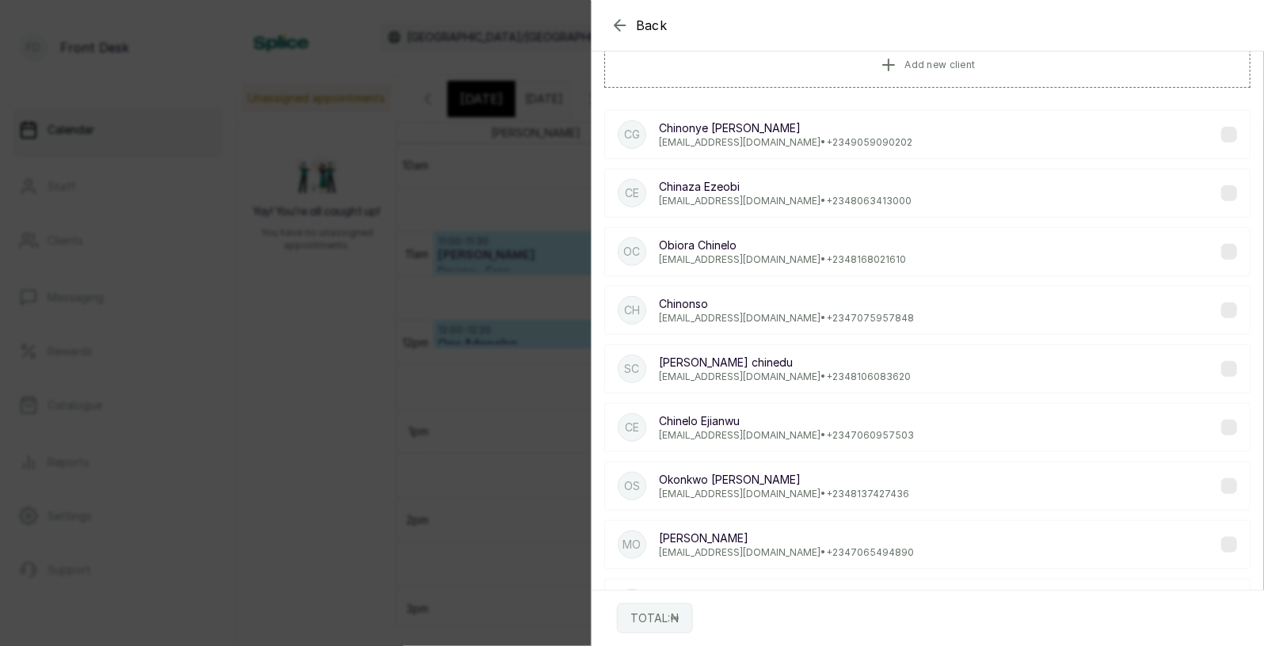
scroll to position [0, 0]
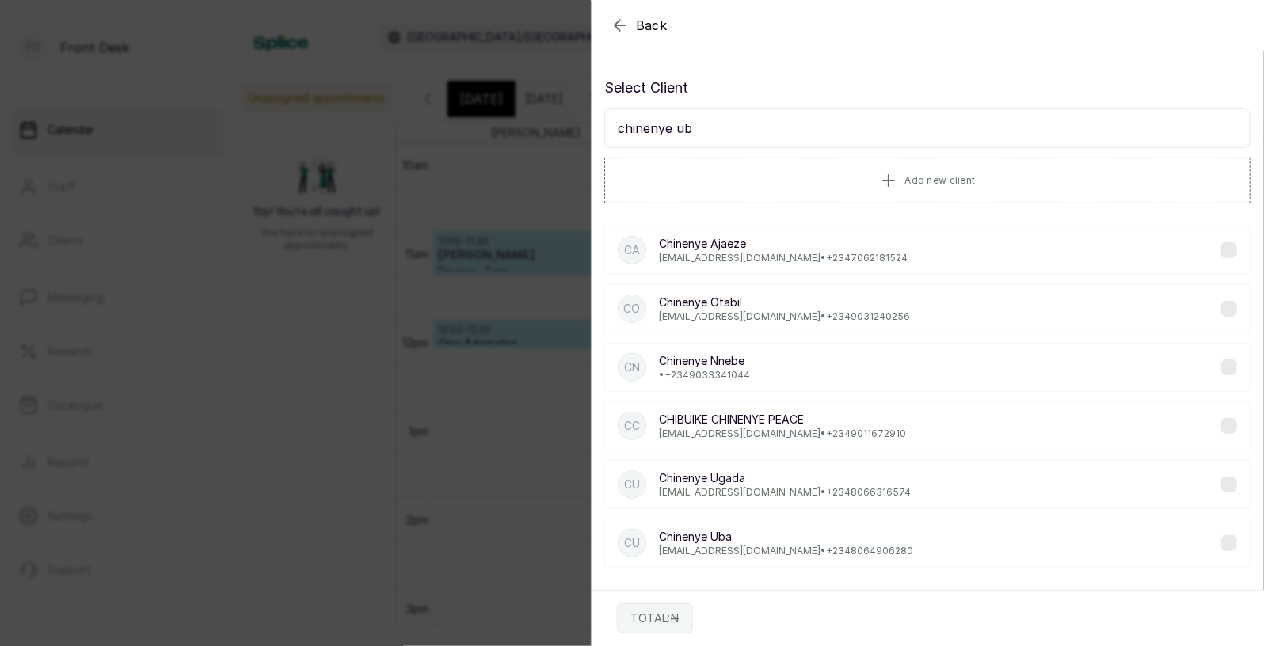
type input "[PERSON_NAME]"
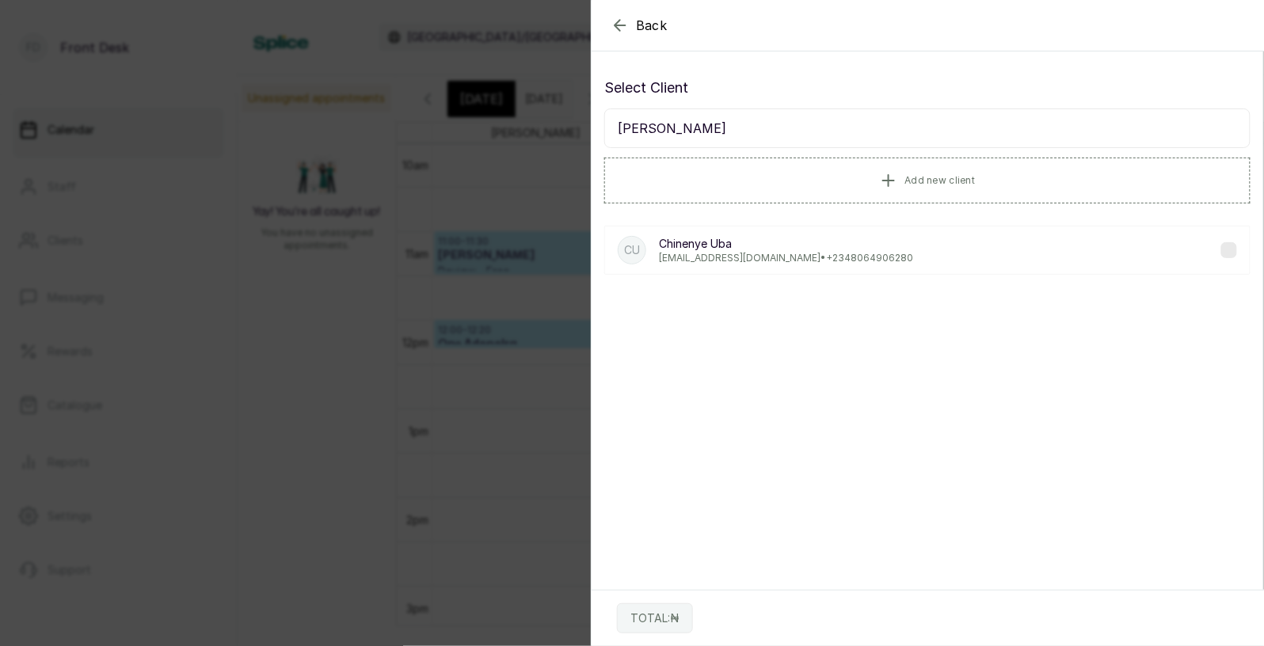
click at [680, 241] on p "[PERSON_NAME]" at bounding box center [786, 244] width 254 height 16
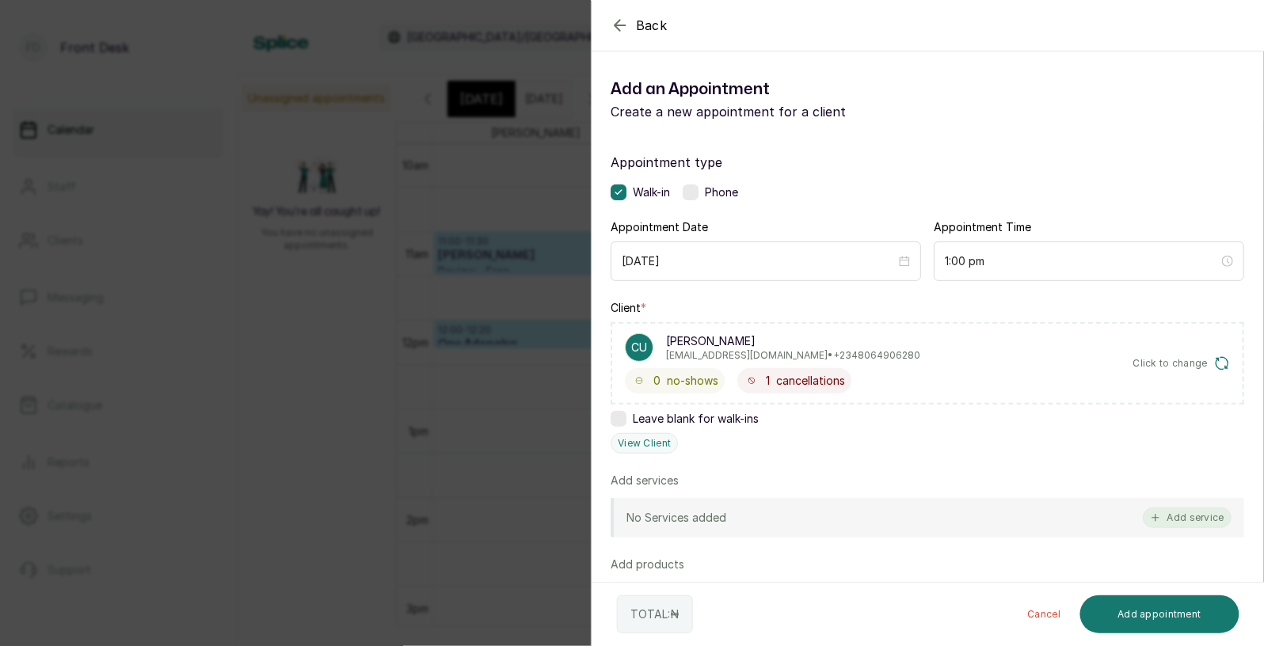
click at [1184, 515] on button "Add service" at bounding box center [1186, 518] width 89 height 21
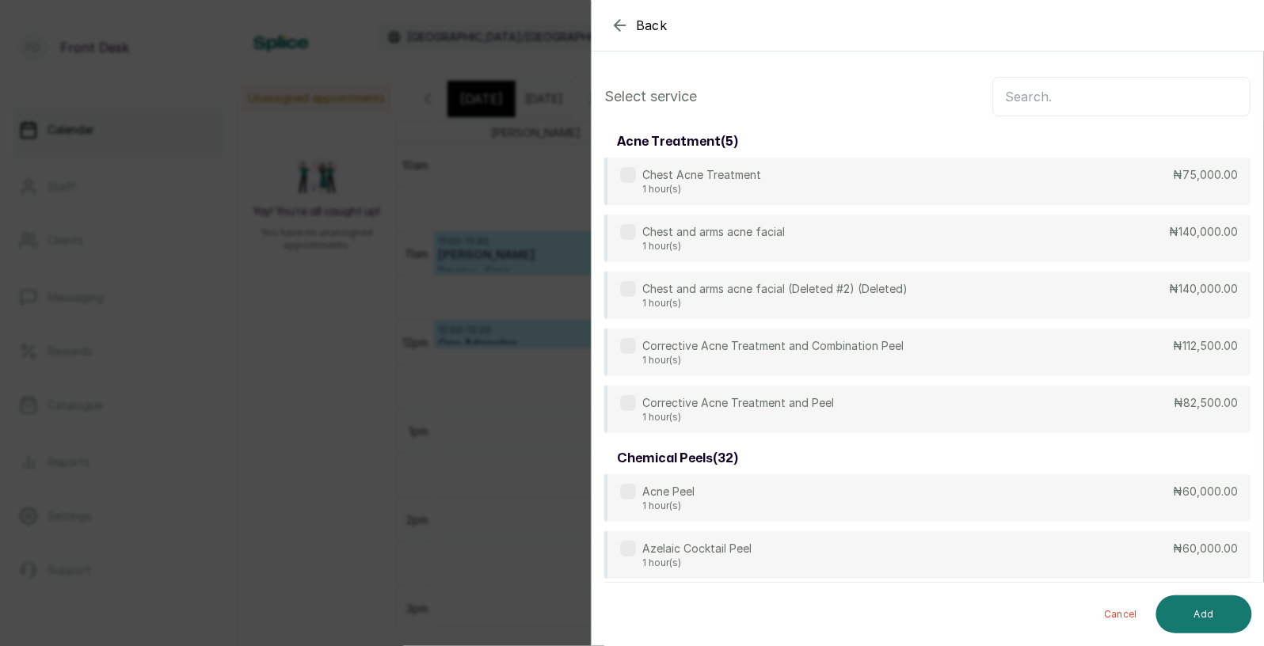
click at [1058, 105] on input "text" at bounding box center [1121, 97] width 258 height 40
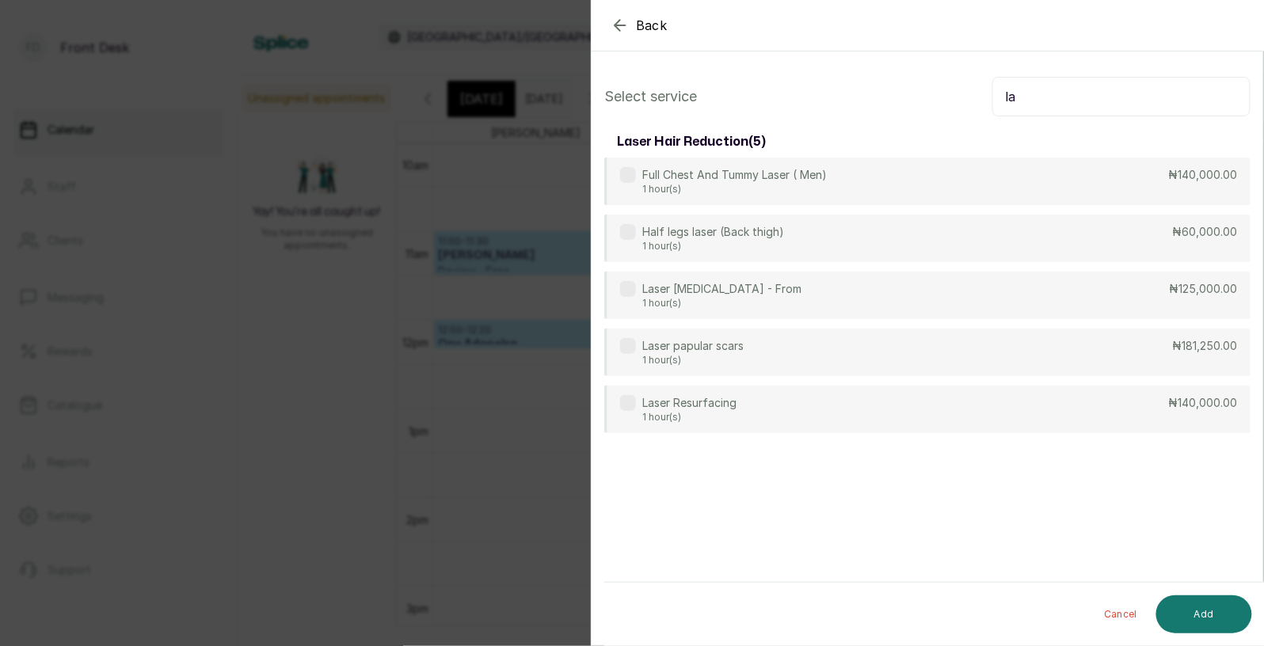
type input "l"
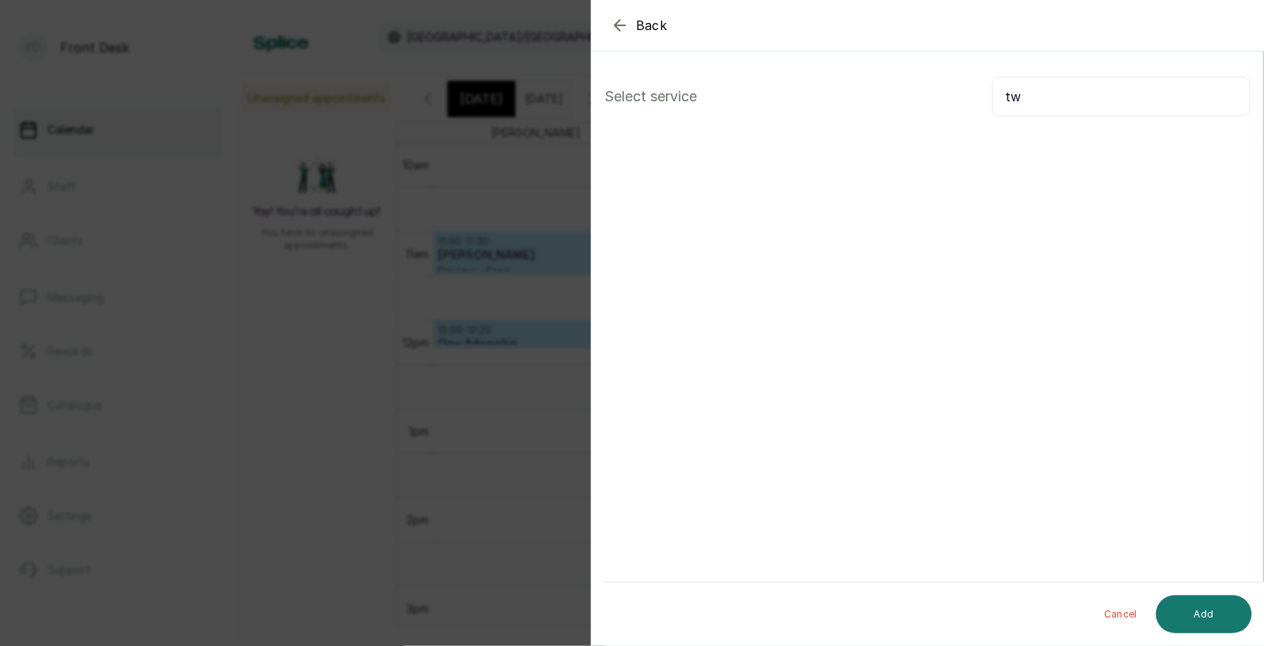
type input "t"
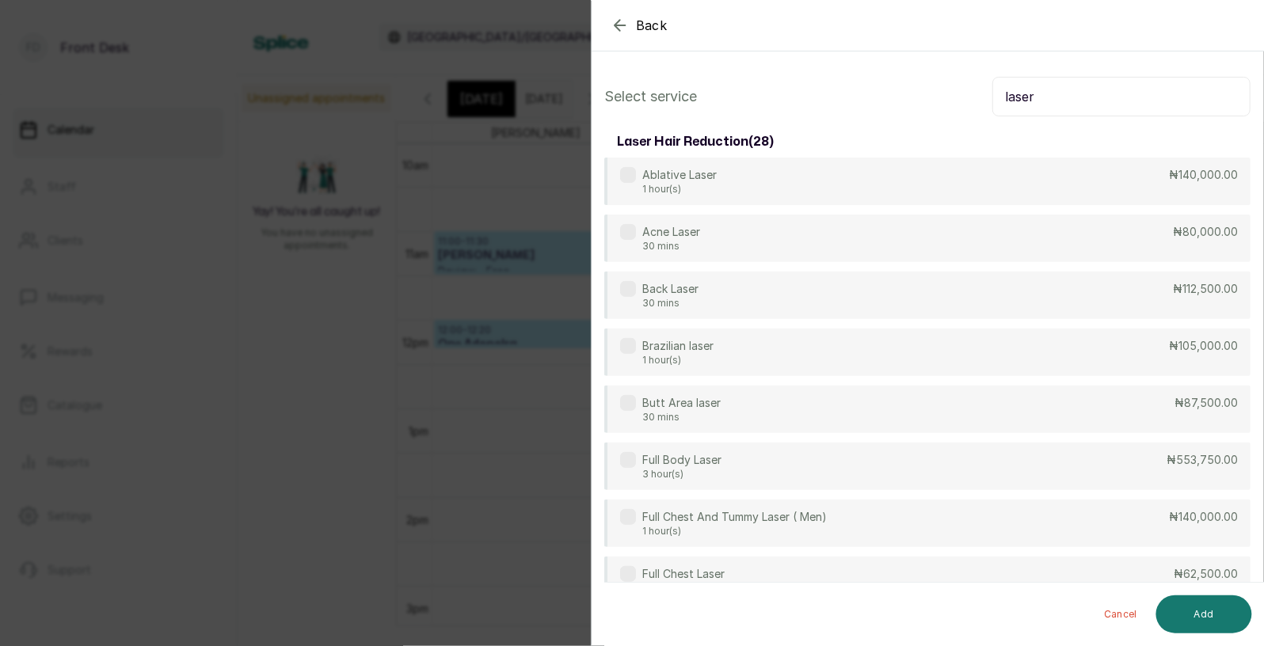
click at [1073, 95] on input "laser" at bounding box center [1121, 97] width 258 height 40
type input "l"
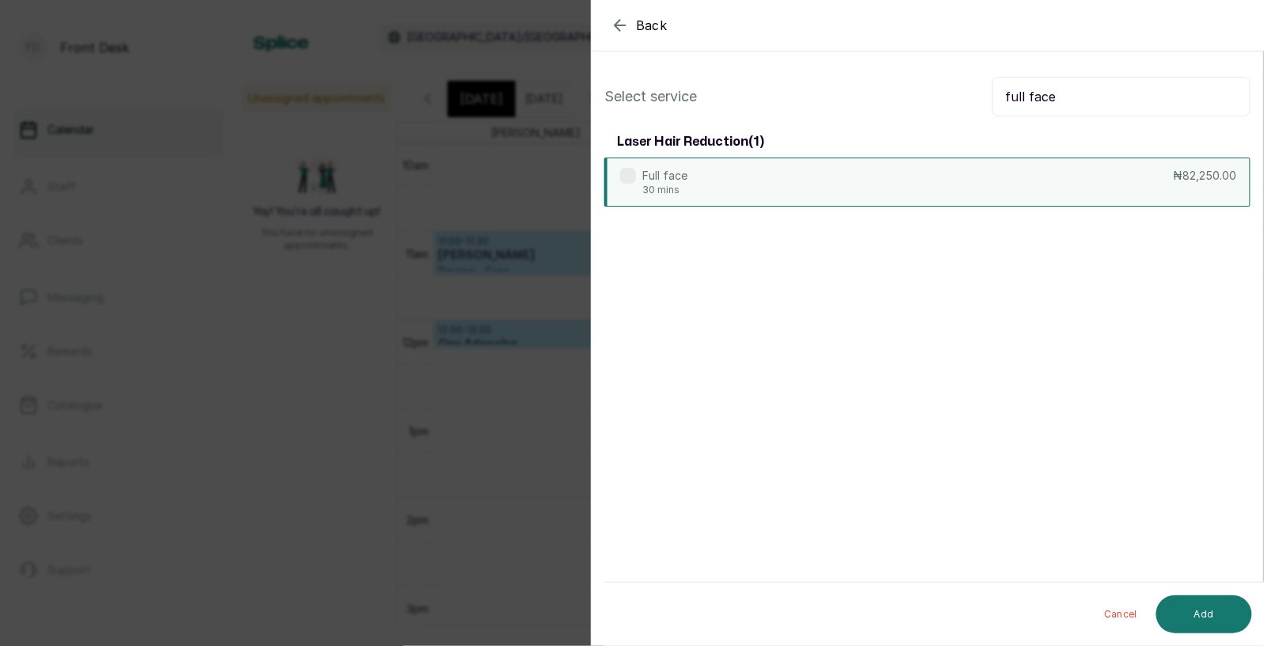
type input "full face"
click at [635, 172] on label at bounding box center [628, 176] width 16 height 16
click at [1191, 616] on button "Add" at bounding box center [1204, 614] width 96 height 38
